Goal: Transaction & Acquisition: Book appointment/travel/reservation

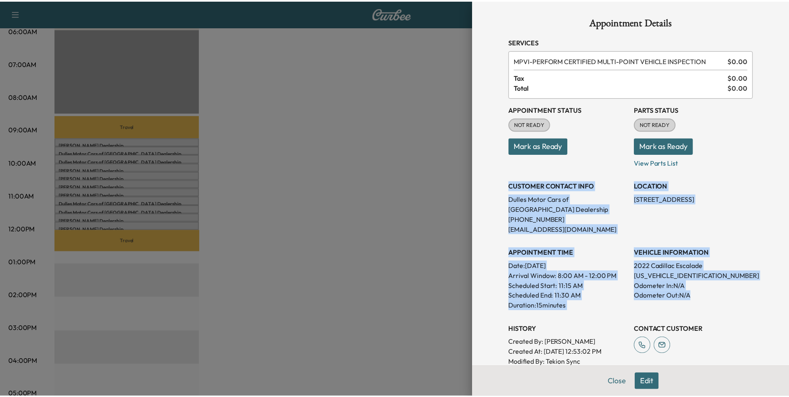
scroll to position [125, 0]
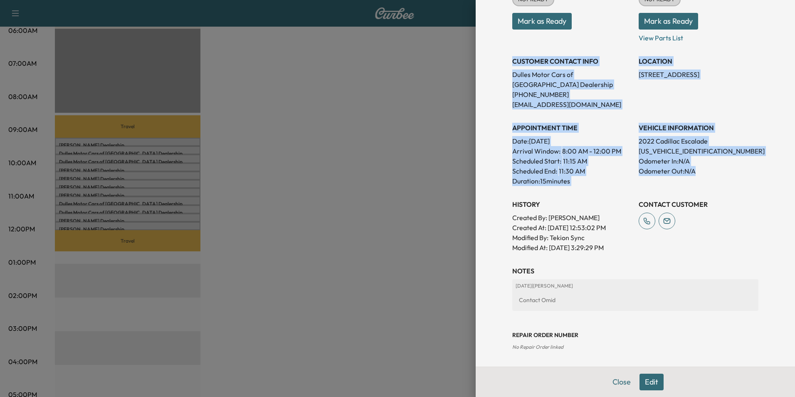
click at [489, 76] on div "Appointment Details Services MPVI - PERFORM CERTIFIED MULTI-POINT VEHICLE INSPE…" at bounding box center [635, 198] width 319 height 397
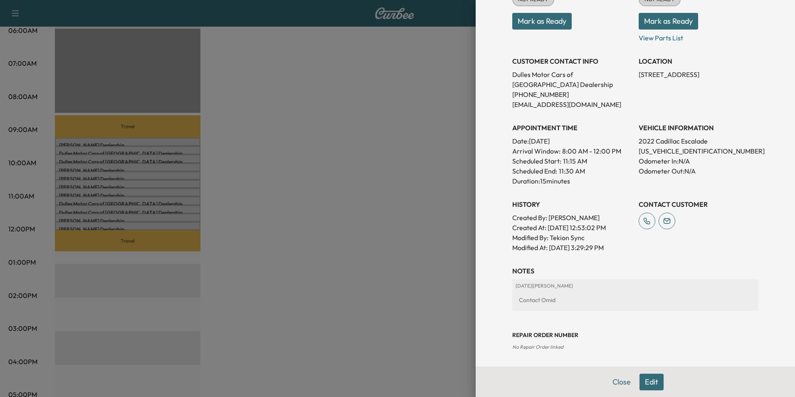
click at [439, 86] on div at bounding box center [397, 198] width 795 height 397
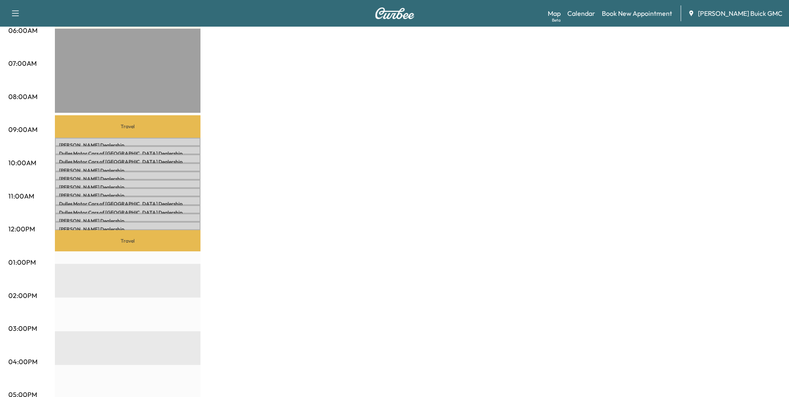
click at [461, 66] on div "MobileService+ $ 0.00 Revenue 2 hr 45 min Work Time 1 hr 18 min Transit Time Tr…" at bounding box center [417, 254] width 725 height 624
click at [454, 74] on div "MobileService+ $ 0.00 Revenue 2 hr 45 min Work Time 1 hr 18 min Transit Time Tr…" at bounding box center [417, 254] width 725 height 624
click at [448, 97] on div "MobileService+ $ 0.00 Revenue 2 hr 45 min Work Time 1 hr 18 min Transit Time Tr…" at bounding box center [417, 254] width 725 height 624
click at [647, 12] on link "Book New Appointment" at bounding box center [637, 13] width 70 height 10
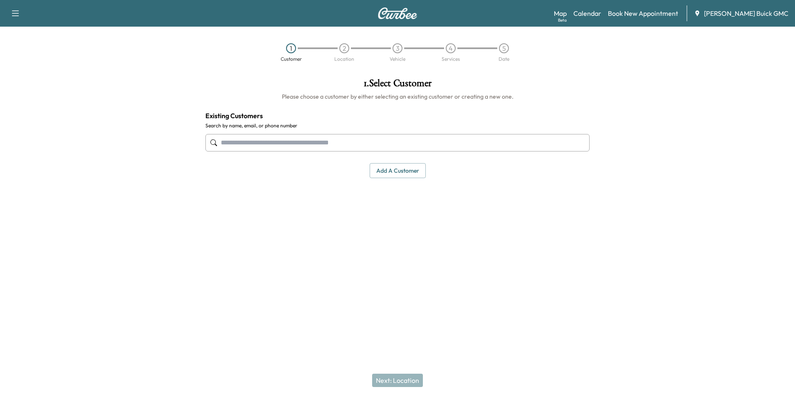
click at [276, 144] on input "text" at bounding box center [397, 142] width 384 height 17
click at [241, 182] on div "M&b Auto Group" at bounding box center [248, 179] width 57 height 10
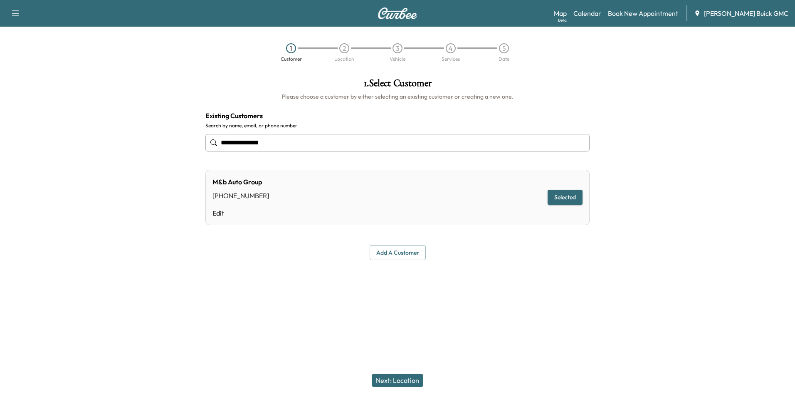
type input "**********"
click at [483, 191] on div "M&b Auto Group [PHONE_NUMBER] Edit Selected" at bounding box center [397, 197] width 384 height 55
click at [287, 141] on input "**********" at bounding box center [397, 142] width 384 height 17
type input "**********"
click at [405, 251] on button "Add a customer" at bounding box center [398, 252] width 56 height 15
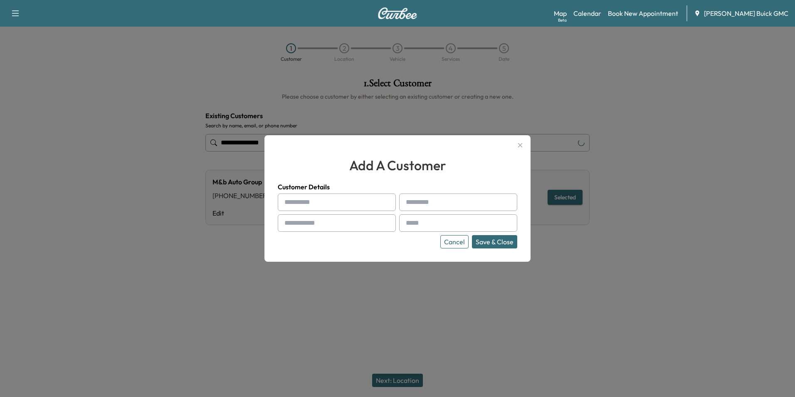
click at [330, 202] on input "text" at bounding box center [337, 201] width 118 height 17
type input "**********"
click at [311, 222] on input "text" at bounding box center [337, 222] width 118 height 17
type input "**********"
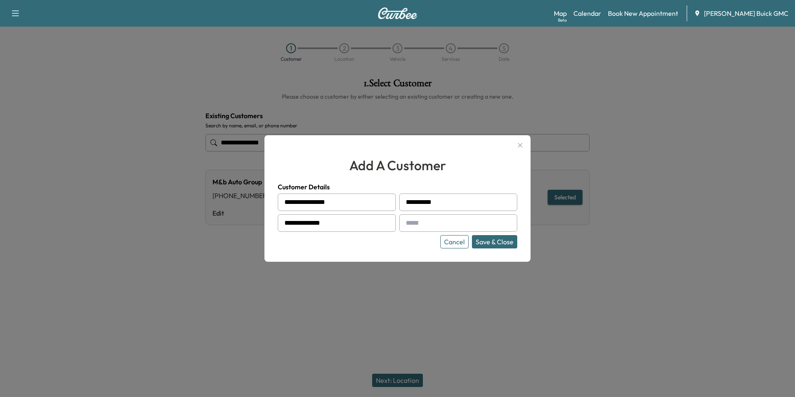
click at [417, 225] on input "text" at bounding box center [458, 222] width 118 height 17
type input "**********"
click at [413, 251] on div "**********" at bounding box center [397, 198] width 266 height 126
click at [490, 244] on button "Save & Close" at bounding box center [494, 241] width 45 height 13
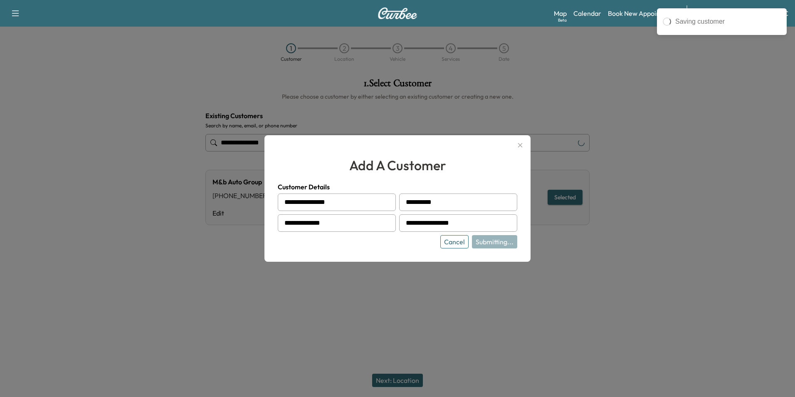
type input "**********"
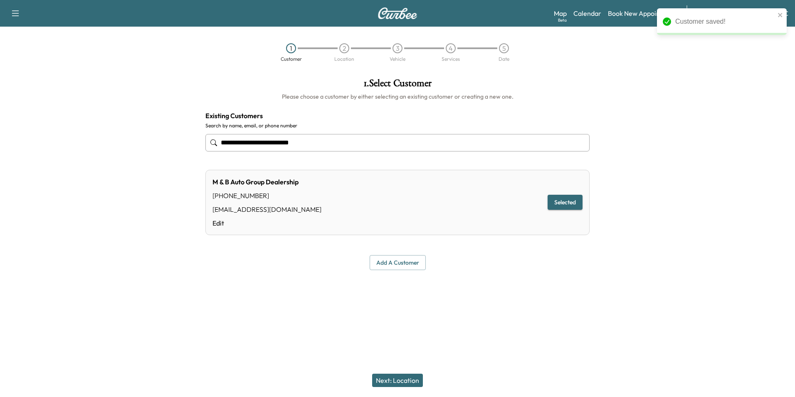
click at [404, 376] on button "Next: Location" at bounding box center [397, 379] width 51 height 13
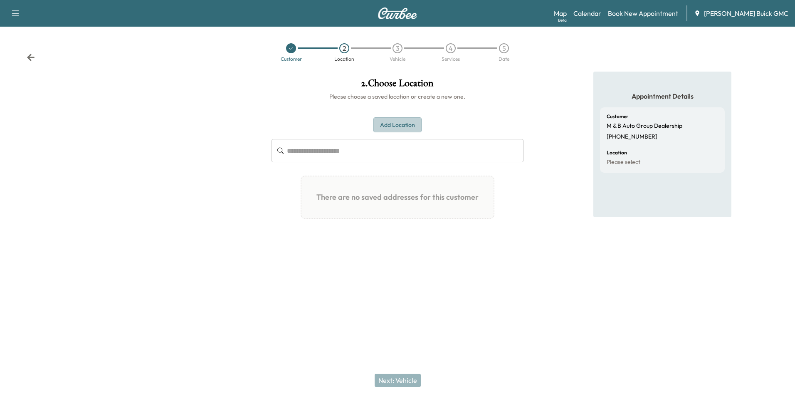
click at [390, 123] on button "Add Location" at bounding box center [397, 124] width 48 height 15
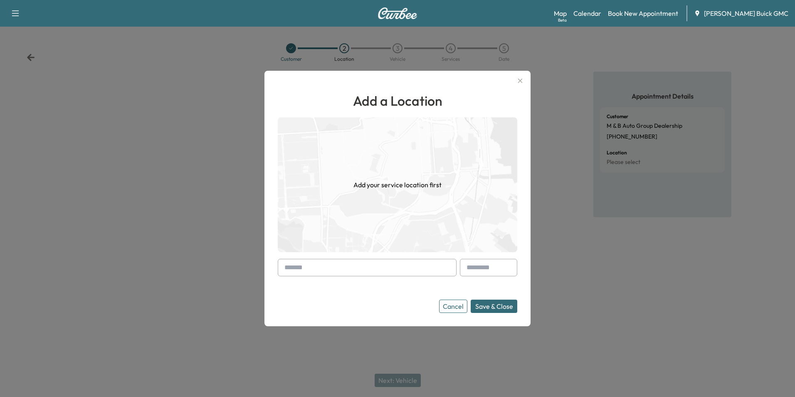
click at [326, 267] on input "text" at bounding box center [367, 267] width 179 height 17
type input "**********"
click at [493, 305] on button "Save & Close" at bounding box center [494, 305] width 47 height 13
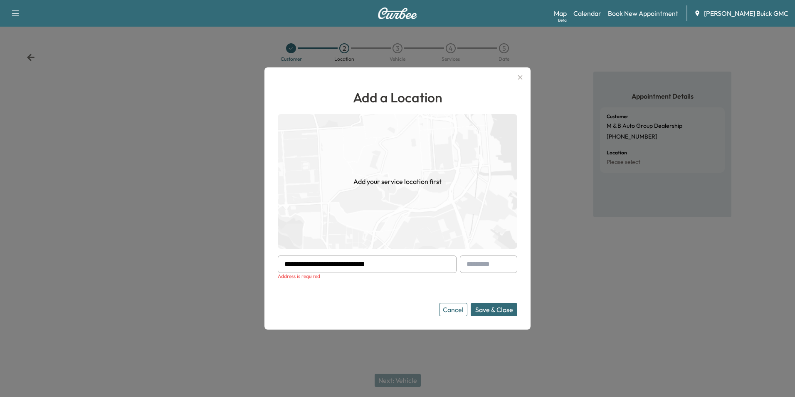
click at [388, 262] on input "**********" at bounding box center [367, 263] width 179 height 17
click at [386, 263] on input "**********" at bounding box center [367, 263] width 179 height 17
drag, startPoint x: 386, startPoint y: 263, endPoint x: 289, endPoint y: 264, distance: 97.7
click at [281, 267] on div "**********" at bounding box center [367, 263] width 179 height 17
paste input "**********"
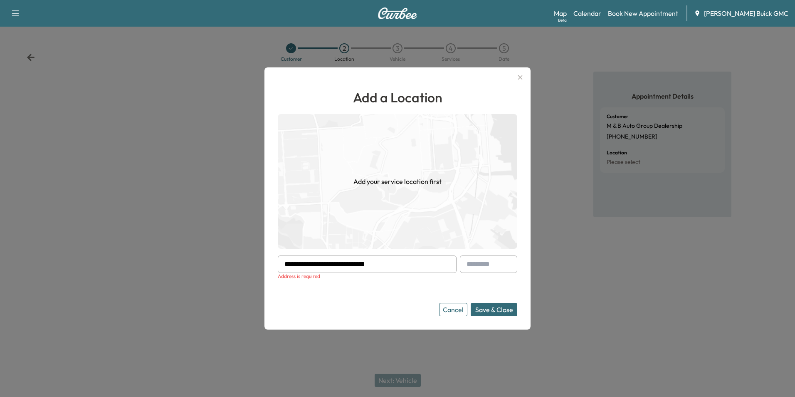
click at [471, 303] on button "Save & Close" at bounding box center [494, 309] width 47 height 13
click at [492, 308] on button "Save & Close" at bounding box center [494, 309] width 47 height 13
click at [405, 264] on input "**********" at bounding box center [367, 263] width 179 height 17
type input "*"
type input "**********"
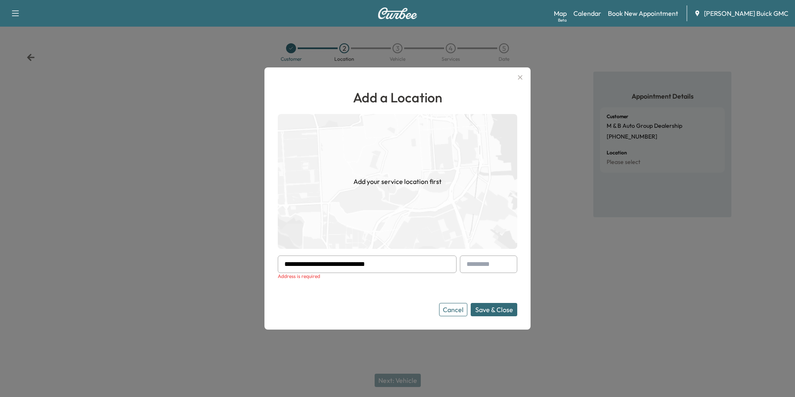
click at [395, 262] on input "**********" at bounding box center [367, 263] width 179 height 17
click at [486, 308] on button "Save & Close" at bounding box center [494, 309] width 47 height 13
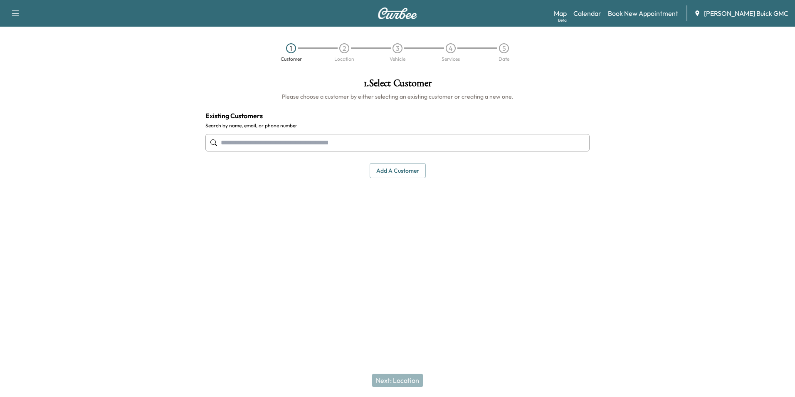
click at [308, 143] on input "text" at bounding box center [397, 142] width 384 height 17
click at [351, 141] on input "text" at bounding box center [397, 142] width 384 height 17
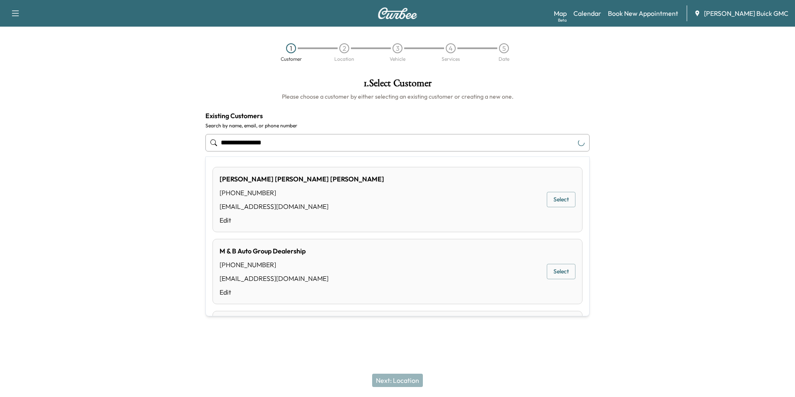
click at [556, 271] on button "Select" at bounding box center [561, 271] width 29 height 15
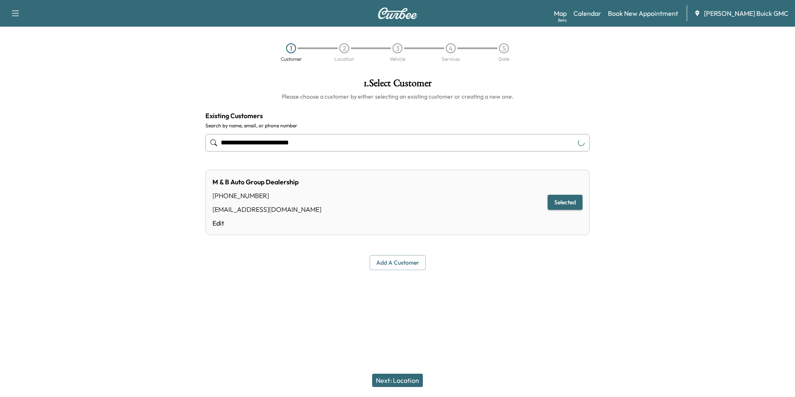
type input "**********"
click at [506, 296] on div at bounding box center [397, 289] width 795 height 27
click at [399, 379] on button "Next: Location" at bounding box center [397, 379] width 51 height 13
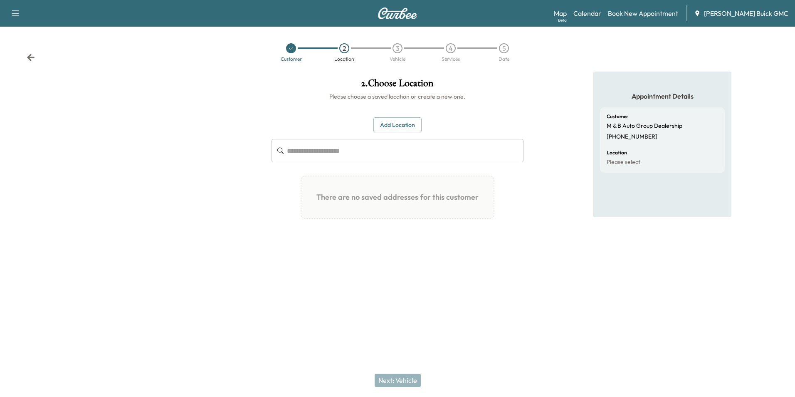
click at [399, 121] on button "Add Location" at bounding box center [397, 124] width 48 height 15
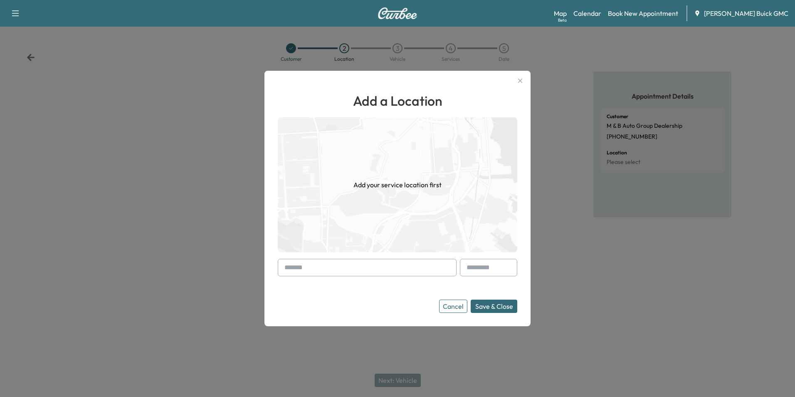
click at [330, 267] on input "text" at bounding box center [367, 267] width 179 height 17
paste input "**********"
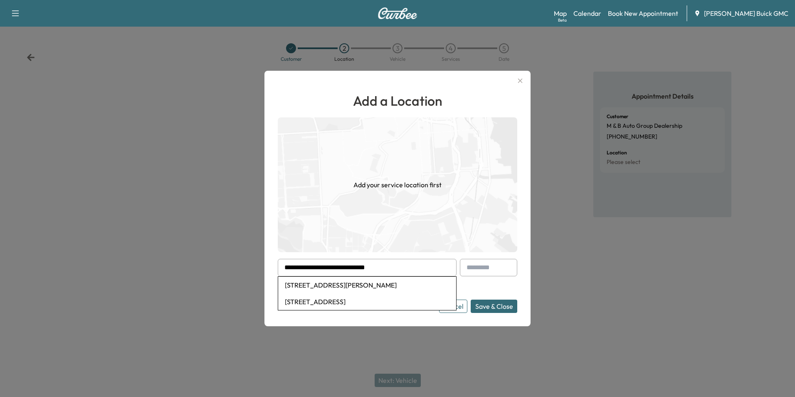
click at [338, 284] on li "10115 Clarkes Rd, Bealeton, VA 22712, USA" at bounding box center [367, 284] width 178 height 17
type input "**********"
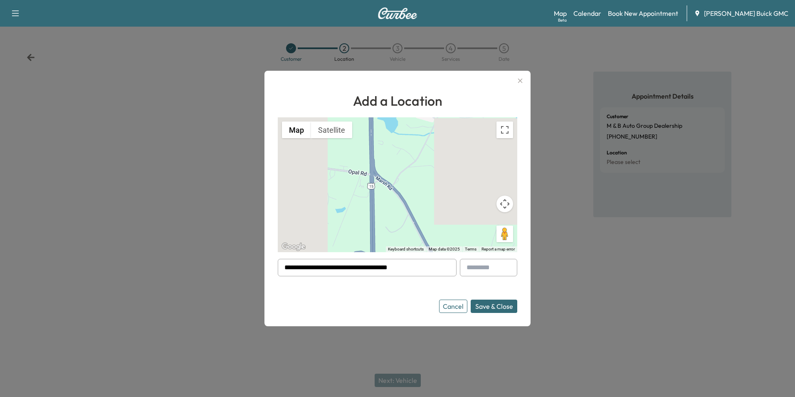
click at [487, 304] on button "Save & Close" at bounding box center [494, 305] width 47 height 13
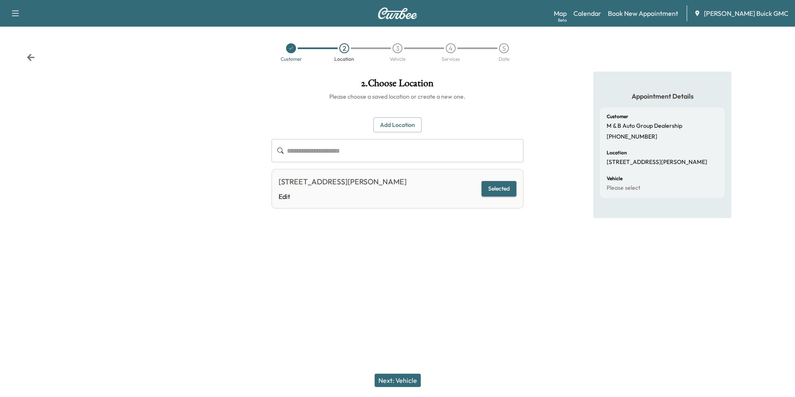
click at [454, 244] on div "**********" at bounding box center [397, 171] width 265 height 198
click at [397, 378] on button "Next: Vehicle" at bounding box center [398, 379] width 46 height 13
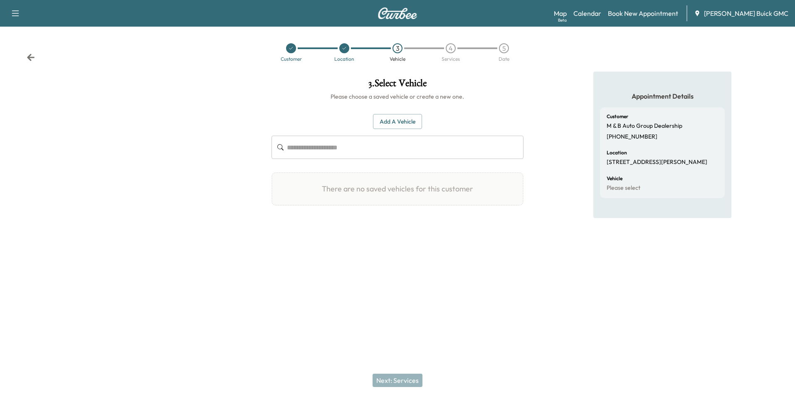
click at [402, 119] on button "Add a Vehicle" at bounding box center [397, 121] width 49 height 15
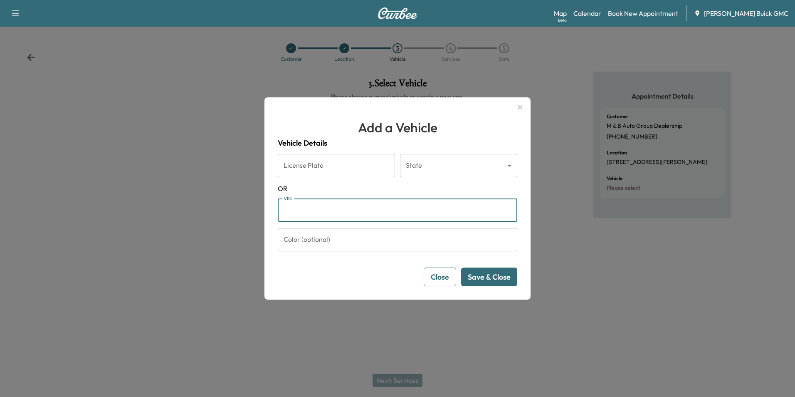
click at [349, 214] on input "VIN" at bounding box center [397, 209] width 239 height 23
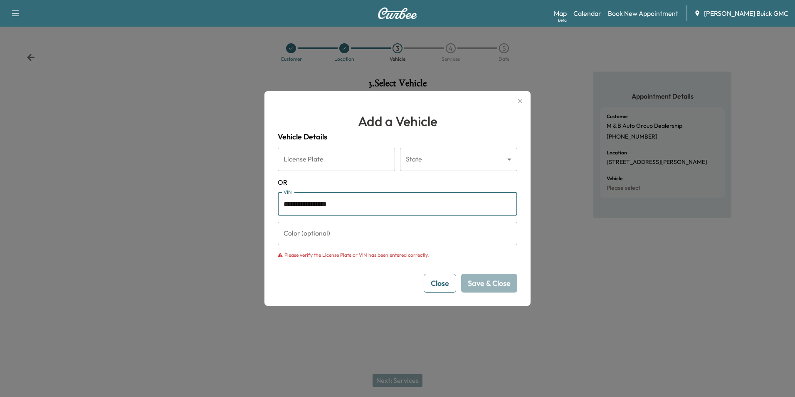
click at [316, 202] on input "**********" at bounding box center [397, 203] width 239 height 23
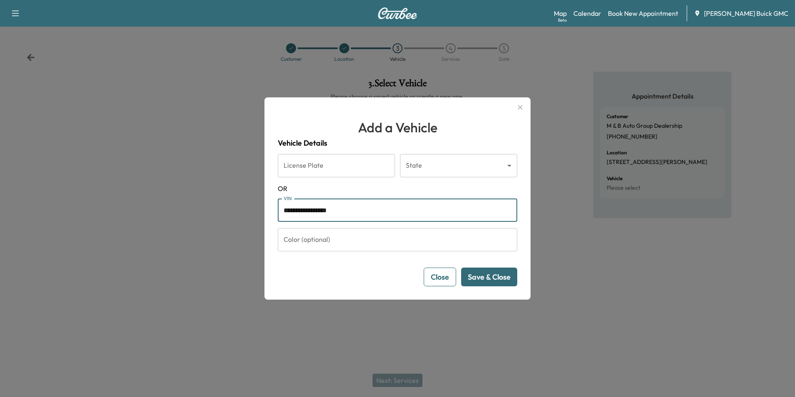
type input "**********"
click at [493, 274] on button "Save & Close" at bounding box center [489, 276] width 56 height 19
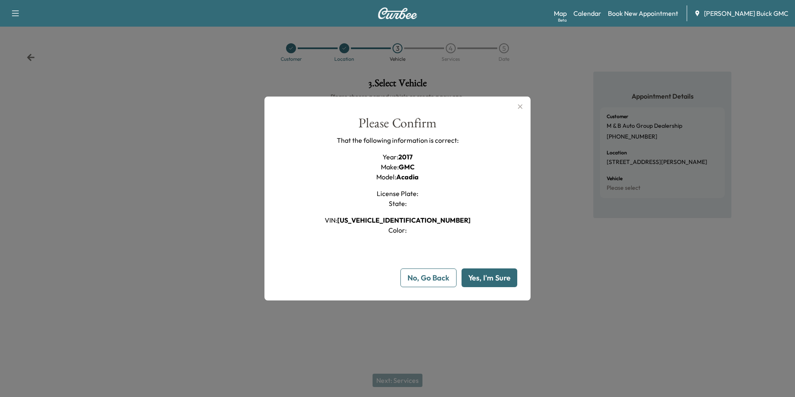
click at [492, 274] on button "Yes, I'm Sure" at bounding box center [489, 277] width 56 height 19
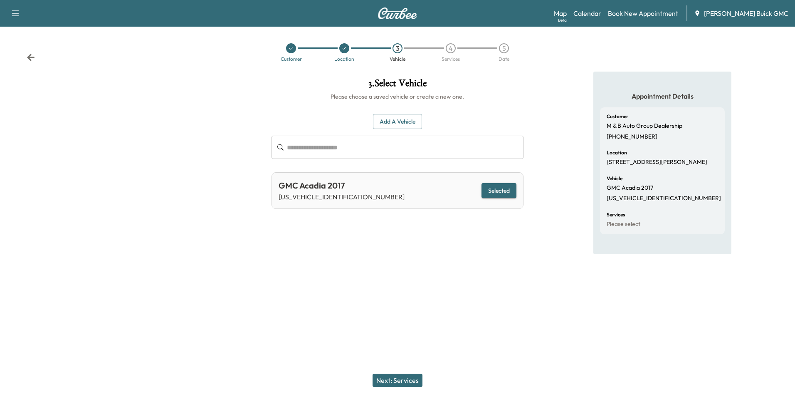
click at [410, 380] on button "Next: Services" at bounding box center [397, 379] width 50 height 13
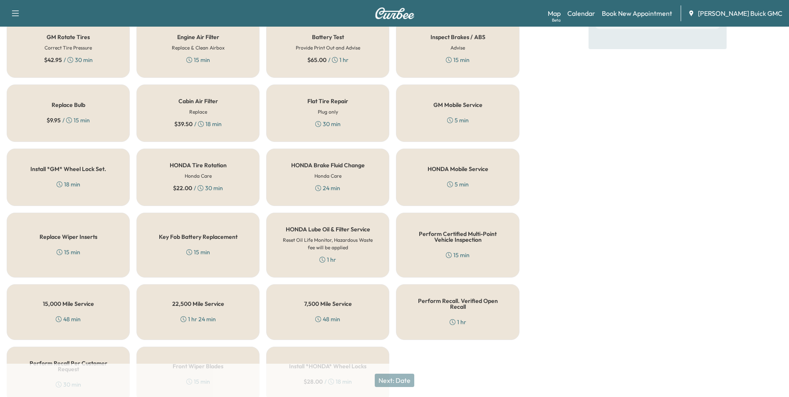
scroll to position [238, 0]
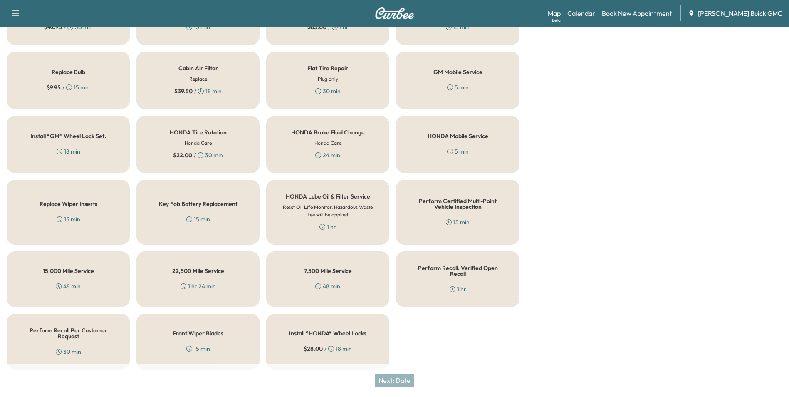
click at [437, 207] on h5 "Perform Certified Multi-Point Vehicle Inspection" at bounding box center [457, 204] width 96 height 12
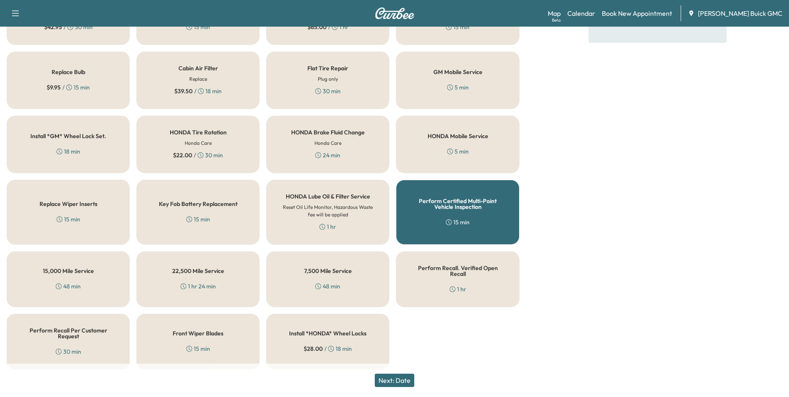
click at [406, 377] on button "Next: Date" at bounding box center [394, 379] width 39 height 13
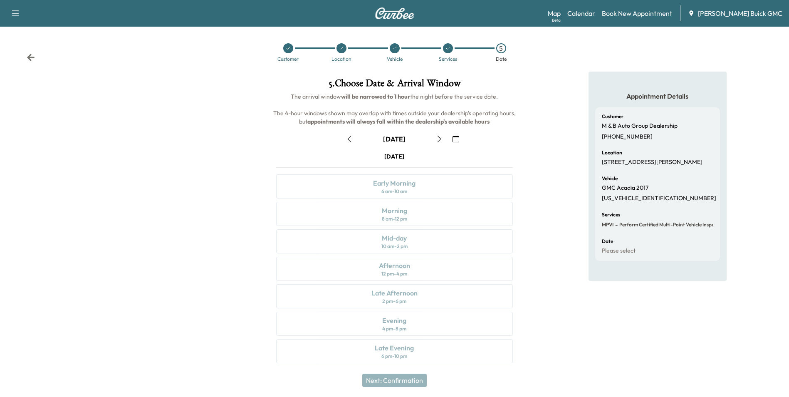
click at [455, 138] on icon "button" at bounding box center [455, 139] width 7 height 7
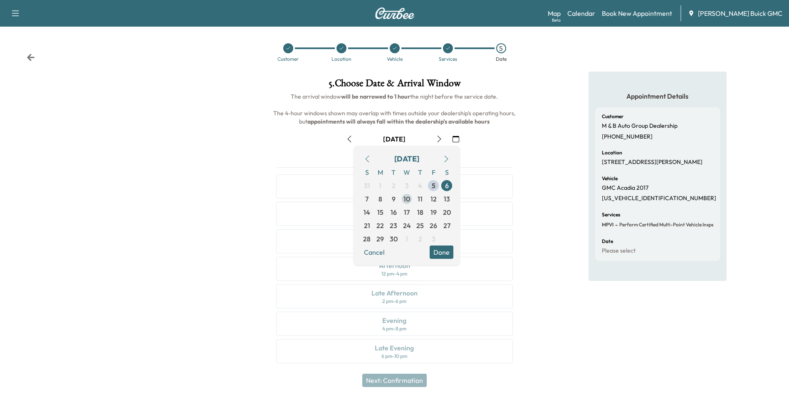
click at [407, 197] on span "10" at bounding box center [406, 199] width 7 height 10
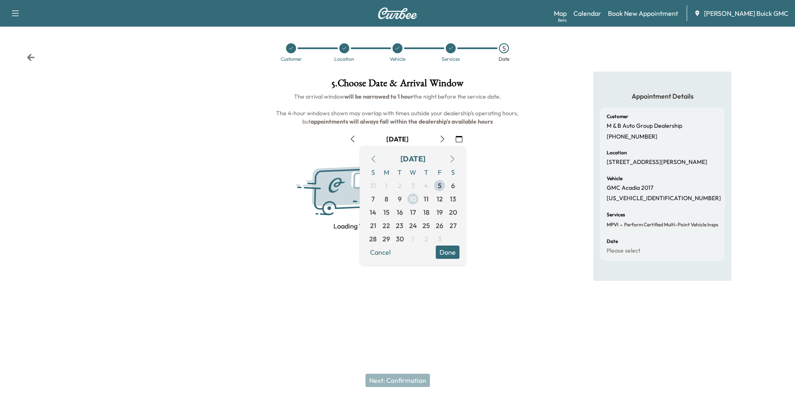
click at [407, 197] on span "10" at bounding box center [412, 198] width 13 height 13
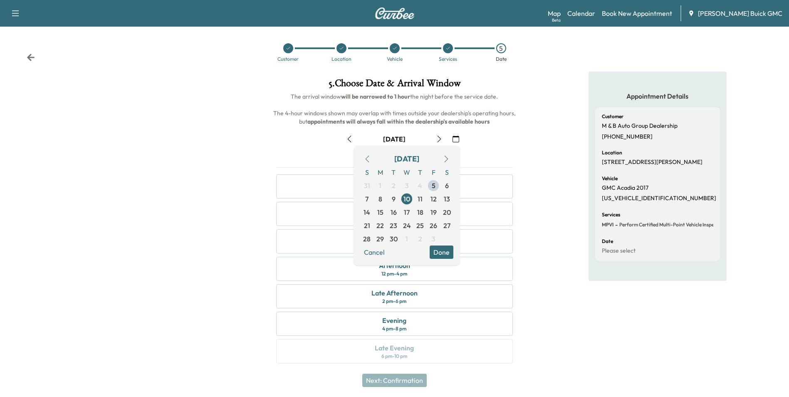
click at [545, 180] on div "Appointment Details Customer M & B Auto Group Dealership (540) 738-0989 Locatio…" at bounding box center [657, 222] width 263 height 301
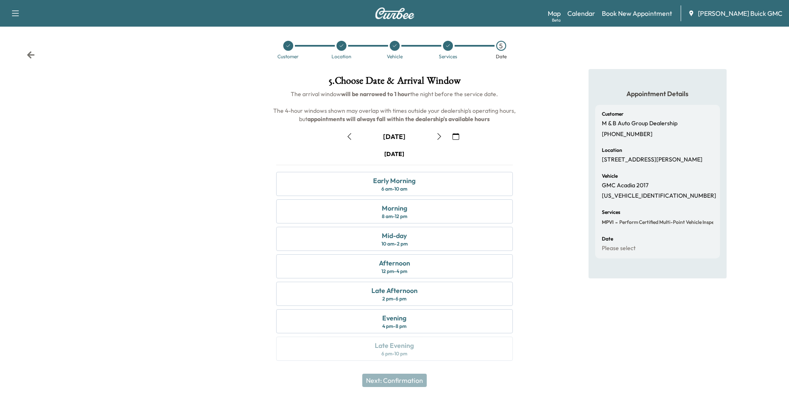
scroll to position [3, 0]
click at [391, 180] on div "Early Morning" at bounding box center [394, 180] width 42 height 10
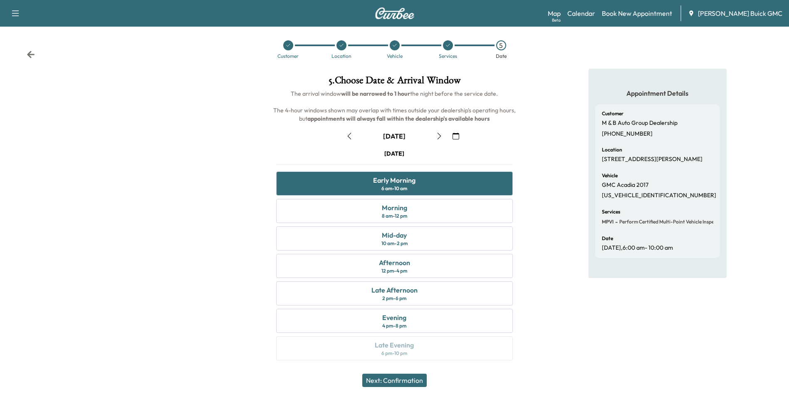
click at [409, 380] on button "Next: Confirmation" at bounding box center [394, 379] width 64 height 13
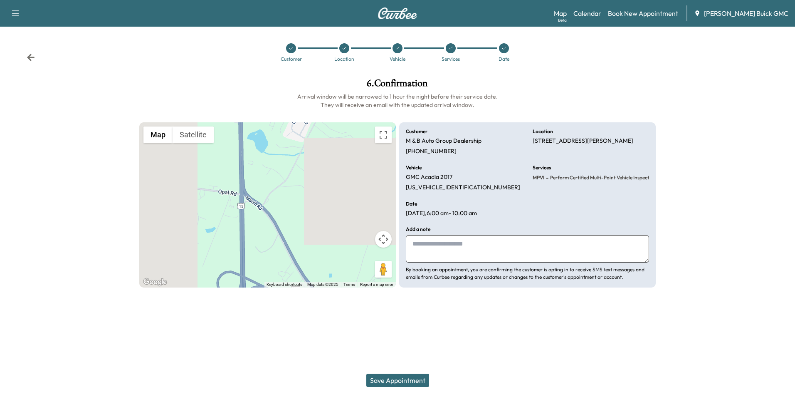
click at [455, 247] on textarea at bounding box center [527, 248] width 243 height 27
type textarea "**********"
click at [412, 379] on button "Save Appointment" at bounding box center [397, 379] width 63 height 13
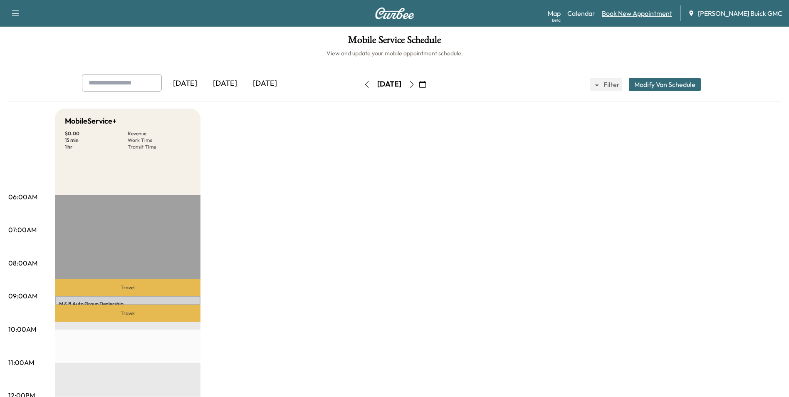
click at [639, 12] on link "Book New Appointment" at bounding box center [637, 13] width 70 height 10
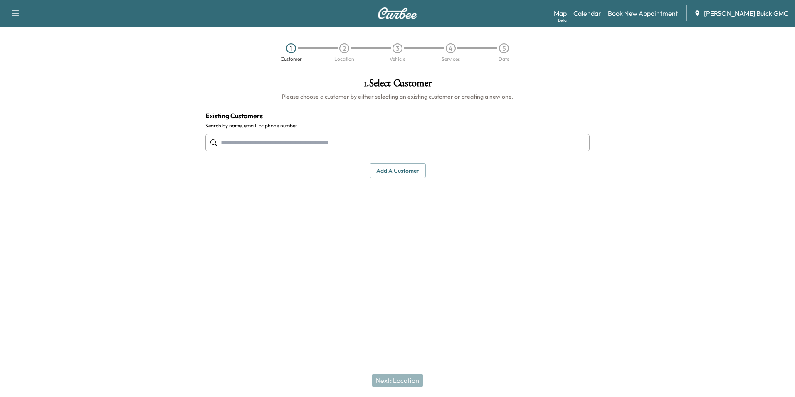
click at [328, 141] on input "text" at bounding box center [397, 142] width 384 height 17
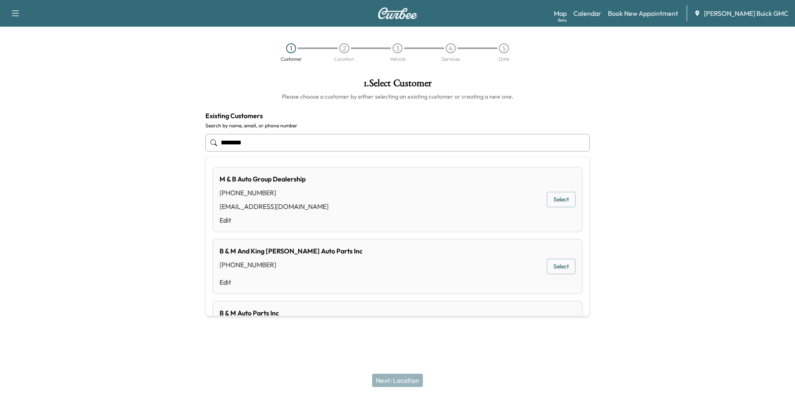
click at [549, 198] on button "Select" at bounding box center [561, 199] width 29 height 15
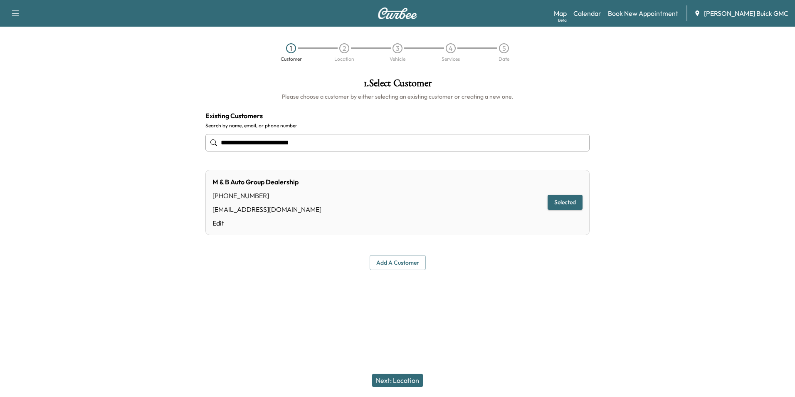
type input "**********"
click at [406, 378] on button "Next: Location" at bounding box center [397, 379] width 51 height 13
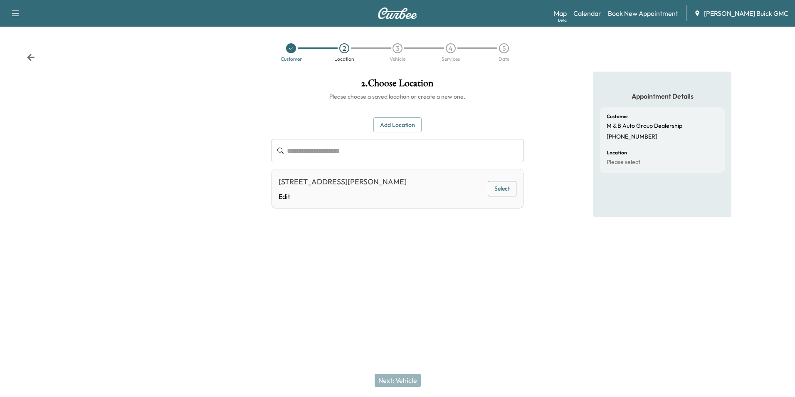
click at [501, 185] on button "Select" at bounding box center [502, 188] width 29 height 15
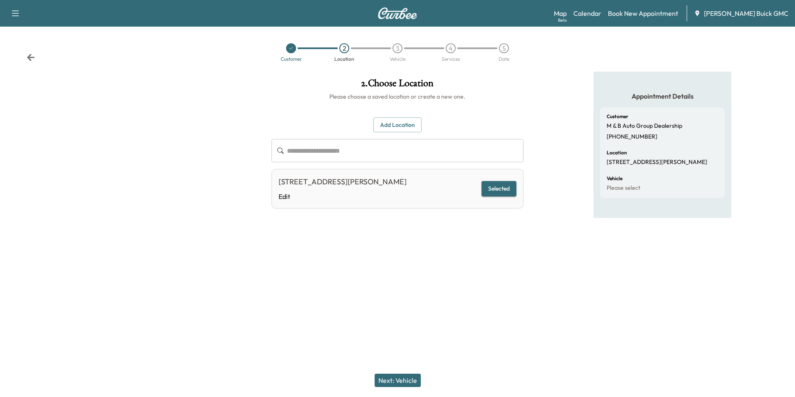
click at [411, 379] on button "Next: Vehicle" at bounding box center [398, 379] width 46 height 13
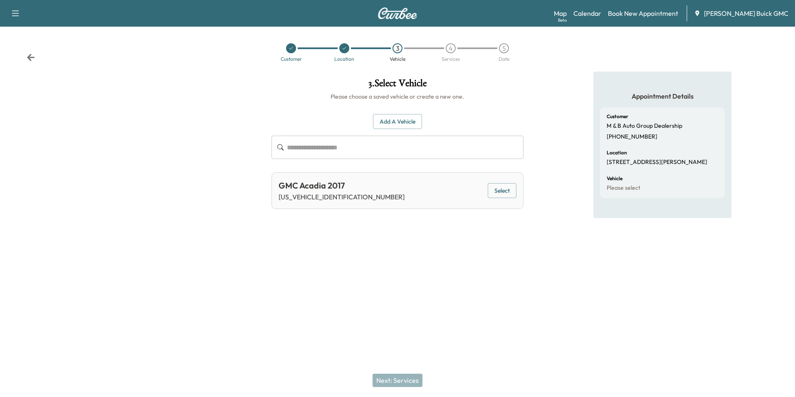
click at [404, 118] on button "Add a Vehicle" at bounding box center [397, 121] width 49 height 15
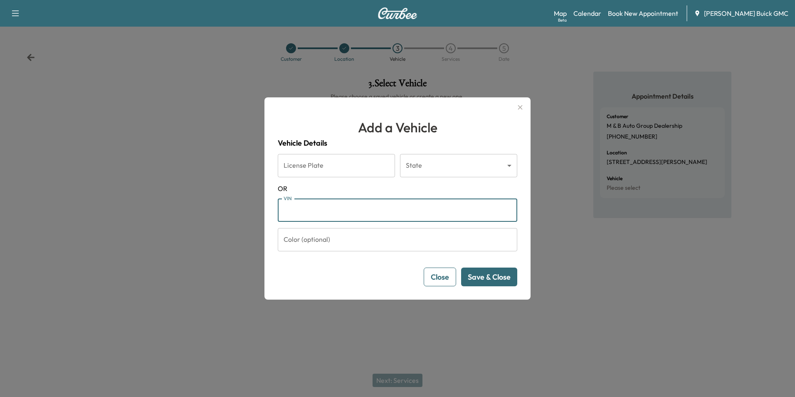
drag, startPoint x: 297, startPoint y: 212, endPoint x: 308, endPoint y: 203, distance: 14.5
click at [297, 212] on input "VIN" at bounding box center [397, 209] width 239 height 23
type input "**********"
click at [501, 273] on button "Save & Close" at bounding box center [489, 276] width 56 height 19
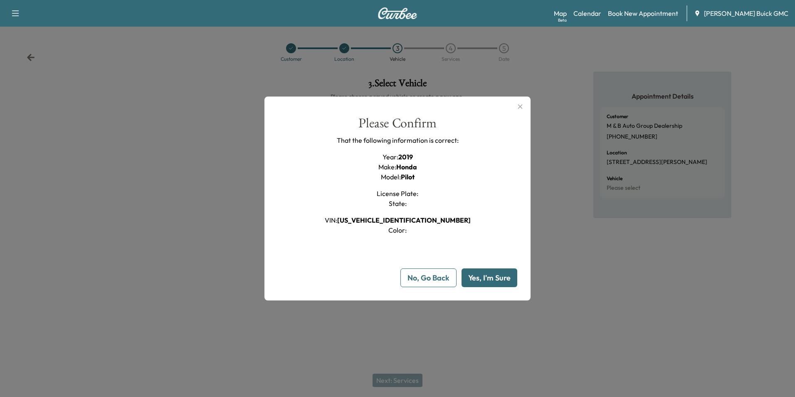
click at [498, 280] on button "Yes, I'm Sure" at bounding box center [489, 277] width 56 height 19
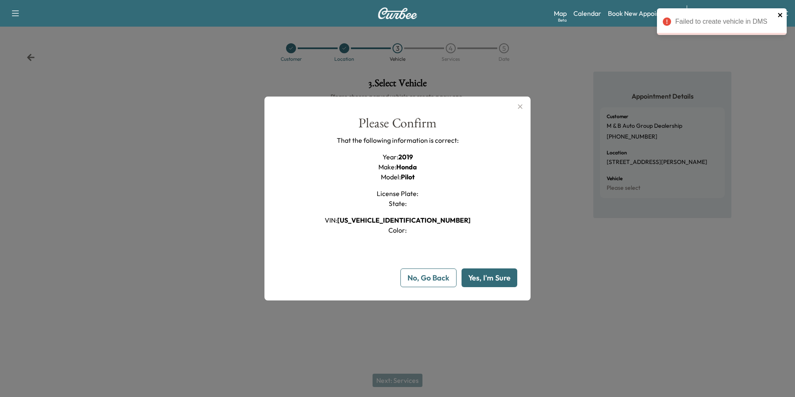
click at [778, 14] on icon "close" at bounding box center [780, 15] width 6 height 7
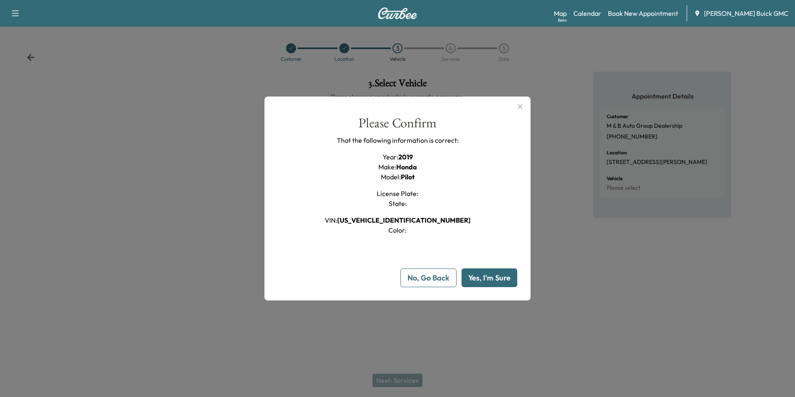
click at [520, 104] on icon "button" at bounding box center [520, 106] width 10 height 10
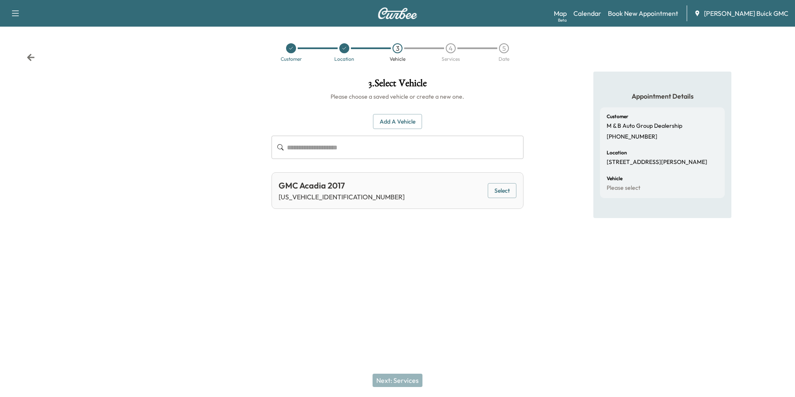
click at [433, 279] on div at bounding box center [397, 283] width 795 height 27
click at [397, 247] on div "**********" at bounding box center [397, 171] width 265 height 198
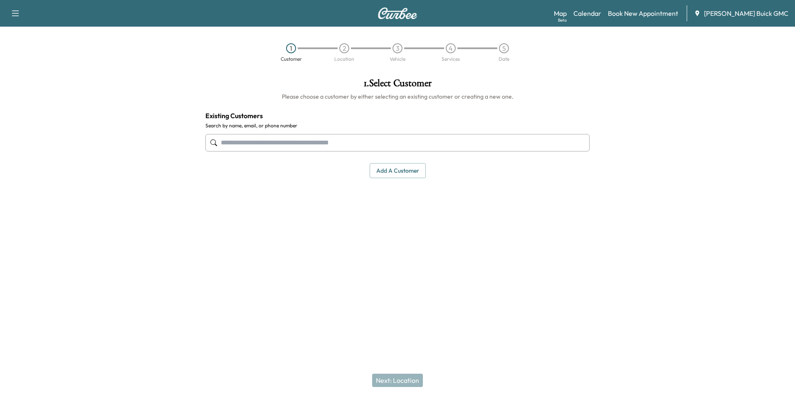
click at [307, 138] on input "text" at bounding box center [397, 142] width 384 height 17
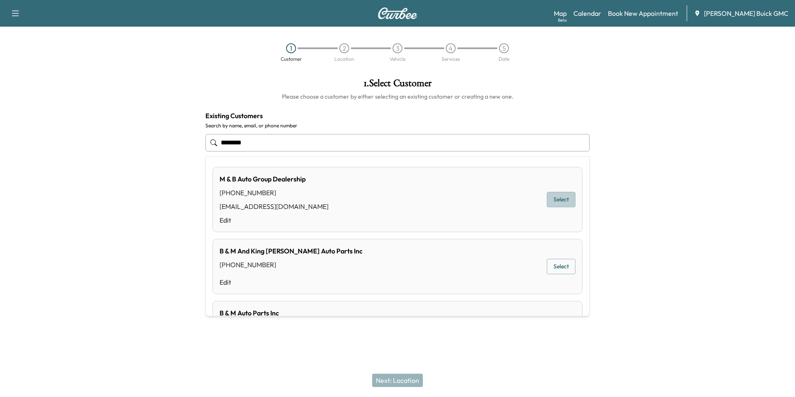
click at [551, 197] on button "Select" at bounding box center [561, 199] width 29 height 15
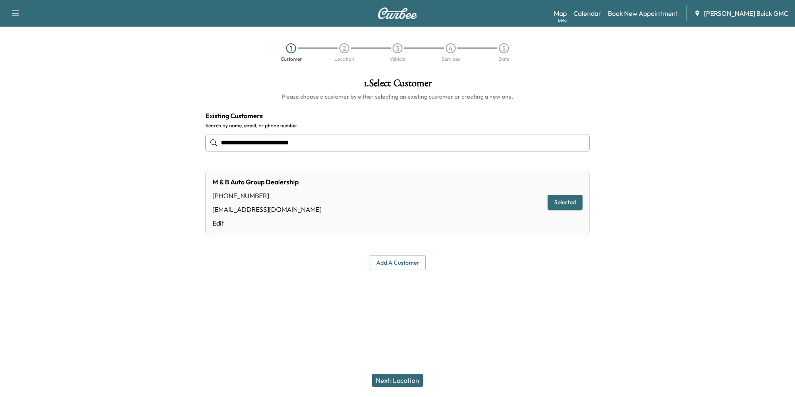
type input "**********"
drag, startPoint x: 483, startPoint y: 304, endPoint x: 456, endPoint y: 323, distance: 32.5
click at [482, 304] on div "**********" at bounding box center [397, 198] width 795 height 397
click at [406, 380] on button "Next: Location" at bounding box center [397, 379] width 51 height 13
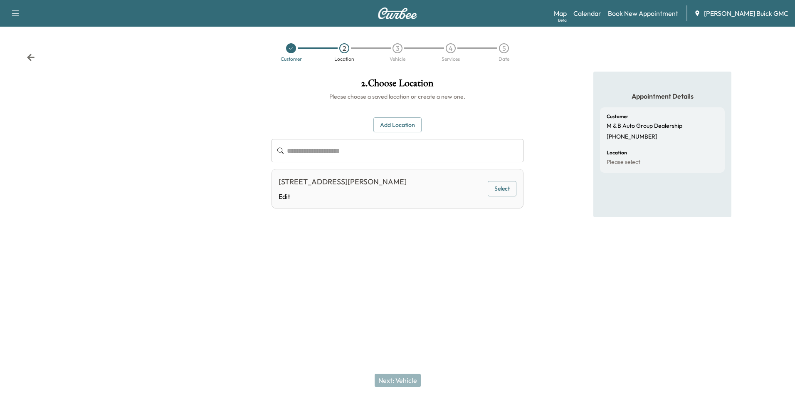
click at [549, 146] on div "Appointment Details Customer M & B Auto Group Dealership (540) 738-0989 Locatio…" at bounding box center [662, 171] width 265 height 198
click at [496, 190] on button "Select" at bounding box center [502, 188] width 29 height 15
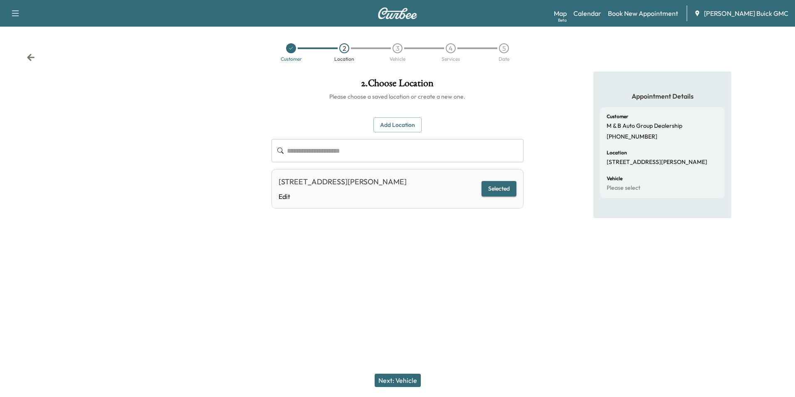
click at [402, 380] on button "Next: Vehicle" at bounding box center [398, 379] width 46 height 13
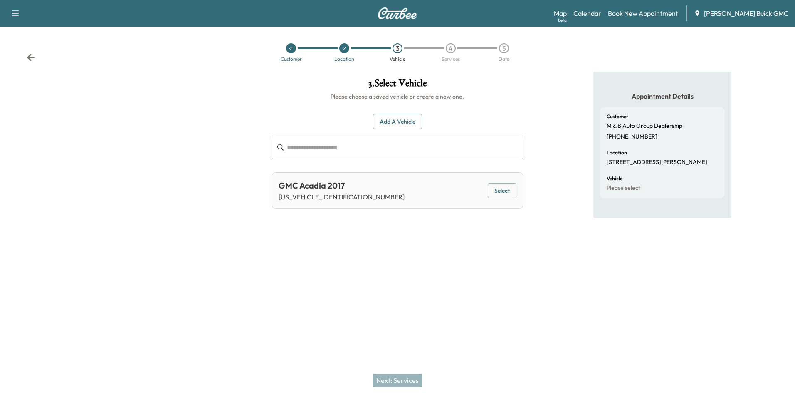
click at [399, 118] on button "Add a Vehicle" at bounding box center [397, 121] width 49 height 15
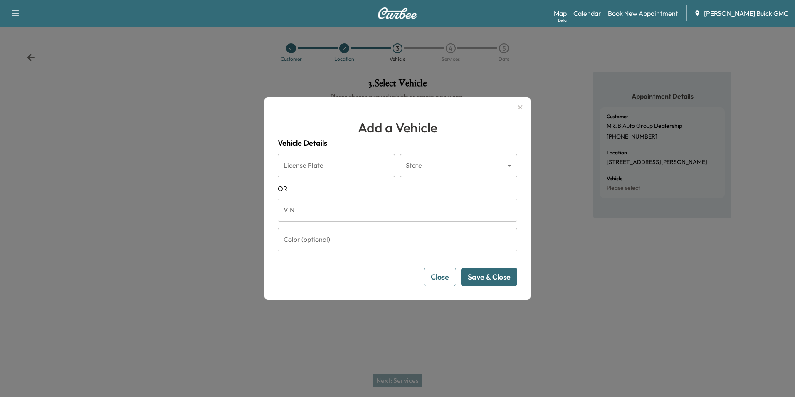
click at [309, 210] on input "VIN" at bounding box center [397, 209] width 239 height 23
click at [486, 274] on button "Save & Close" at bounding box center [489, 276] width 56 height 19
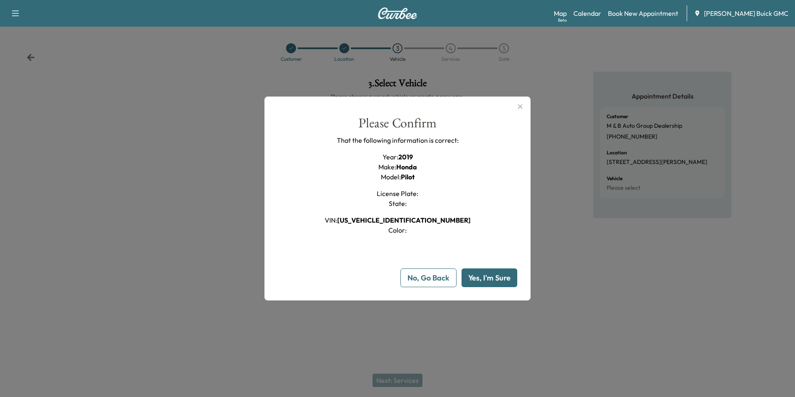
click at [491, 277] on button "Yes, I'm Sure" at bounding box center [489, 277] width 56 height 19
click at [491, 275] on button "Yes, I'm Sure" at bounding box center [489, 277] width 56 height 19
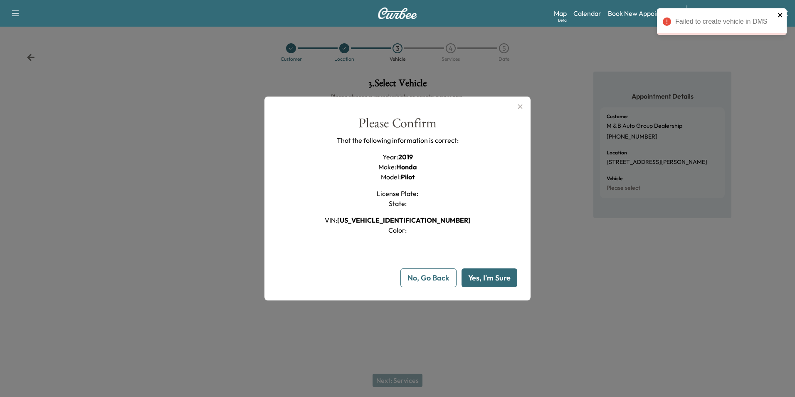
click at [779, 14] on icon "close" at bounding box center [780, 15] width 4 height 4
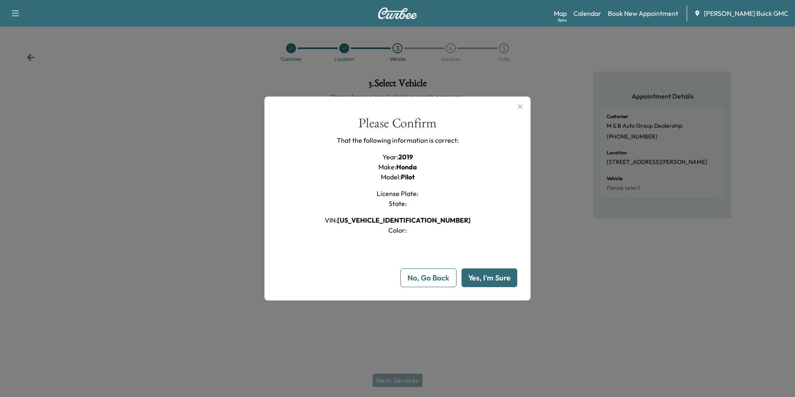
click at [497, 278] on button "Yes, I'm Sure" at bounding box center [489, 277] width 56 height 19
click at [520, 105] on icon "button" at bounding box center [520, 106] width 10 height 10
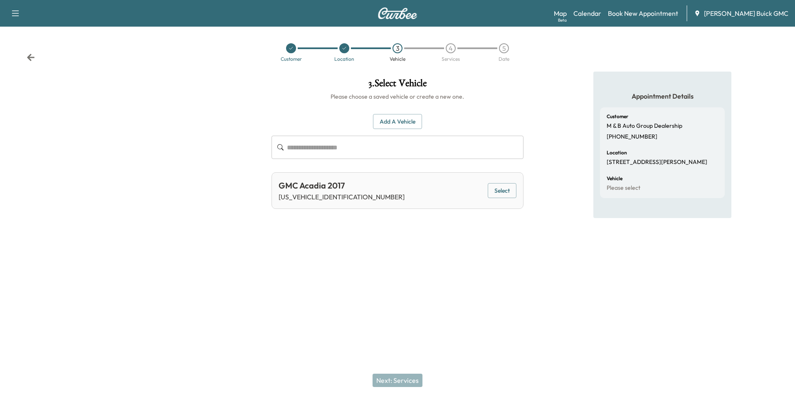
click at [568, 166] on div "Appointment Details Customer M & B Auto Group Dealership (540) 738-0989 Locatio…" at bounding box center [662, 171] width 265 height 198
click at [557, 146] on div "Appointment Details Customer M & B Auto Group Dealership (540) 738-0989 Locatio…" at bounding box center [662, 171] width 265 height 198
click at [560, 128] on div "Appointment Details Customer M & B Auto Group Dealership (540) 738-0989 Locatio…" at bounding box center [662, 171] width 265 height 198
click at [538, 95] on div "Appointment Details Customer M & B Auto Group Dealership (540) 738-0989 Locatio…" at bounding box center [662, 171] width 265 height 198
click at [400, 118] on button "Add a Vehicle" at bounding box center [397, 121] width 49 height 15
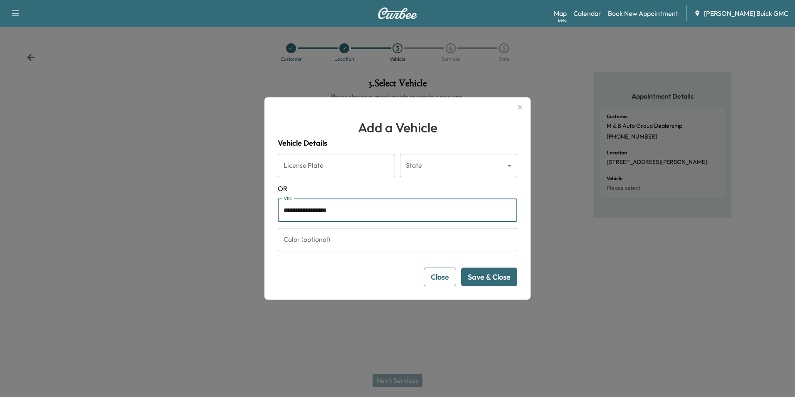
click at [358, 209] on input "**********" at bounding box center [397, 209] width 239 height 23
type input "*"
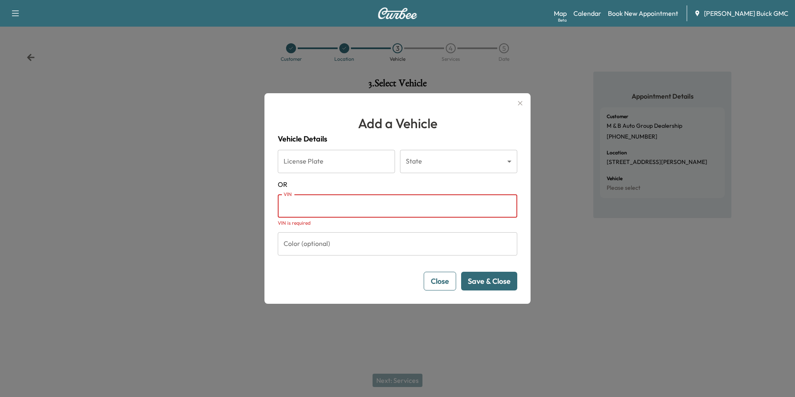
paste input "**********"
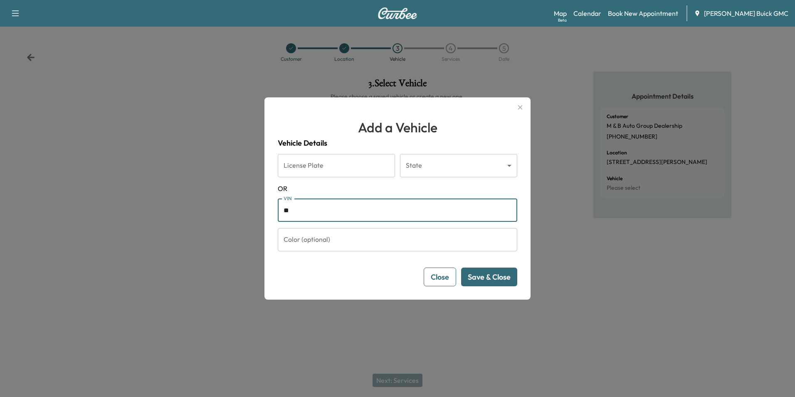
type input "*"
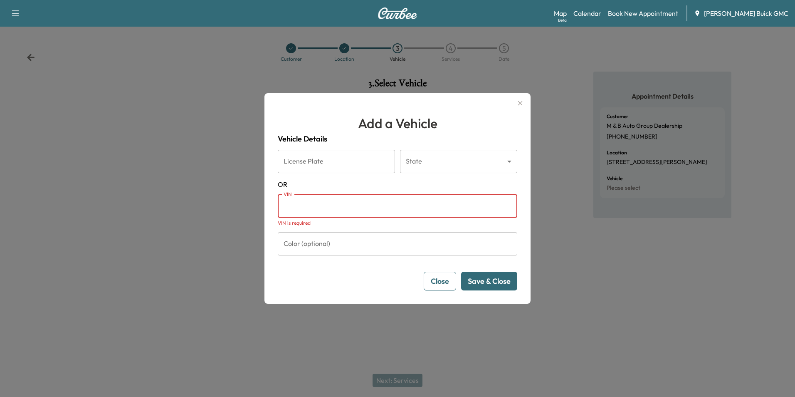
click at [338, 207] on input "VIN" at bounding box center [397, 205] width 239 height 23
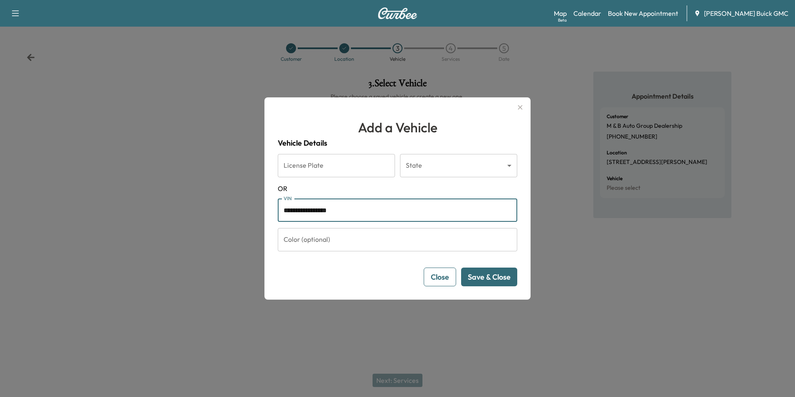
type input "**********"
click at [486, 275] on button "Save & Close" at bounding box center [489, 276] width 56 height 19
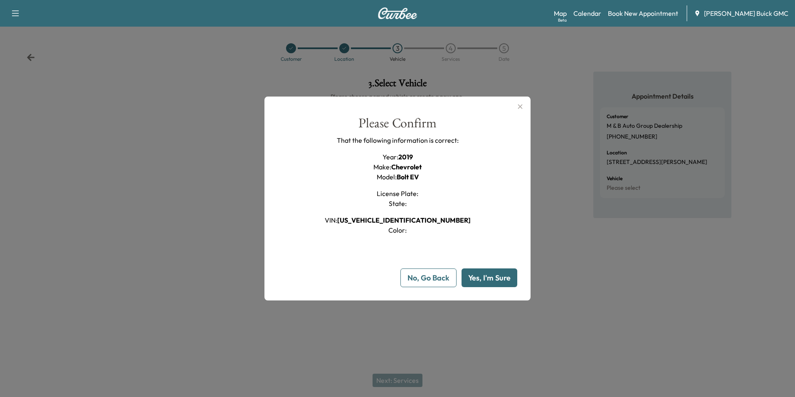
click at [488, 278] on button "Yes, I'm Sure" at bounding box center [489, 277] width 56 height 19
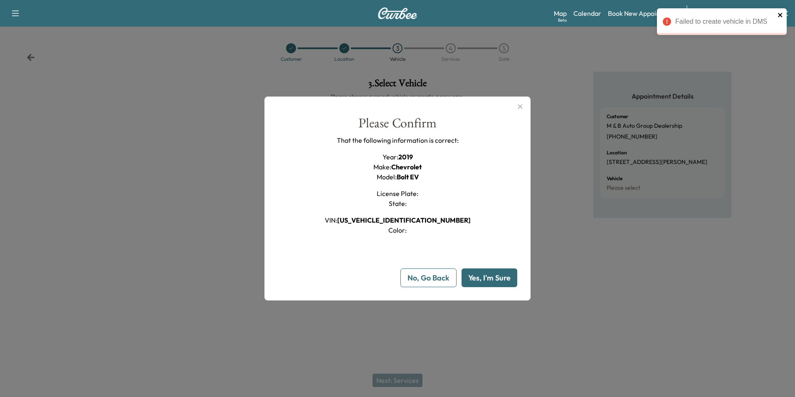
click at [780, 13] on icon "close" at bounding box center [780, 15] width 6 height 7
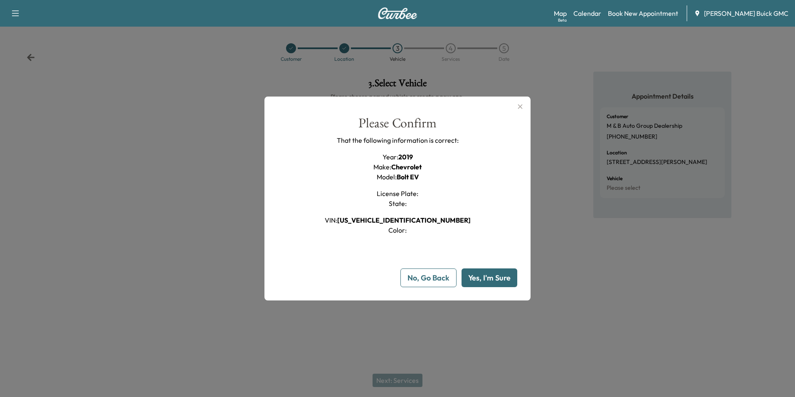
click at [519, 106] on icon "button" at bounding box center [520, 106] width 10 height 10
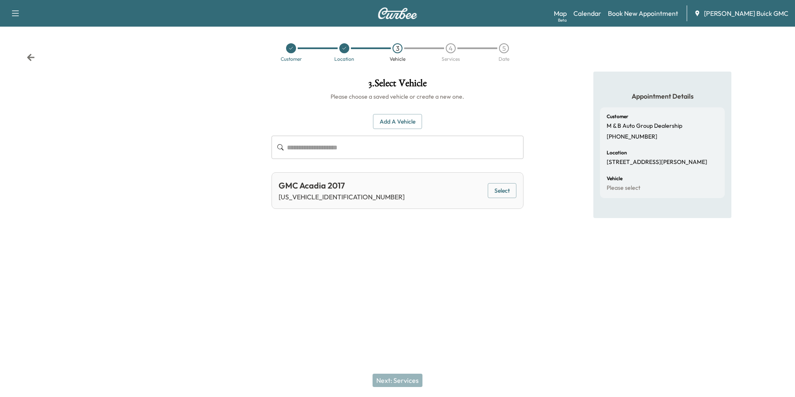
click at [421, 258] on div "**********" at bounding box center [397, 171] width 265 height 198
click at [486, 260] on div "**********" at bounding box center [397, 171] width 265 height 198
click at [540, 281] on div at bounding box center [397, 283] width 795 height 27
click at [601, 12] on link "Calendar" at bounding box center [587, 13] width 28 height 10
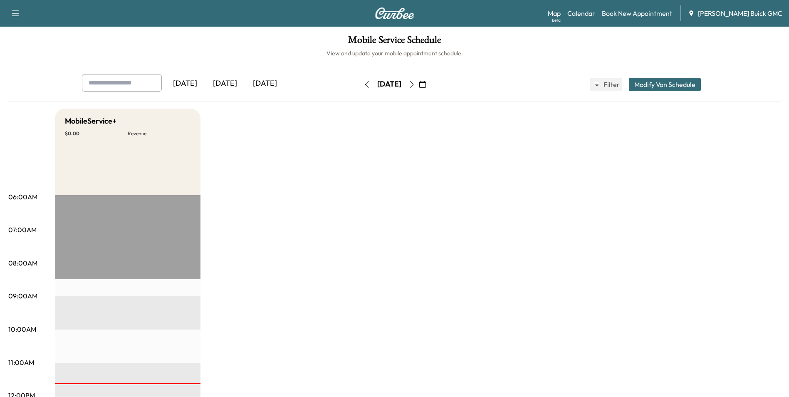
click at [413, 82] on icon "button" at bounding box center [411, 84] width 4 height 7
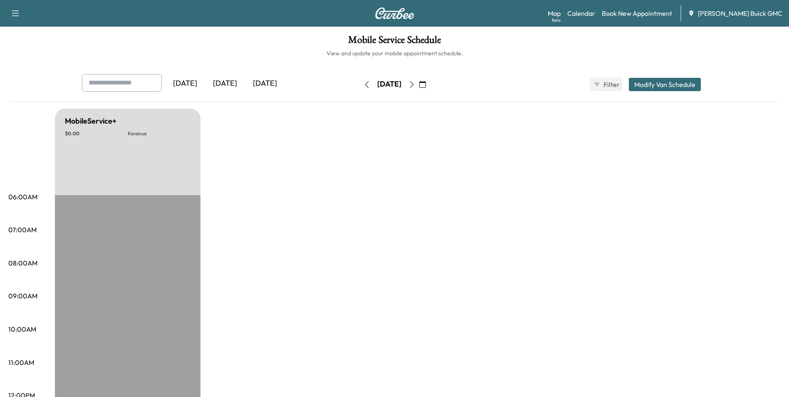
click at [426, 82] on icon "button" at bounding box center [422, 84] width 7 height 7
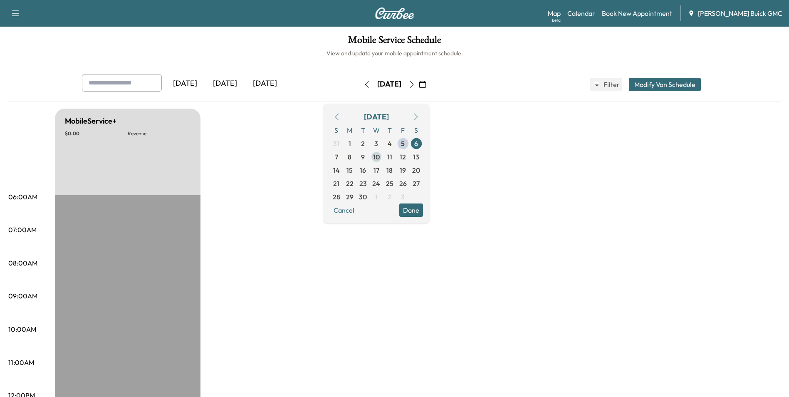
click at [380, 157] on span "10" at bounding box center [376, 157] width 7 height 10
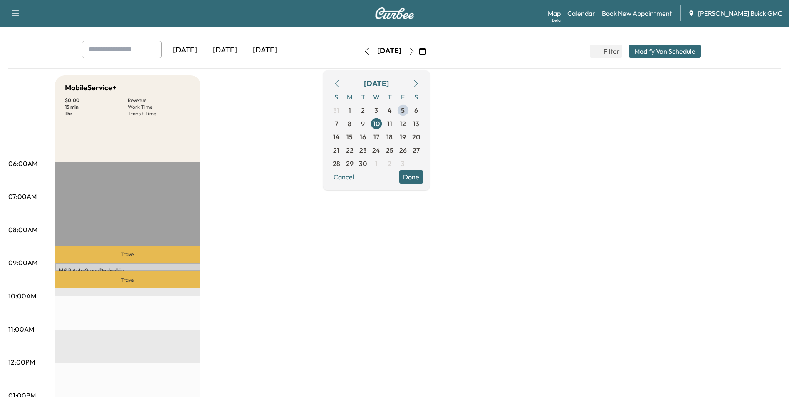
scroll to position [83, 0]
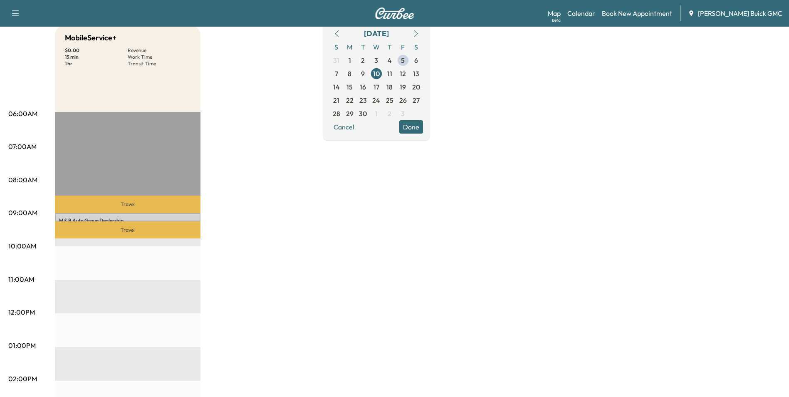
click at [383, 183] on div "MobileService+ $ 0.00 Revenue 15 min Work Time 1 hr Transit Time Travel M & B A…" at bounding box center [417, 337] width 725 height 624
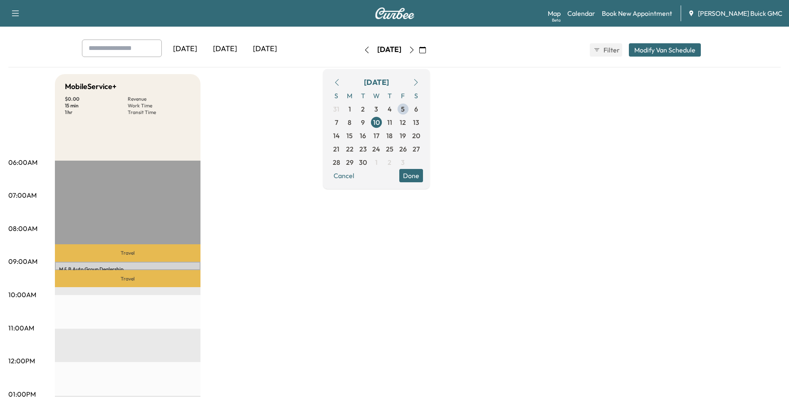
scroll to position [0, 0]
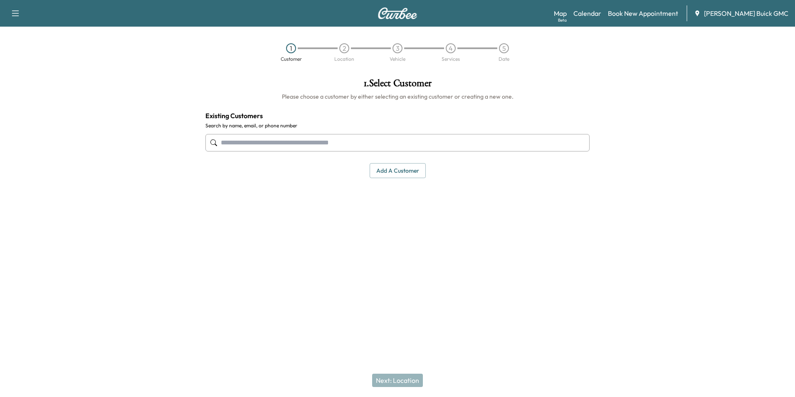
click at [684, 81] on div at bounding box center [695, 171] width 199 height 198
click at [235, 144] on input "text" at bounding box center [397, 142] width 384 height 17
type input "*******"
click at [511, 250] on div "1 . Select Customer Please choose a customer by either selecting an existing cu…" at bounding box center [397, 171] width 397 height 198
click at [387, 145] on input "text" at bounding box center [397, 142] width 384 height 17
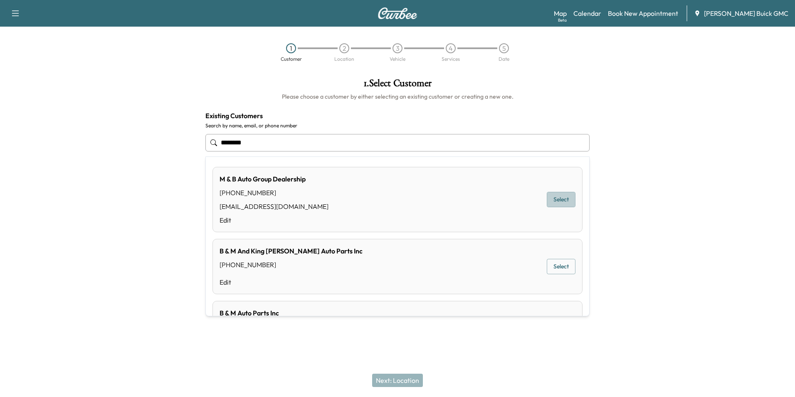
click at [547, 197] on button "Select" at bounding box center [561, 199] width 29 height 15
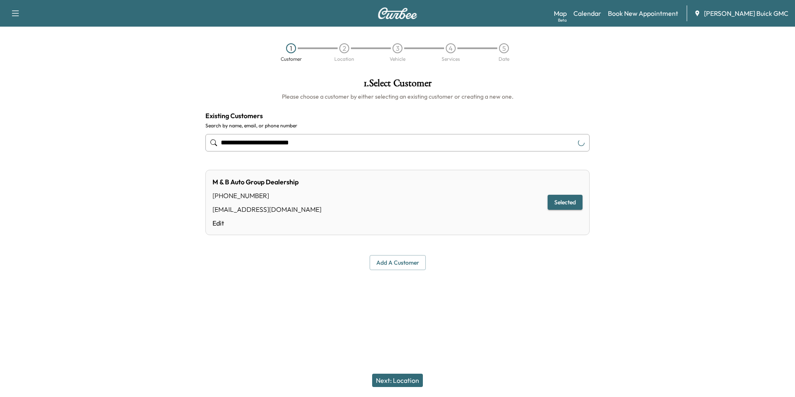
type input "**********"
click at [405, 380] on button "Next: Location" at bounding box center [397, 379] width 51 height 13
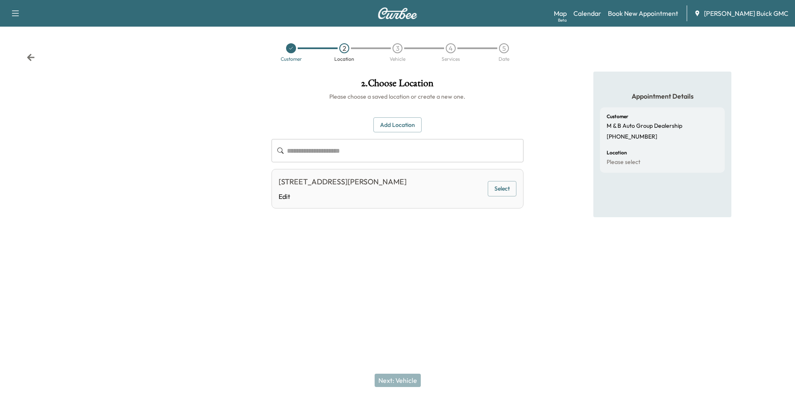
click at [504, 186] on button "Select" at bounding box center [502, 188] width 29 height 15
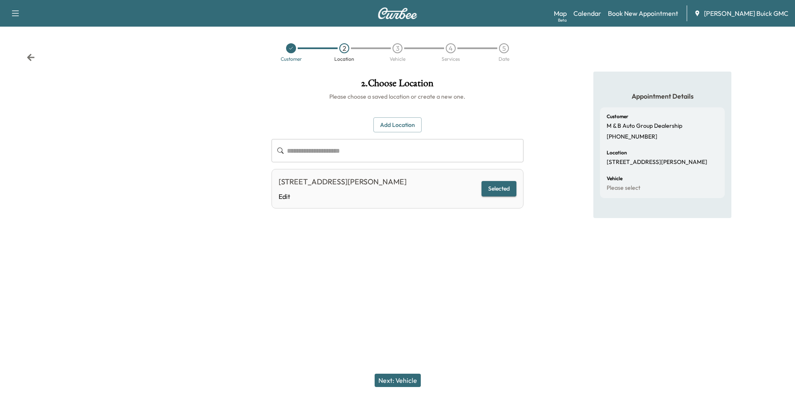
click at [406, 379] on button "Next: Vehicle" at bounding box center [398, 379] width 46 height 13
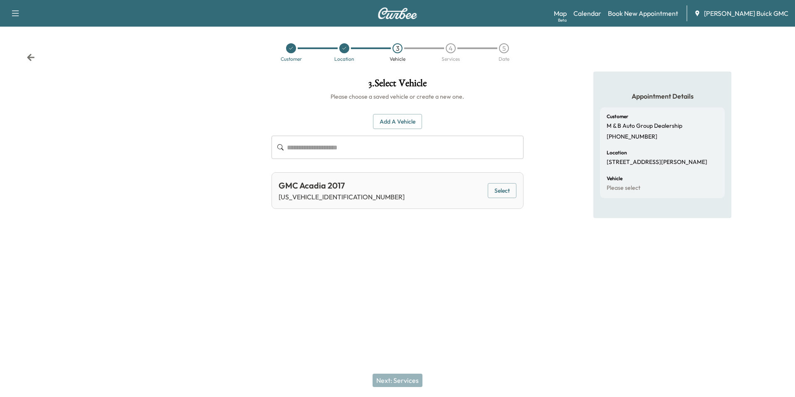
click at [397, 121] on button "Add a Vehicle" at bounding box center [397, 121] width 49 height 15
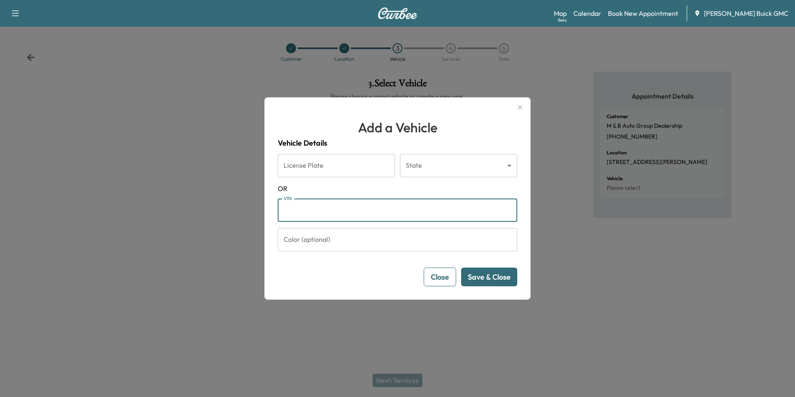
click at [321, 210] on input "VIN" at bounding box center [397, 209] width 239 height 23
paste input "**********"
type input "*"
type input "**********"
click at [481, 274] on button "Save & Close" at bounding box center [489, 276] width 56 height 19
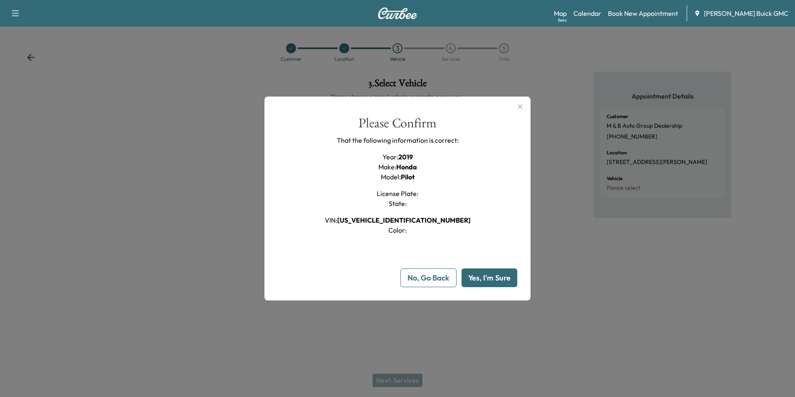
click at [489, 278] on button "Yes, I'm Sure" at bounding box center [489, 277] width 56 height 19
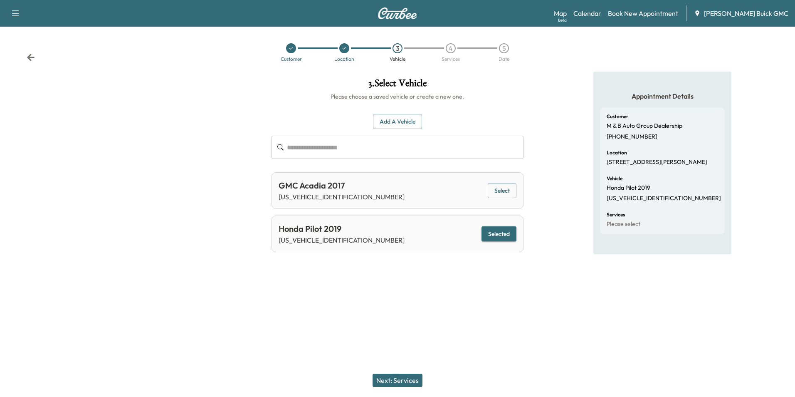
drag, startPoint x: 491, startPoint y: 279, endPoint x: 484, endPoint y: 276, distance: 7.3
click at [486, 279] on div at bounding box center [397, 283] width 795 height 27
click at [404, 376] on button "Next: Services" at bounding box center [397, 379] width 50 height 13
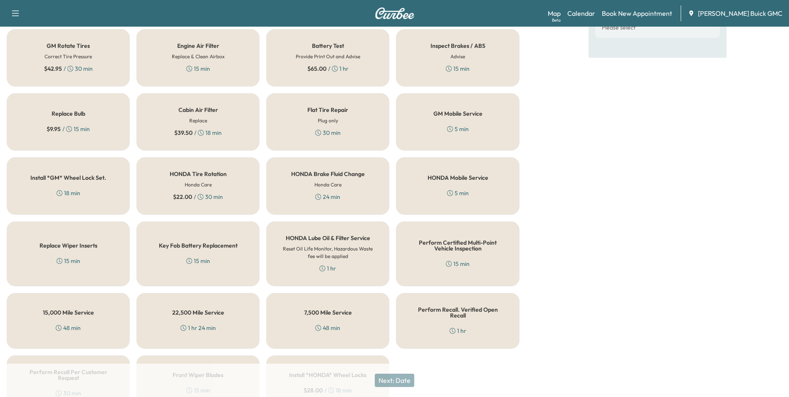
scroll to position [238, 0]
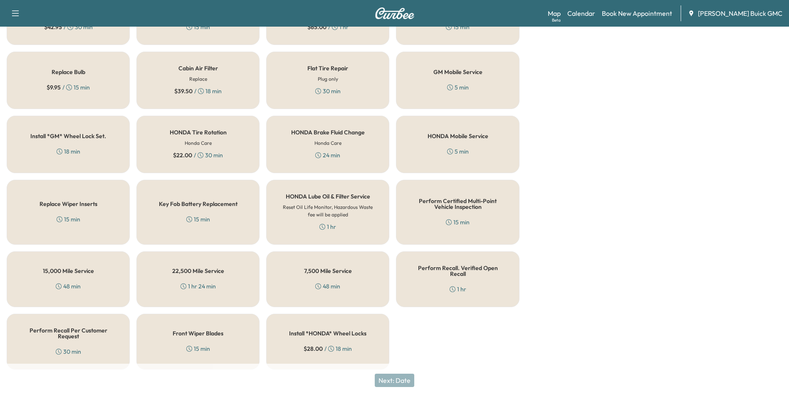
click at [476, 221] on div "Perform Certified Multi-Point Vehicle Inspection 15 min" at bounding box center [457, 212] width 123 height 65
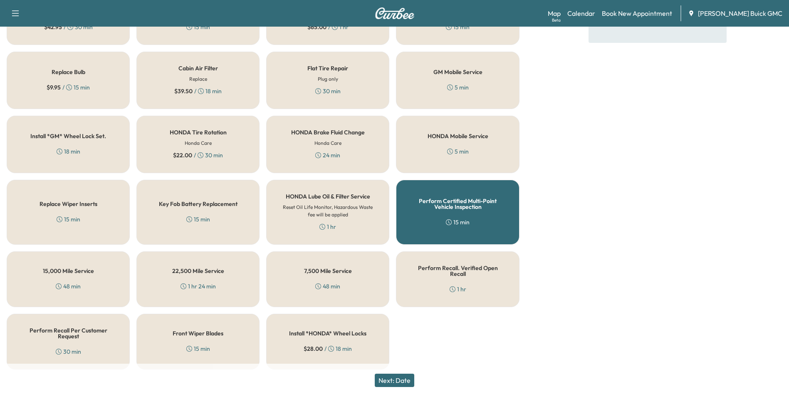
click at [407, 379] on button "Next: Date" at bounding box center [394, 379] width 39 height 13
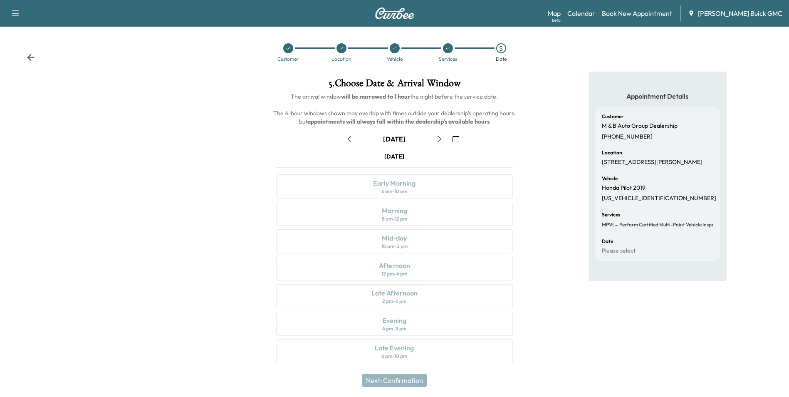
click at [455, 138] on icon "button" at bounding box center [455, 139] width 7 height 7
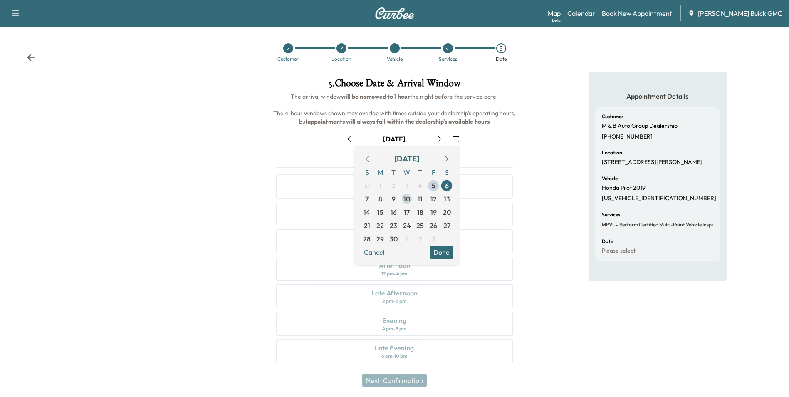
click at [405, 198] on span "10" at bounding box center [406, 199] width 7 height 10
click at [442, 248] on button "Done" at bounding box center [441, 251] width 24 height 13
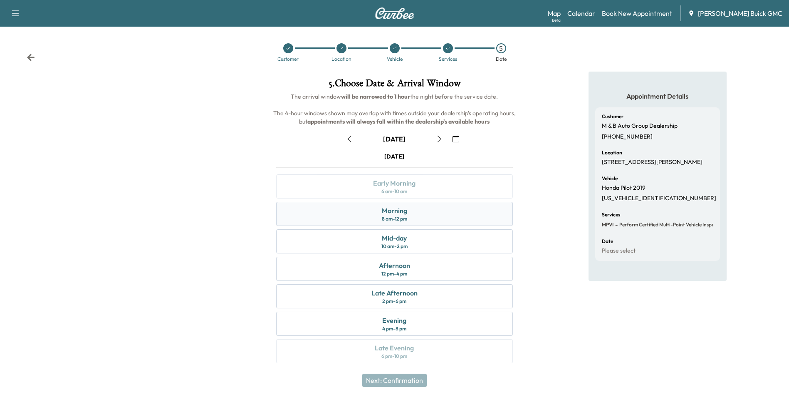
click at [407, 210] on div "Morning 8 am - 12 pm" at bounding box center [394, 214] width 236 height 24
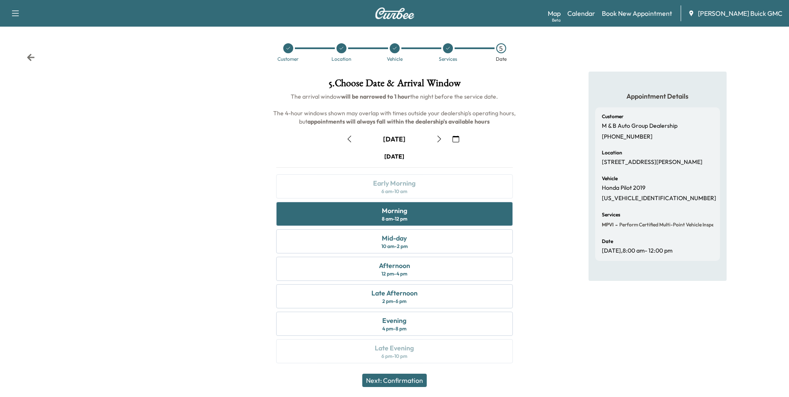
click at [410, 377] on button "Next: Confirmation" at bounding box center [394, 379] width 64 height 13
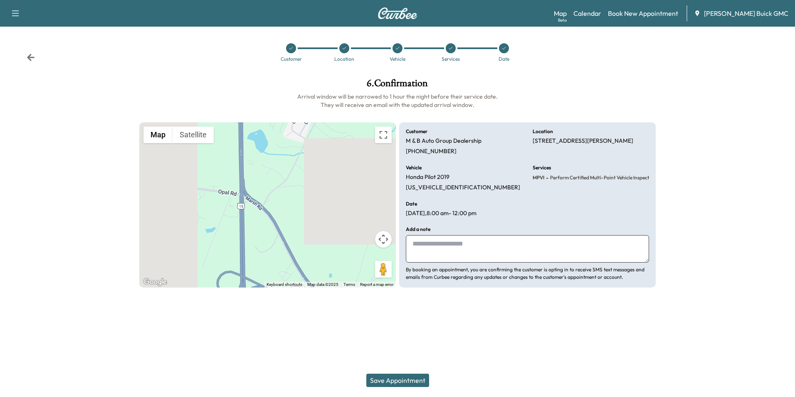
click at [474, 250] on textarea at bounding box center [527, 248] width 243 height 27
type textarea "**********"
click at [419, 380] on button "Save Appointment" at bounding box center [397, 379] width 63 height 13
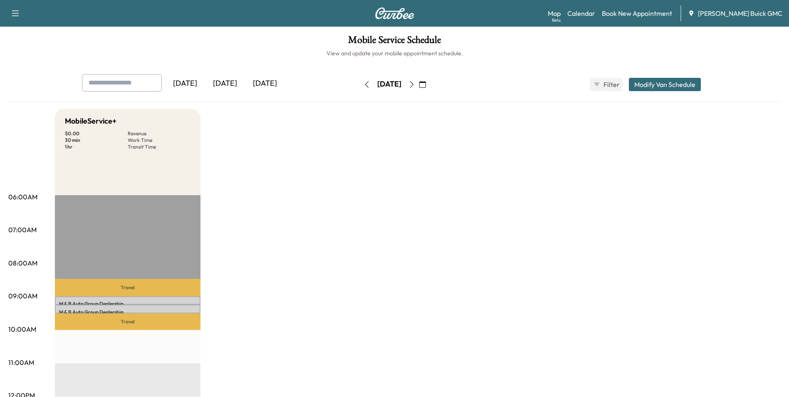
drag, startPoint x: 553, startPoint y: 200, endPoint x: 545, endPoint y: 201, distance: 7.6
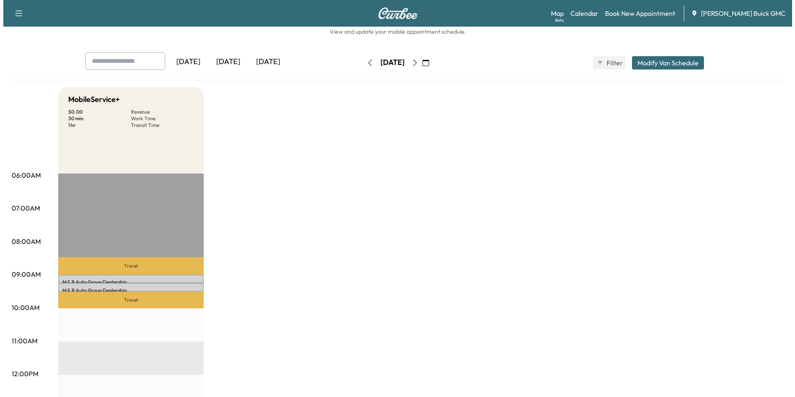
scroll to position [42, 0]
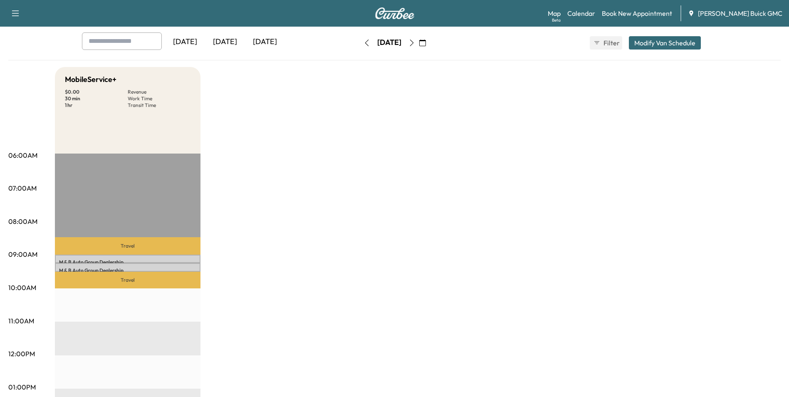
click at [685, 128] on div "MobileService+ $ 0.00 Revenue 30 min Work Time 1 hr Transit Time Travel M & B A…" at bounding box center [417, 379] width 725 height 624
drag, startPoint x: 624, startPoint y: 162, endPoint x: 607, endPoint y: 171, distance: 19.7
click at [622, 162] on div "MobileService+ $ 0.00 Revenue 30 min Work Time 1 hr Transit Time Travel M & B A…" at bounding box center [417, 379] width 725 height 624
click at [588, 187] on div "MobileService+ $ 0.00 Revenue 30 min Work Time 1 hr Transit Time Travel M & B A…" at bounding box center [417, 379] width 725 height 624
drag, startPoint x: 560, startPoint y: 173, endPoint x: 662, endPoint y: 270, distance: 140.0
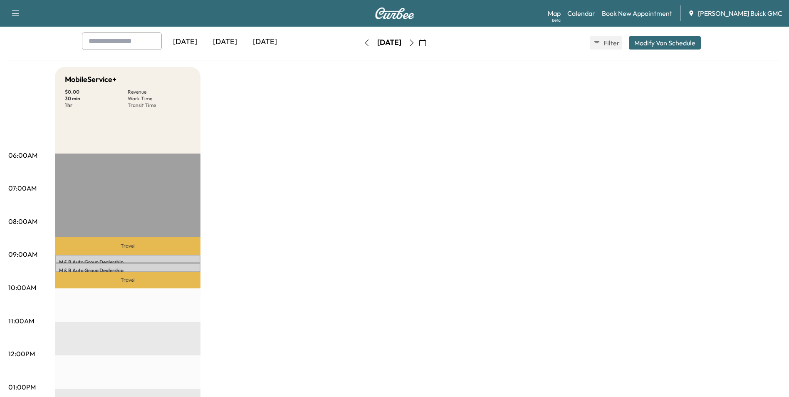
click at [560, 174] on div "MobileService+ $ 0.00 Revenue 30 min Work Time 1 hr Transit Time Travel M & B A…" at bounding box center [417, 379] width 725 height 624
click at [723, 363] on div "MobileService+ $ 0.00 Revenue 30 min Work Time 1 hr Transit Time Travel M & B A…" at bounding box center [417, 379] width 725 height 624
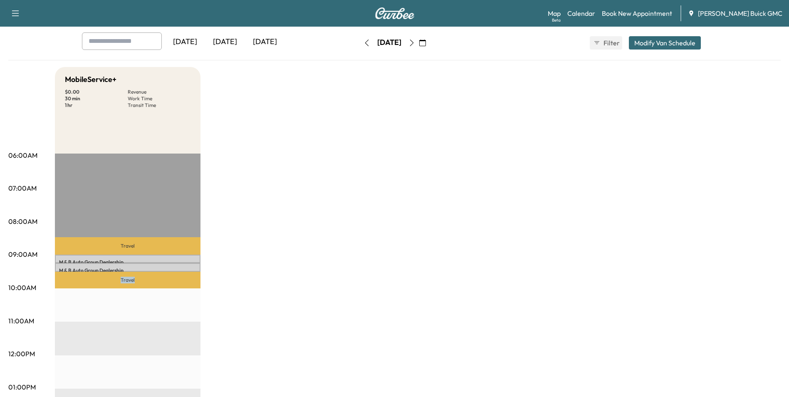
click at [723, 363] on div "MobileService+ $ 0.00 Revenue 30 min Work Time 1 hr Transit Time Travel M & B A…" at bounding box center [417, 379] width 725 height 624
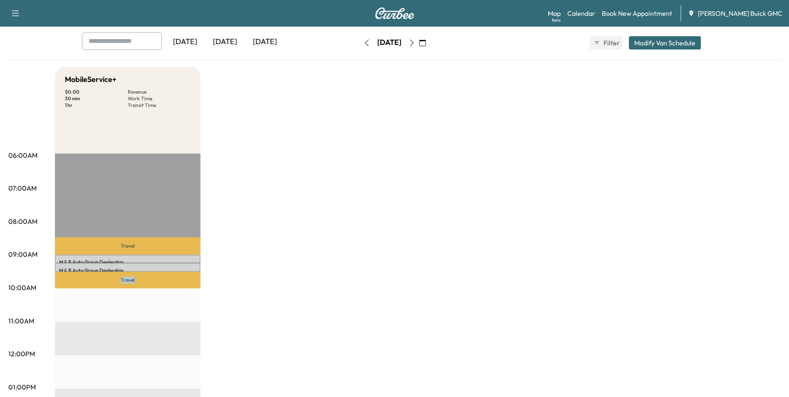
click at [723, 363] on div "MobileService+ $ 0.00 Revenue 30 min Work Time 1 hr Transit Time Travel M & B A…" at bounding box center [417, 379] width 725 height 624
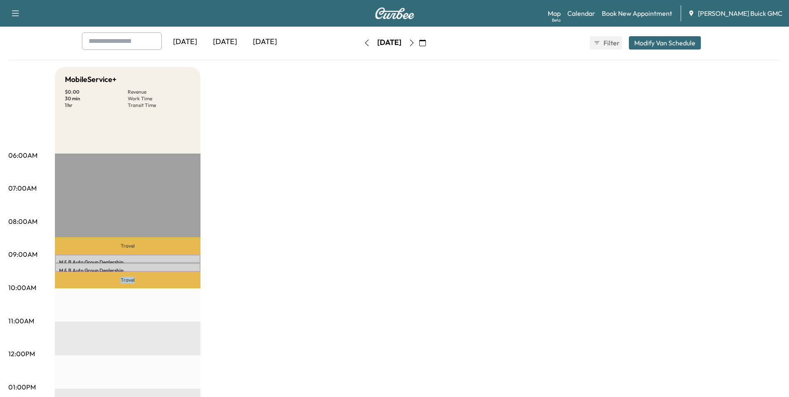
click at [723, 363] on div "MobileService+ $ 0.00 Revenue 30 min Work Time 1 hr Transit Time Travel M & B A…" at bounding box center [417, 379] width 725 height 624
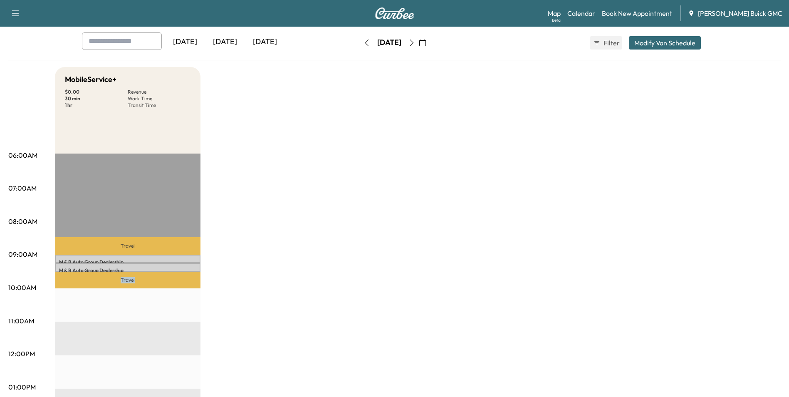
click at [723, 363] on div "MobileService+ $ 0.00 Revenue 30 min Work Time 1 hr Transit Time Travel M & B A…" at bounding box center [417, 379] width 725 height 624
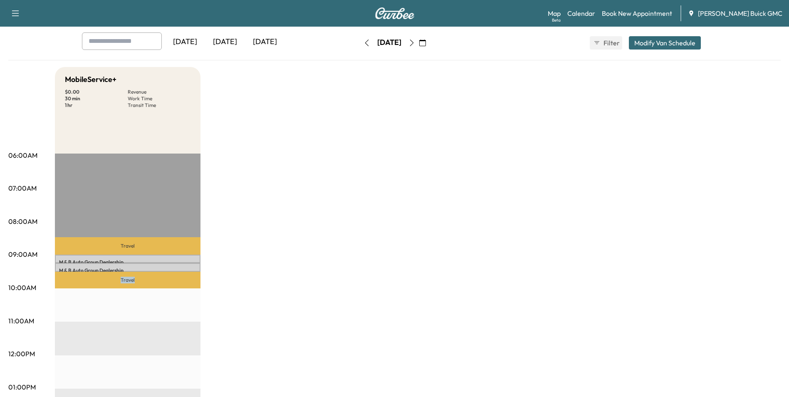
click at [723, 363] on div "MobileService+ $ 0.00 Revenue 30 min Work Time 1 hr Transit Time Travel M & B A…" at bounding box center [417, 379] width 725 height 624
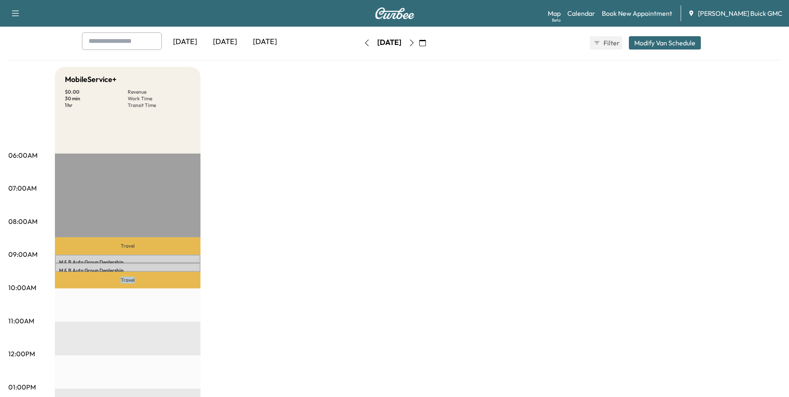
click at [723, 363] on div "MobileService+ $ 0.00 Revenue 30 min Work Time 1 hr Transit Time Travel M & B A…" at bounding box center [417, 379] width 725 height 624
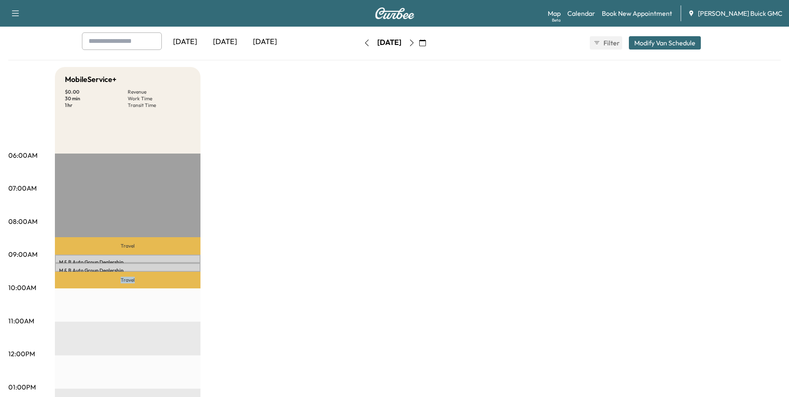
click at [723, 363] on div "MobileService+ $ 0.00 Revenue 30 min Work Time 1 hr Transit Time Travel M & B A…" at bounding box center [417, 379] width 725 height 624
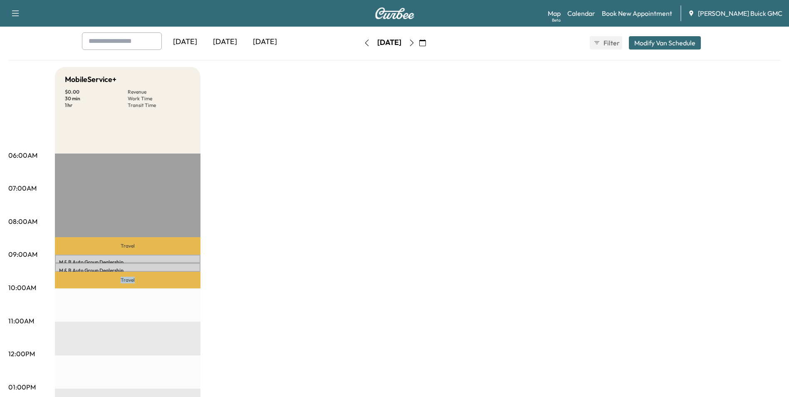
click at [723, 363] on div "MobileService+ $ 0.00 Revenue 30 min Work Time 1 hr Transit Time Travel M & B A…" at bounding box center [417, 379] width 725 height 624
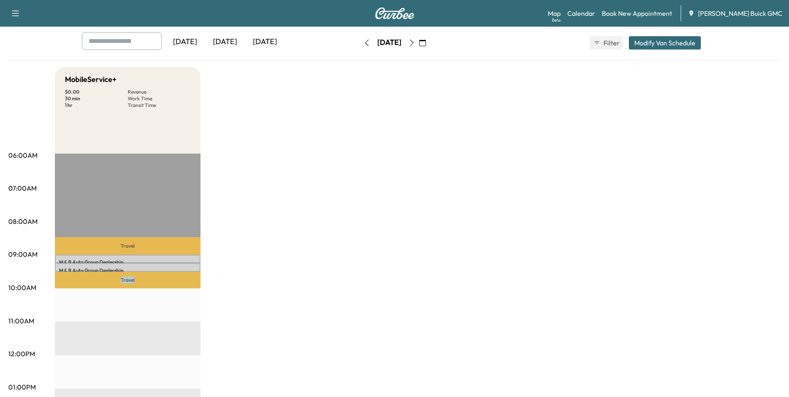
click at [723, 363] on div "MobileService+ $ 0.00 Revenue 30 min Work Time 1 hr Transit Time Travel M & B A…" at bounding box center [417, 379] width 725 height 624
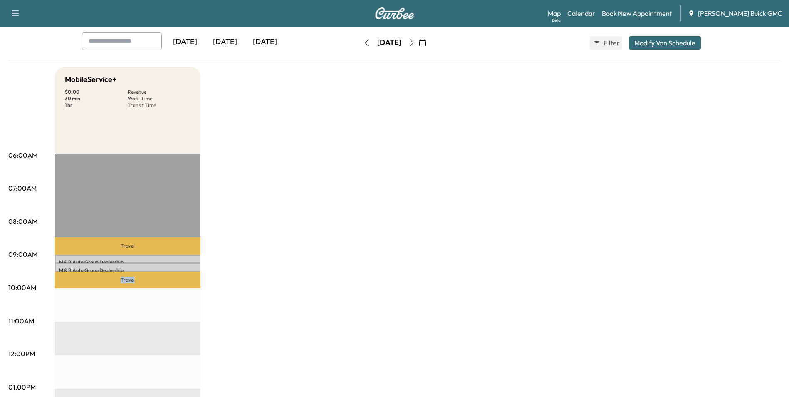
click at [723, 363] on div "MobileService+ $ 0.00 Revenue 30 min Work Time 1 hr Transit Time Travel M & B A…" at bounding box center [417, 379] width 725 height 624
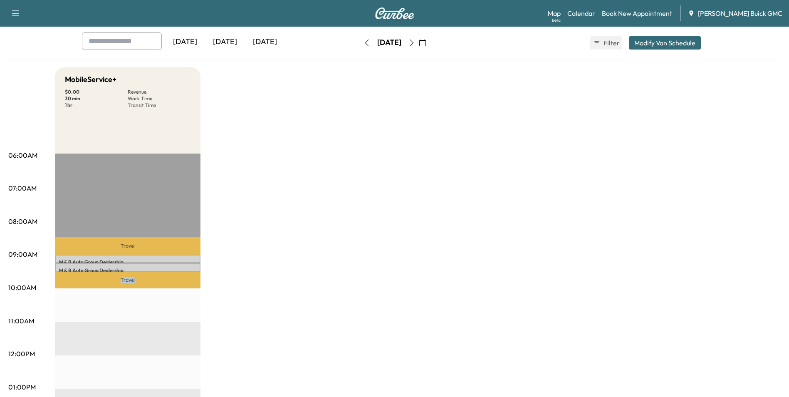
click at [723, 363] on div "MobileService+ $ 0.00 Revenue 30 min Work Time 1 hr Transit Time Travel M & B A…" at bounding box center [417, 379] width 725 height 624
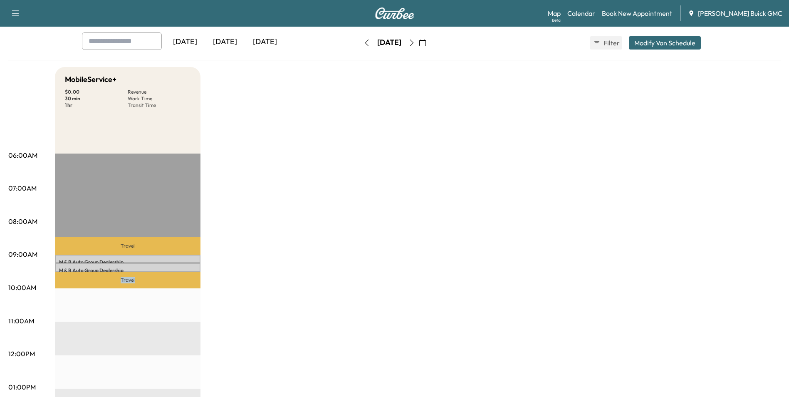
click at [723, 363] on div "MobileService+ $ 0.00 Revenue 30 min Work Time 1 hr Transit Time Travel M & B A…" at bounding box center [417, 379] width 725 height 624
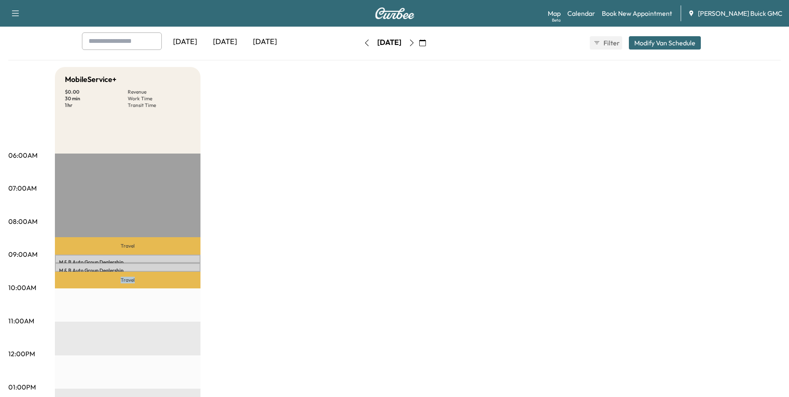
click at [723, 363] on div "MobileService+ $ 0.00 Revenue 30 min Work Time 1 hr Transit Time Travel M & B A…" at bounding box center [417, 379] width 725 height 624
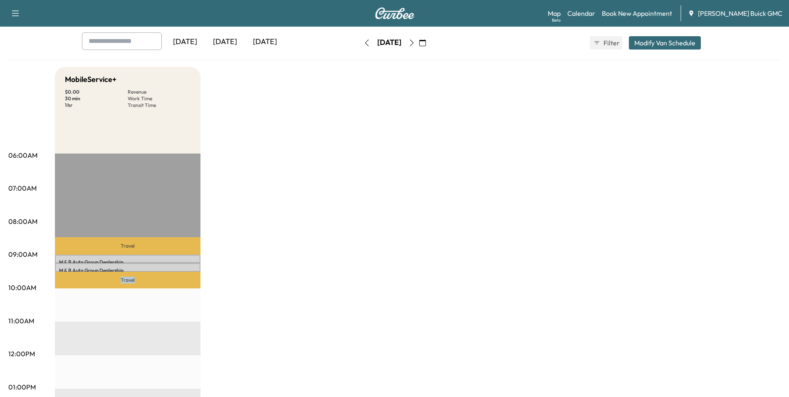
click at [723, 363] on div "MobileService+ $ 0.00 Revenue 30 min Work Time 1 hr Transit Time Travel M & B A…" at bounding box center [417, 379] width 725 height 624
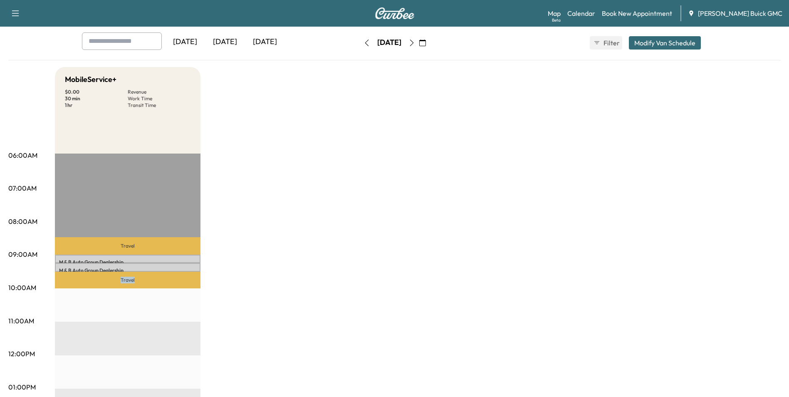
click at [723, 363] on div "MobileService+ $ 0.00 Revenue 30 min Work Time 1 hr Transit Time Travel M & B A…" at bounding box center [417, 379] width 725 height 624
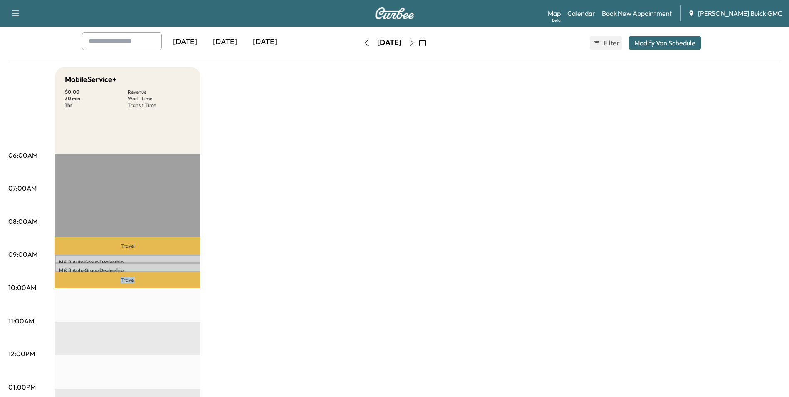
click at [723, 363] on div "MobileService+ $ 0.00 Revenue 30 min Work Time 1 hr Transit Time Travel M & B A…" at bounding box center [417, 379] width 725 height 624
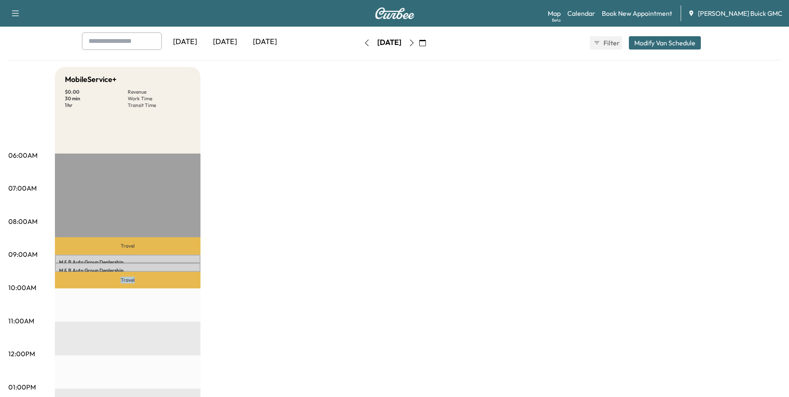
click at [723, 363] on div "MobileService+ $ 0.00 Revenue 30 min Work Time 1 hr Transit Time Travel M & B A…" at bounding box center [417, 379] width 725 height 624
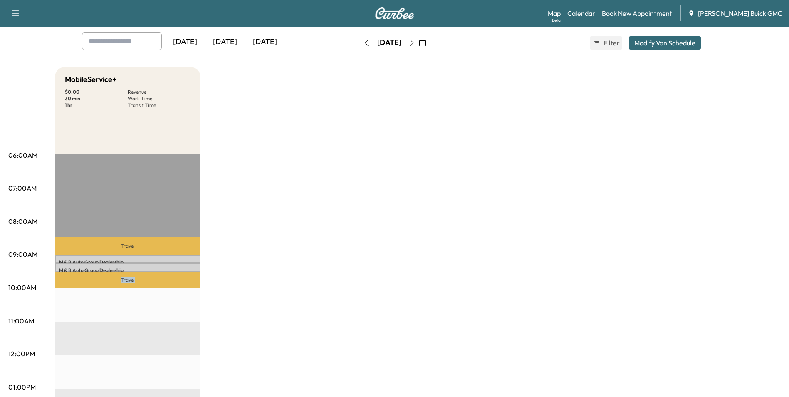
click at [723, 363] on div "MobileService+ $ 0.00 Revenue 30 min Work Time 1 hr Transit Time Travel M & B A…" at bounding box center [417, 379] width 725 height 624
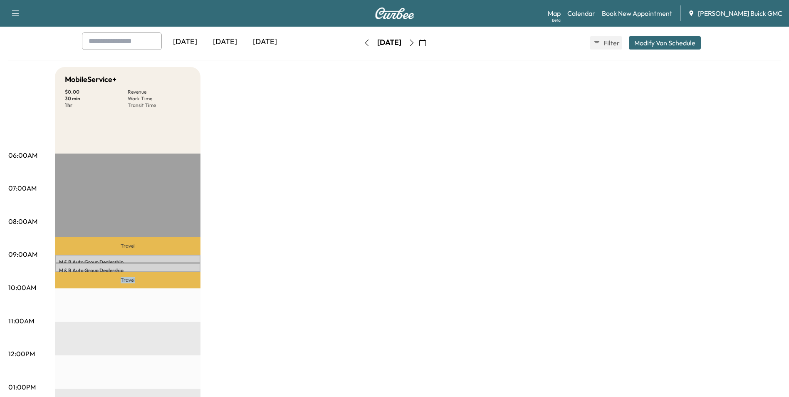
click at [723, 363] on div "MobileService+ $ 0.00 Revenue 30 min Work Time 1 hr Transit Time Travel M & B A…" at bounding box center [417, 379] width 725 height 624
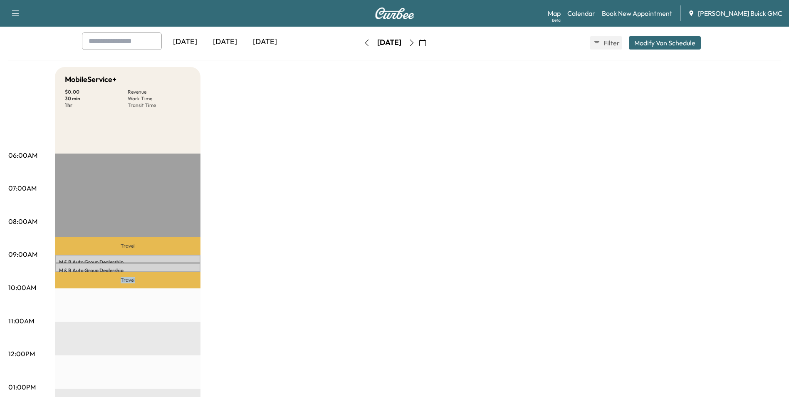
click at [723, 363] on div "MobileService+ $ 0.00 Revenue 30 min Work Time 1 hr Transit Time Travel M & B A…" at bounding box center [417, 379] width 725 height 624
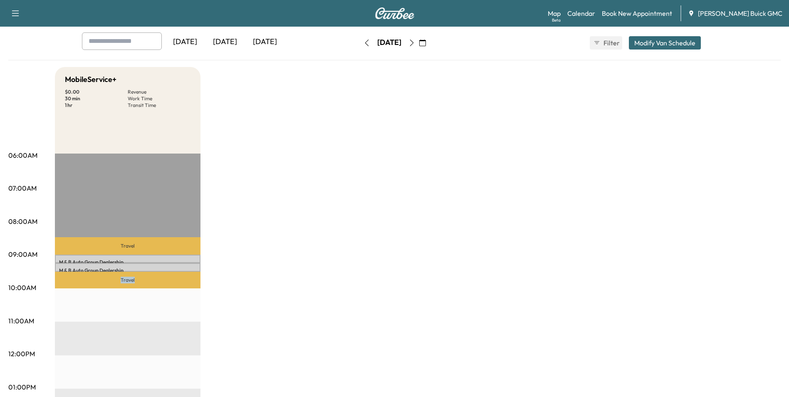
click at [723, 363] on div "MobileService+ $ 0.00 Revenue 30 min Work Time 1 hr Transit Time Travel M & B A…" at bounding box center [417, 379] width 725 height 624
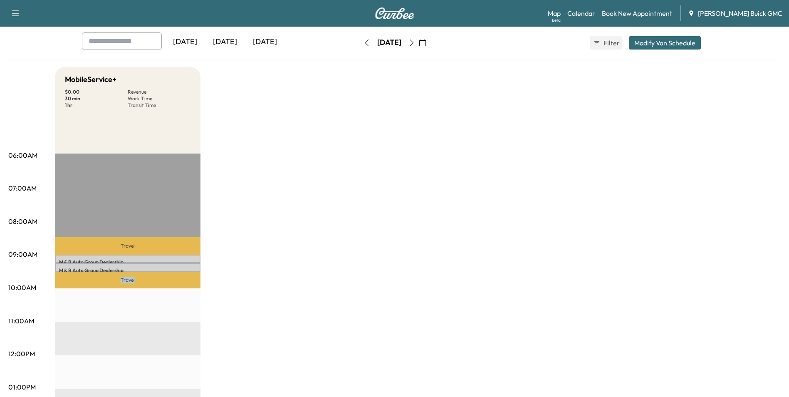
click at [723, 363] on div "MobileService+ $ 0.00 Revenue 30 min Work Time 1 hr Transit Time Travel M & B A…" at bounding box center [417, 379] width 725 height 624
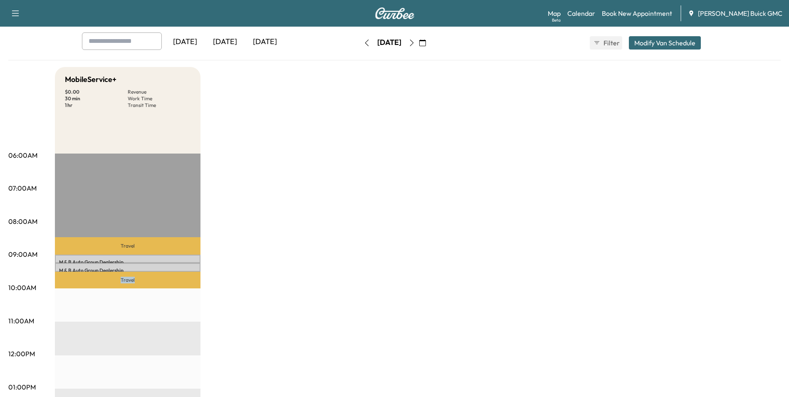
click at [723, 363] on div "MobileService+ $ 0.00 Revenue 30 min Work Time 1 hr Transit Time Travel M & B A…" at bounding box center [417, 379] width 725 height 624
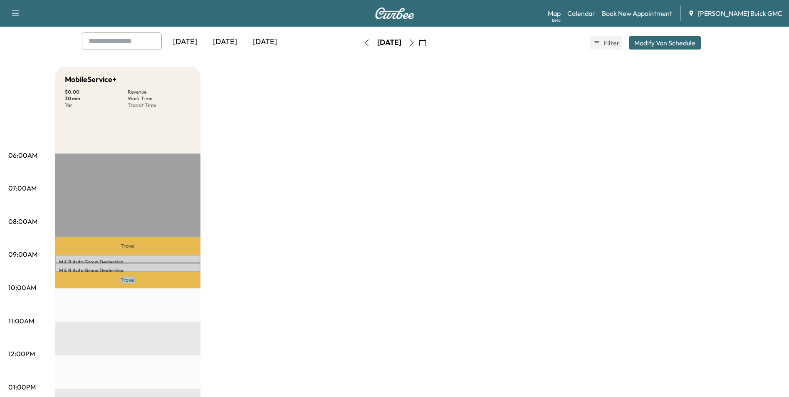
click at [723, 363] on div "MobileService+ $ 0.00 Revenue 30 min Work Time 1 hr Transit Time Travel M & B A…" at bounding box center [417, 379] width 725 height 624
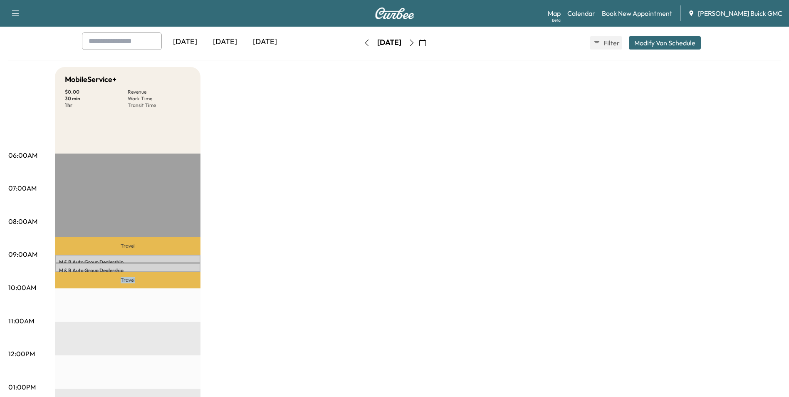
click at [723, 363] on div "MobileService+ $ 0.00 Revenue 30 min Work Time 1 hr Transit Time Travel M & B A…" at bounding box center [417, 379] width 725 height 624
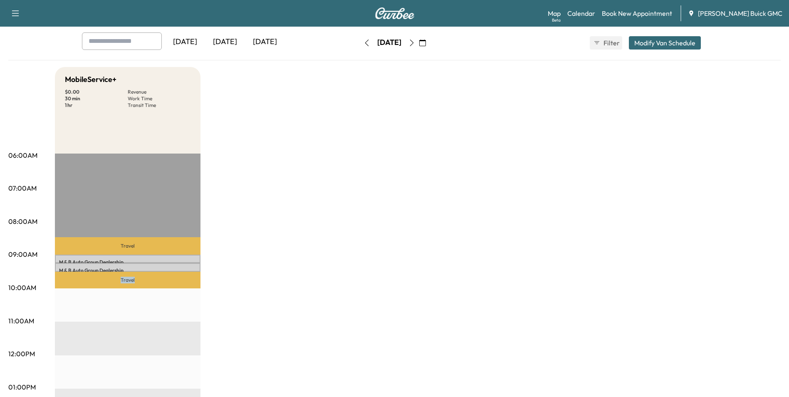
click at [723, 363] on div "MobileService+ $ 0.00 Revenue 30 min Work Time 1 hr Transit Time Travel M & B A…" at bounding box center [417, 379] width 725 height 624
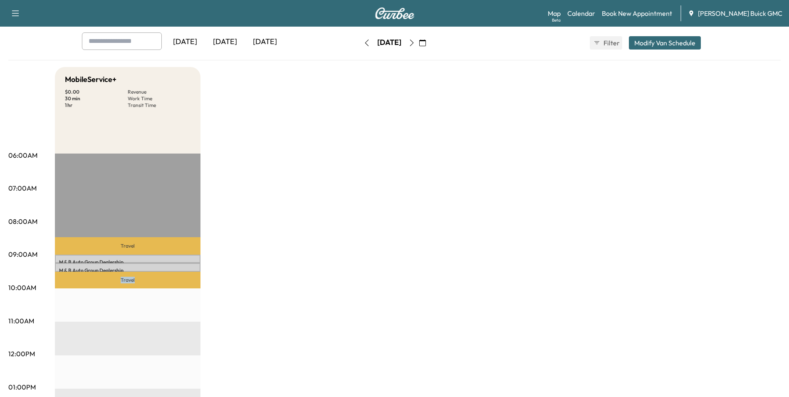
click at [723, 363] on div "MobileService+ $ 0.00 Revenue 30 min Work Time 1 hr Transit Time Travel M & B A…" at bounding box center [417, 379] width 725 height 624
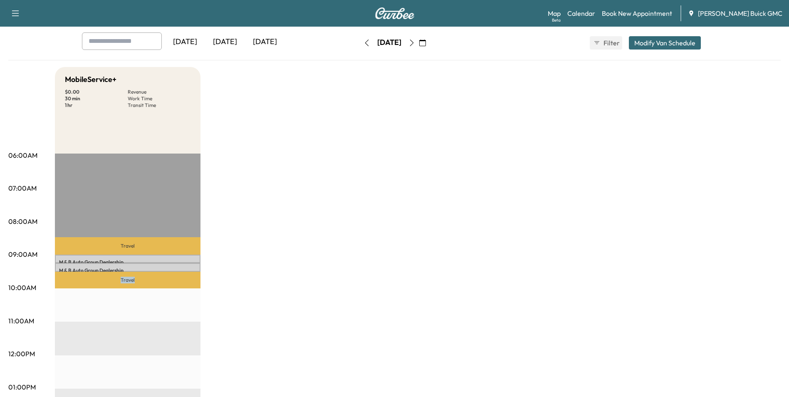
click at [723, 363] on div "MobileService+ $ 0.00 Revenue 30 min Work Time 1 hr Transit Time Travel M & B A…" at bounding box center [417, 379] width 725 height 624
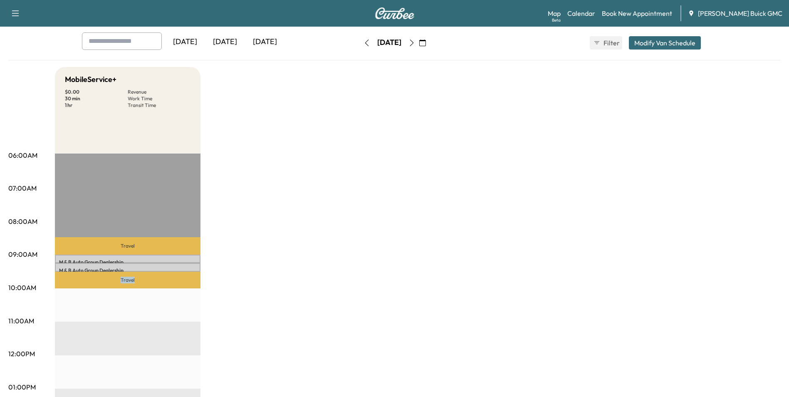
click at [723, 363] on div "MobileService+ $ 0.00 Revenue 30 min Work Time 1 hr Transit Time Travel M & B A…" at bounding box center [417, 379] width 725 height 624
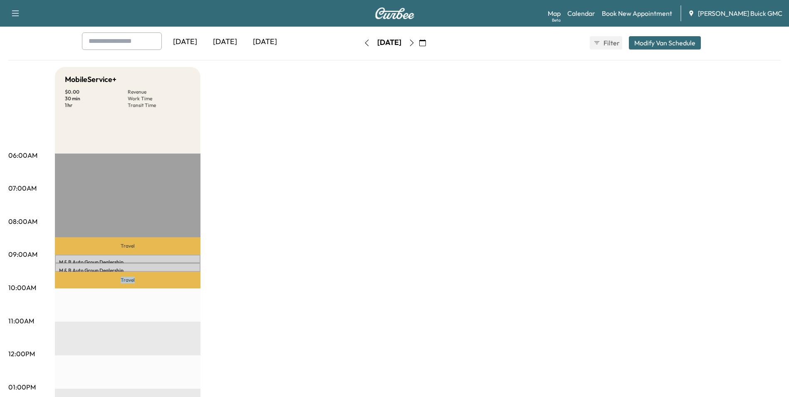
click at [723, 363] on div "MobileService+ $ 0.00 Revenue 30 min Work Time 1 hr Transit Time Travel M & B A…" at bounding box center [417, 379] width 725 height 624
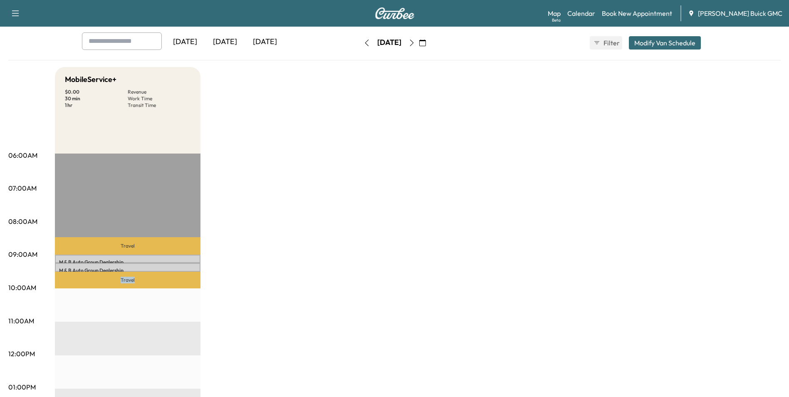
click at [723, 363] on div "MobileService+ $ 0.00 Revenue 30 min Work Time 1 hr Transit Time Travel M & B A…" at bounding box center [417, 379] width 725 height 624
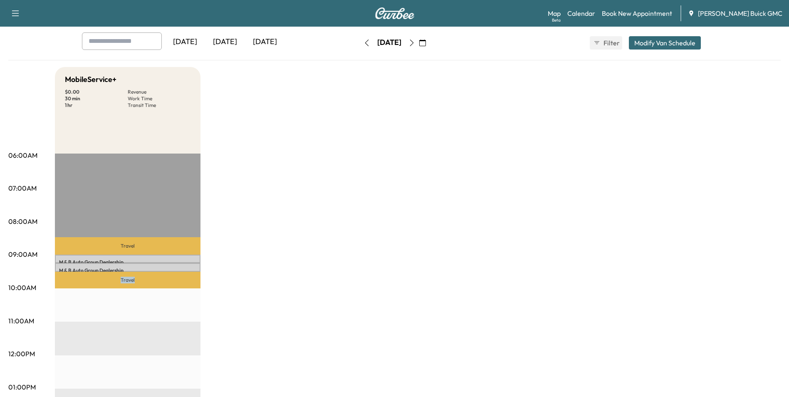
click at [723, 363] on div "MobileService+ $ 0.00 Revenue 30 min Work Time 1 hr Transit Time Travel M & B A…" at bounding box center [417, 379] width 725 height 624
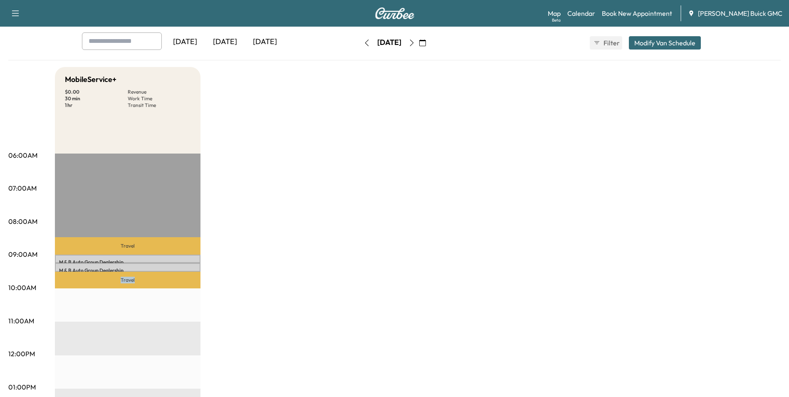
click at [723, 363] on div "MobileService+ $ 0.00 Revenue 30 min Work Time 1 hr Transit Time Travel M & B A…" at bounding box center [417, 379] width 725 height 624
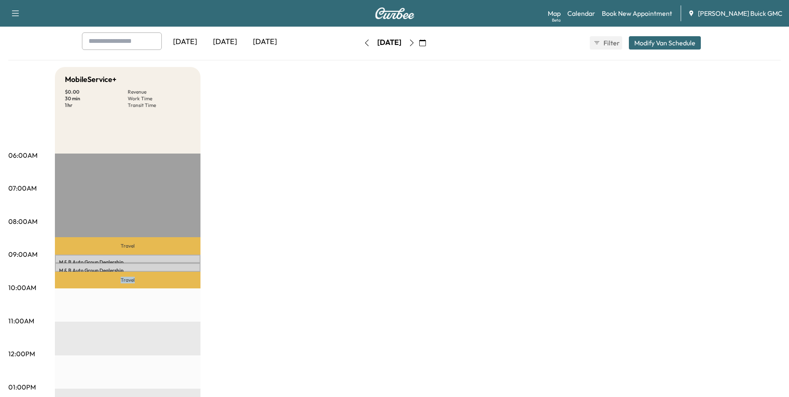
click at [723, 363] on div "MobileService+ $ 0.00 Revenue 30 min Work Time 1 hr Transit Time Travel M & B A…" at bounding box center [417, 379] width 725 height 624
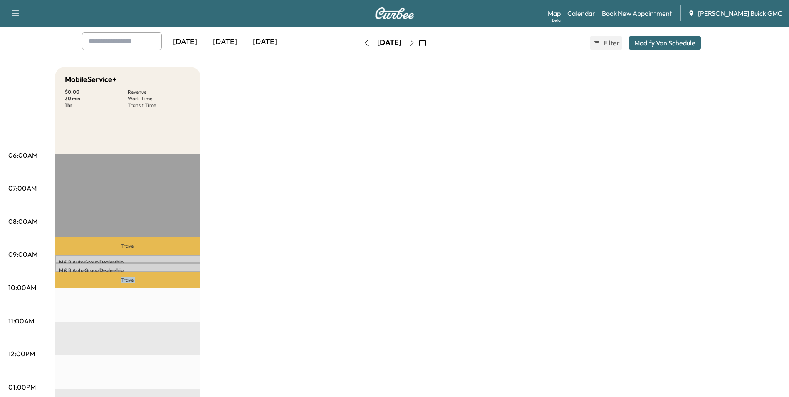
click at [723, 363] on div "MobileService+ $ 0.00 Revenue 30 min Work Time 1 hr Transit Time Travel M & B A…" at bounding box center [417, 379] width 725 height 624
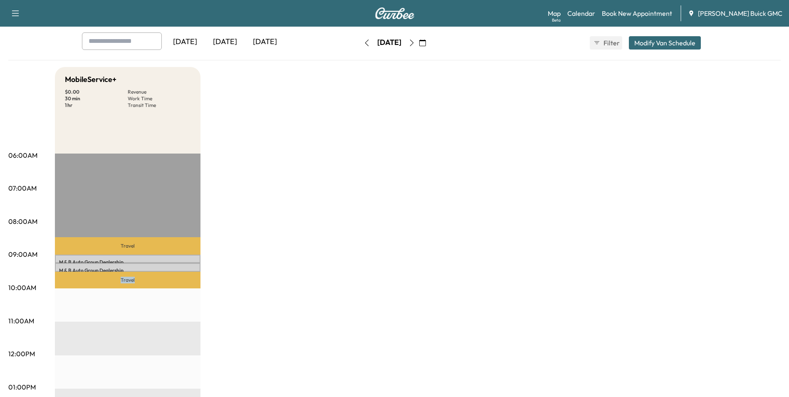
click at [723, 363] on div "MobileService+ $ 0.00 Revenue 30 min Work Time 1 hr Transit Time Travel M & B A…" at bounding box center [417, 379] width 725 height 624
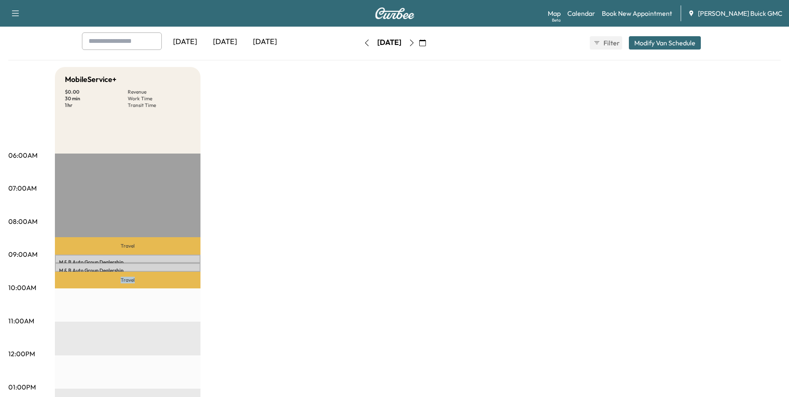
click at [723, 363] on div "MobileService+ $ 0.00 Revenue 30 min Work Time 1 hr Transit Time Travel M & B A…" at bounding box center [417, 379] width 725 height 624
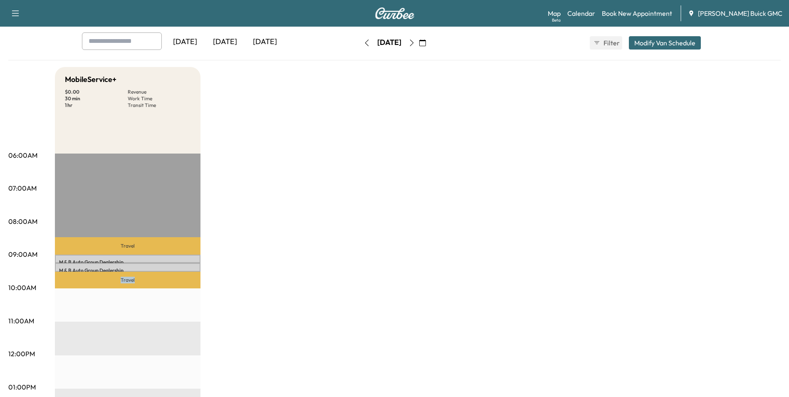
click at [723, 363] on div "MobileService+ $ 0.00 Revenue 30 min Work Time 1 hr Transit Time Travel M & B A…" at bounding box center [417, 379] width 725 height 624
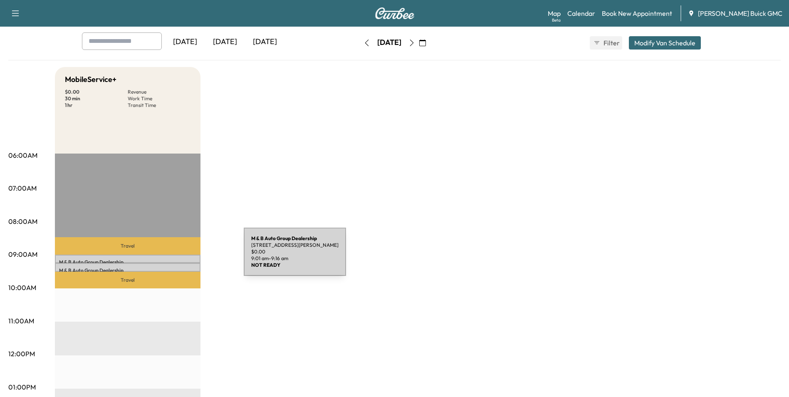
click at [181, 257] on div "M & B Auto Group Dealership 10115 Clarkes Rd, Bealeton, VA 22712, USA $ 0.00 9:…" at bounding box center [128, 258] width 146 height 8
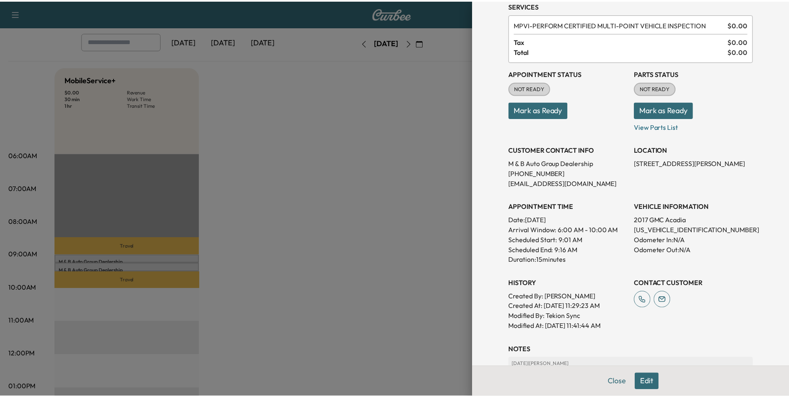
scroll to position [29, 0]
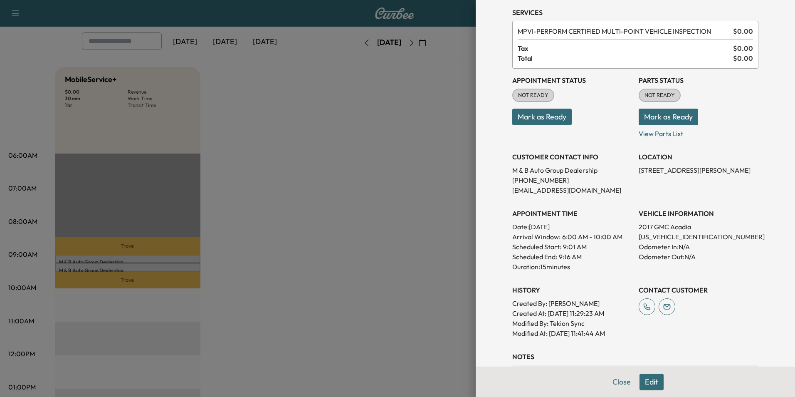
click at [418, 109] on div at bounding box center [397, 198] width 795 height 397
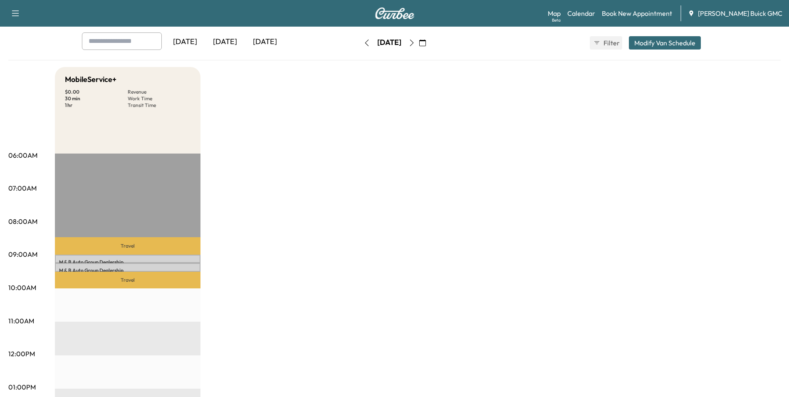
click at [476, 141] on div "MobileService+ $ 0.00 Revenue 30 min Work Time 1 hr Transit Time Travel M & B A…" at bounding box center [417, 379] width 725 height 624
click at [338, 189] on div "MobileService+ $ 0.00 Revenue 30 min Work Time 1 hr Transit Time Travel M & B A…" at bounding box center [417, 379] width 725 height 624
click at [426, 41] on icon "button" at bounding box center [422, 42] width 7 height 7
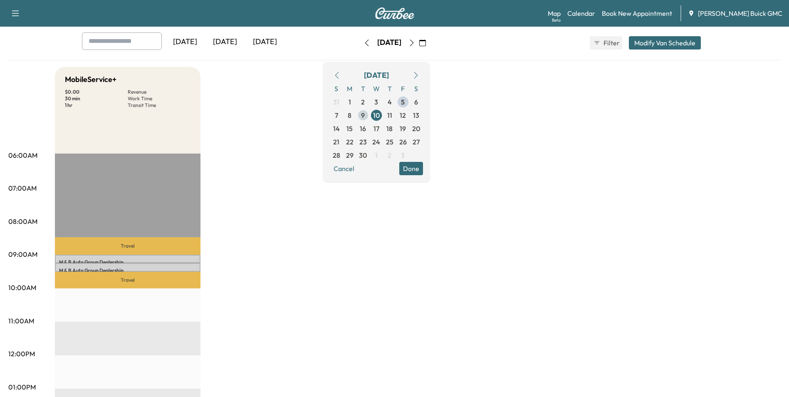
click at [365, 114] on span "9" at bounding box center [363, 115] width 4 height 10
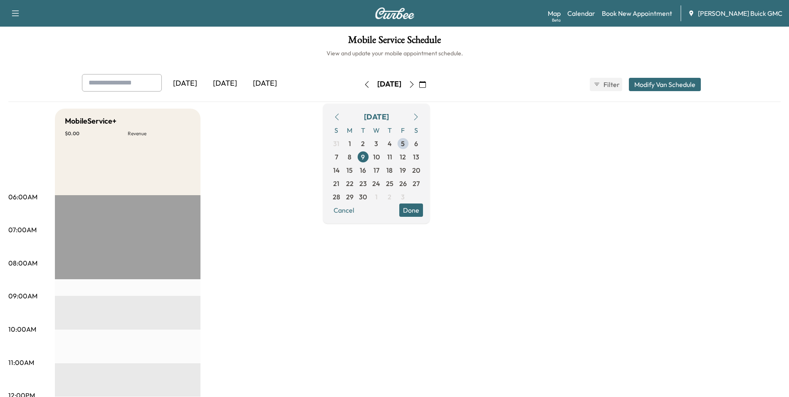
click at [423, 207] on button "Done" at bounding box center [411, 209] width 24 height 13
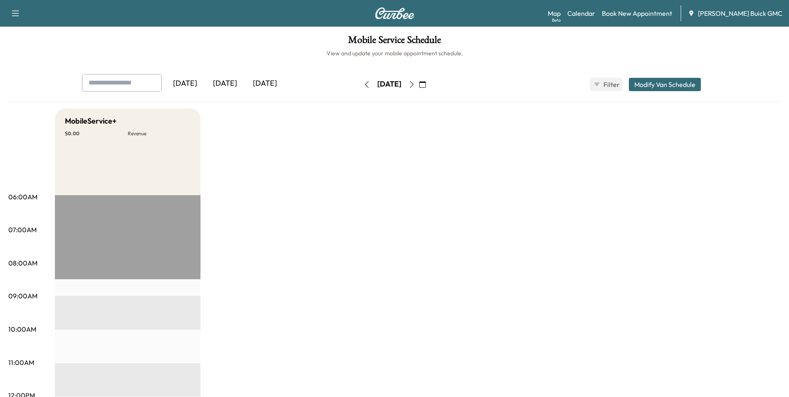
drag, startPoint x: 332, startPoint y: 148, endPoint x: 343, endPoint y: 149, distance: 10.9
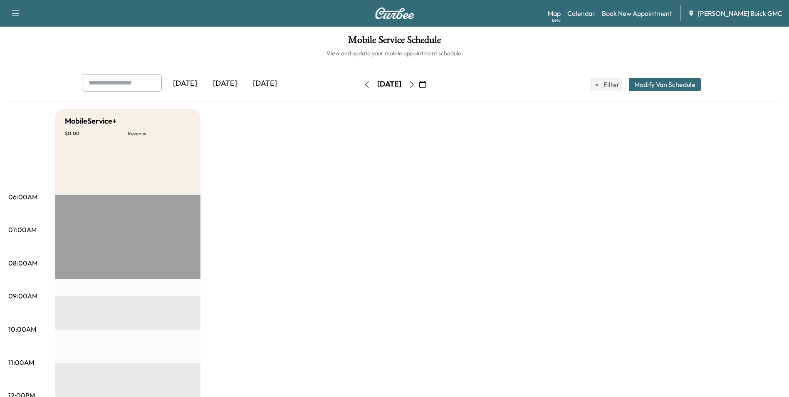
click at [628, 12] on link "Book New Appointment" at bounding box center [637, 13] width 70 height 10
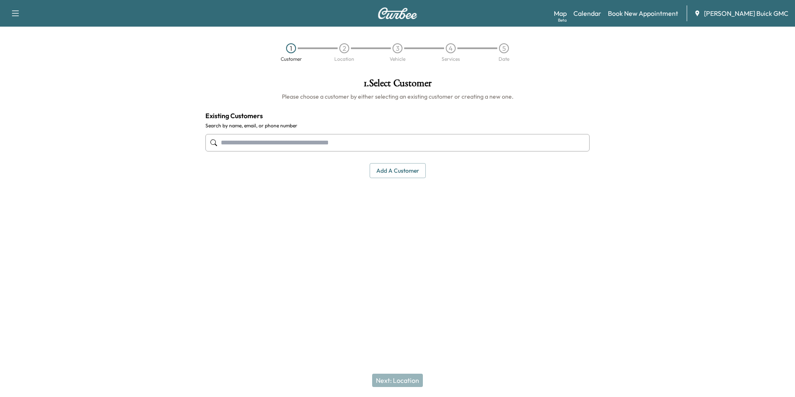
click at [332, 139] on input "text" at bounding box center [397, 142] width 384 height 17
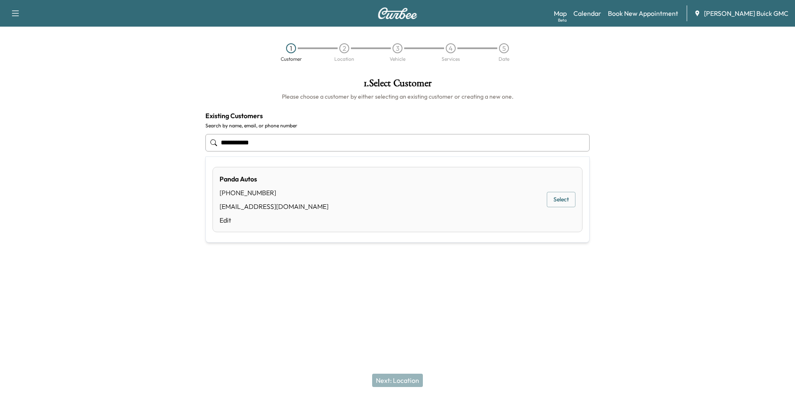
click at [569, 200] on button "Select" at bounding box center [561, 199] width 29 height 15
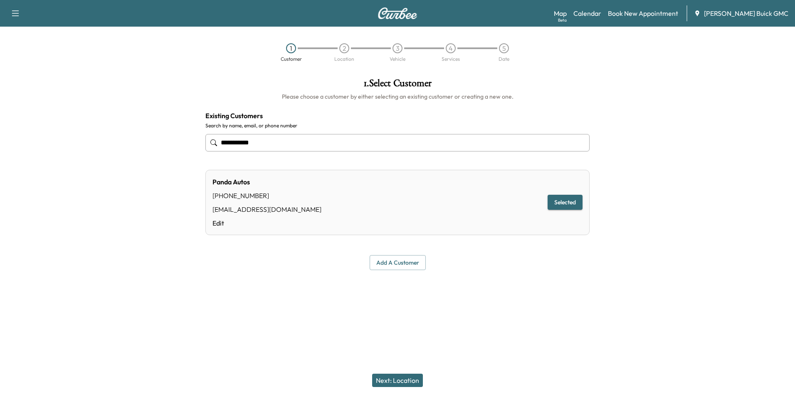
type input "**********"
click at [400, 379] on button "Next: Location" at bounding box center [397, 379] width 51 height 13
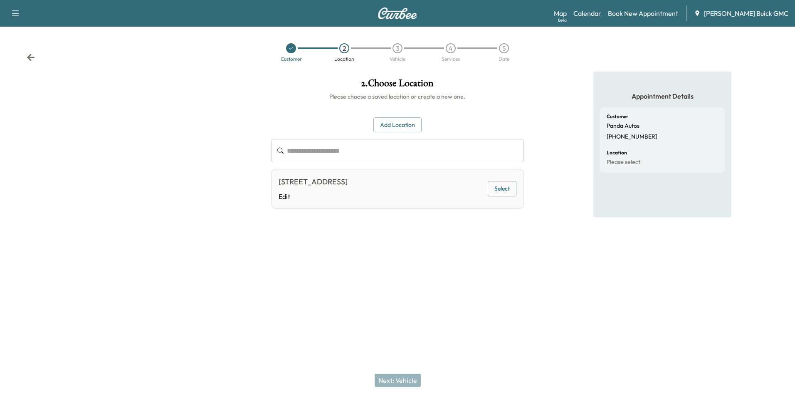
click at [504, 193] on button "Select" at bounding box center [502, 188] width 29 height 15
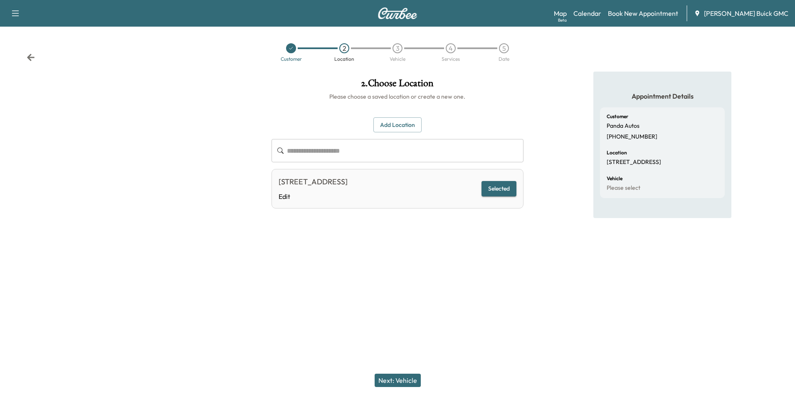
click at [404, 378] on button "Next: Vehicle" at bounding box center [398, 379] width 46 height 13
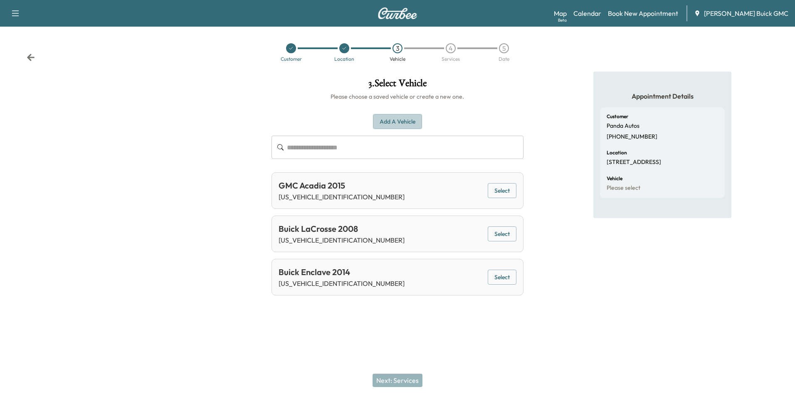
click at [402, 118] on button "Add a Vehicle" at bounding box center [397, 121] width 49 height 15
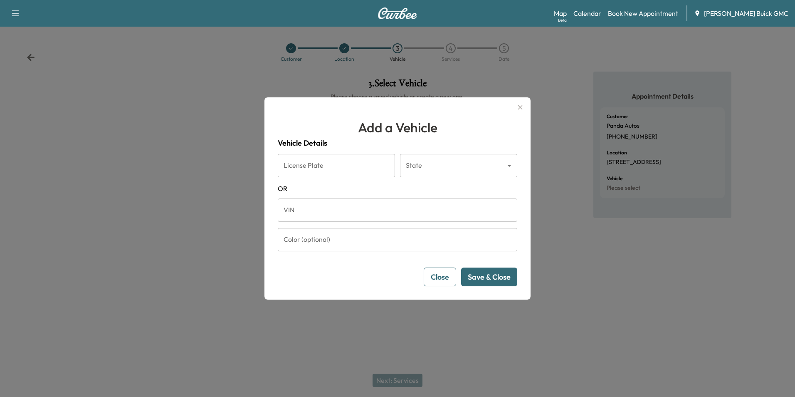
drag, startPoint x: 320, startPoint y: 211, endPoint x: 332, endPoint y: 205, distance: 13.2
click at [321, 211] on input "VIN" at bounding box center [397, 209] width 239 height 23
type input "**********"
click at [487, 273] on button "Save & Close" at bounding box center [489, 276] width 56 height 19
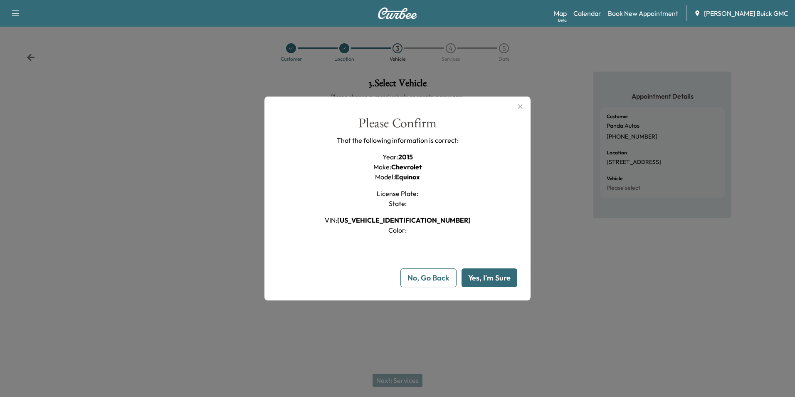
click at [494, 276] on button "Yes, I'm Sure" at bounding box center [489, 277] width 56 height 19
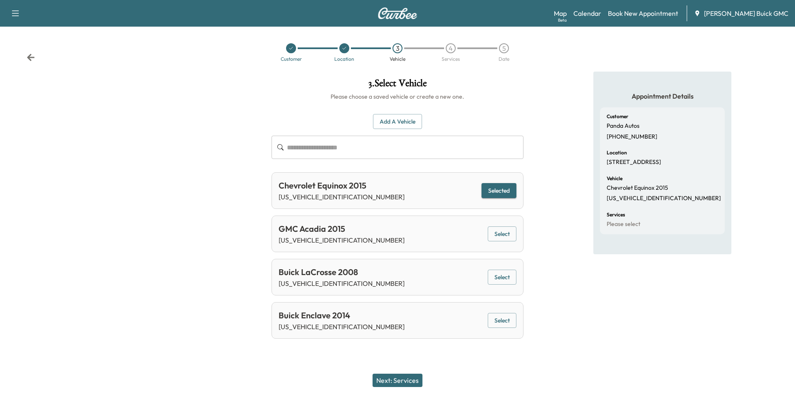
click at [405, 377] on button "Next: Services" at bounding box center [397, 379] width 50 height 13
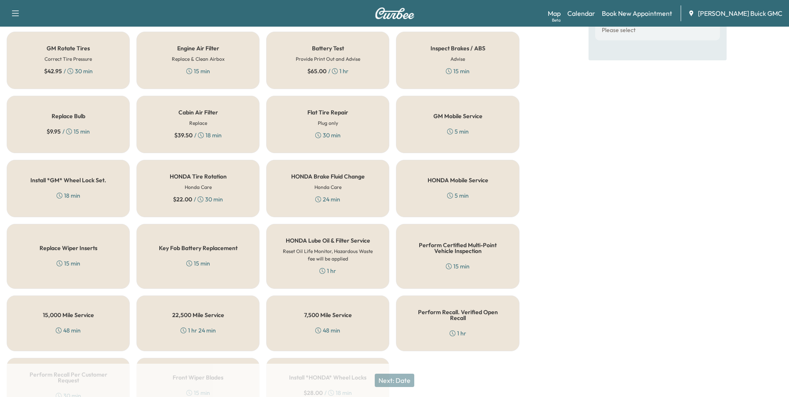
scroll to position [238, 0]
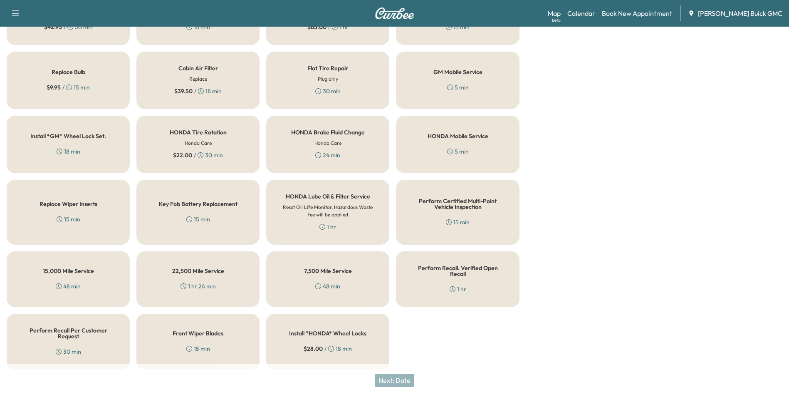
click at [462, 214] on div "Perform Certified Multi-Point Vehicle Inspection 15 min" at bounding box center [457, 212] width 123 height 65
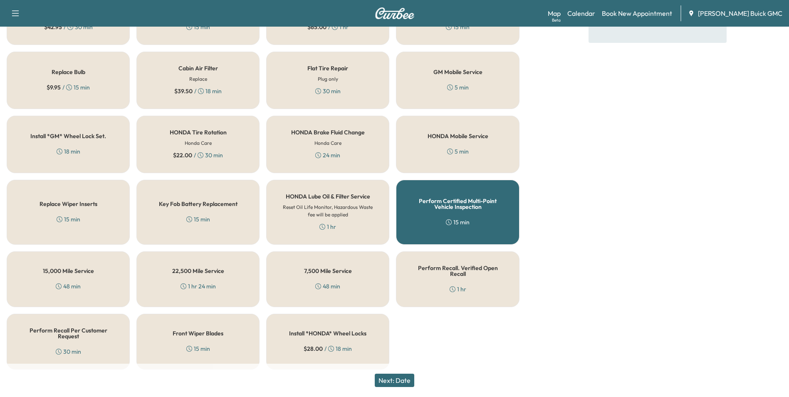
click at [402, 378] on button "Next: Date" at bounding box center [394, 379] width 39 height 13
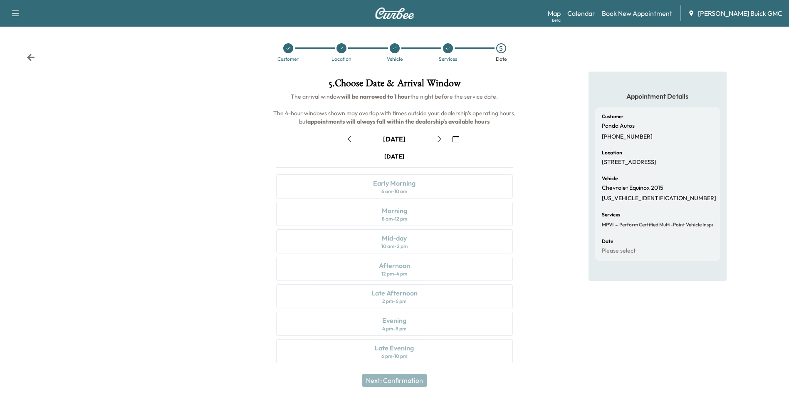
click at [454, 138] on icon "button" at bounding box center [455, 139] width 7 height 7
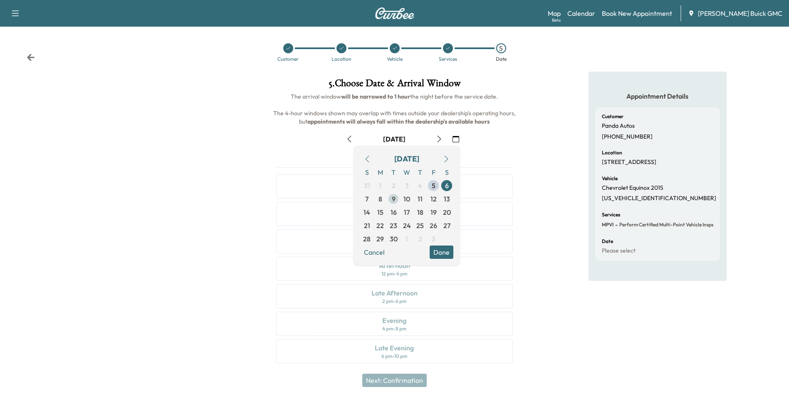
click at [393, 197] on span "9" at bounding box center [394, 199] width 4 height 10
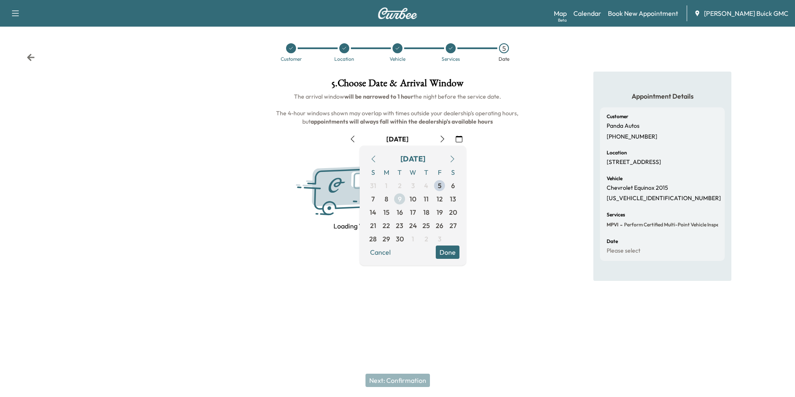
click at [395, 197] on span "9" at bounding box center [399, 198] width 13 height 13
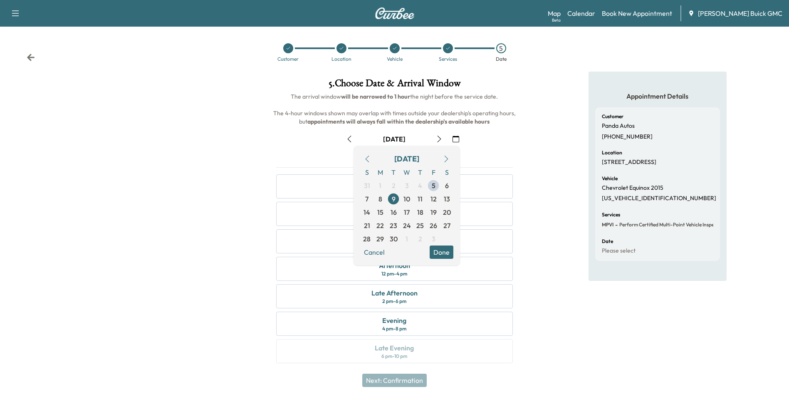
click at [538, 205] on div "Appointment Details Customer Panda Autos (571) 367-2467 Location 8201 Leesburg …" at bounding box center [657, 222] width 263 height 301
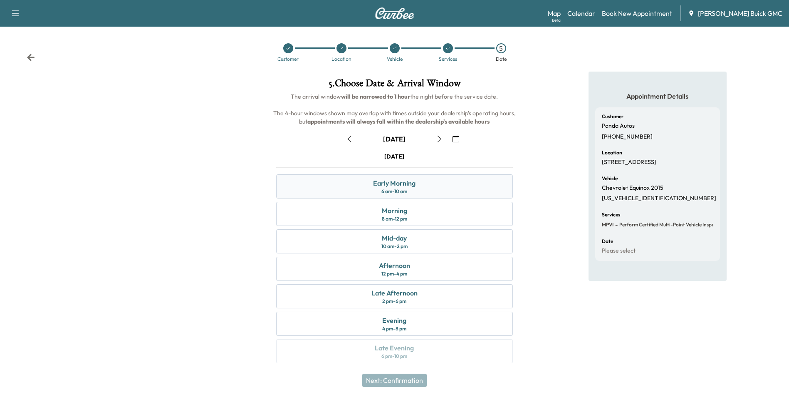
click at [404, 187] on div "Early Morning" at bounding box center [394, 183] width 42 height 10
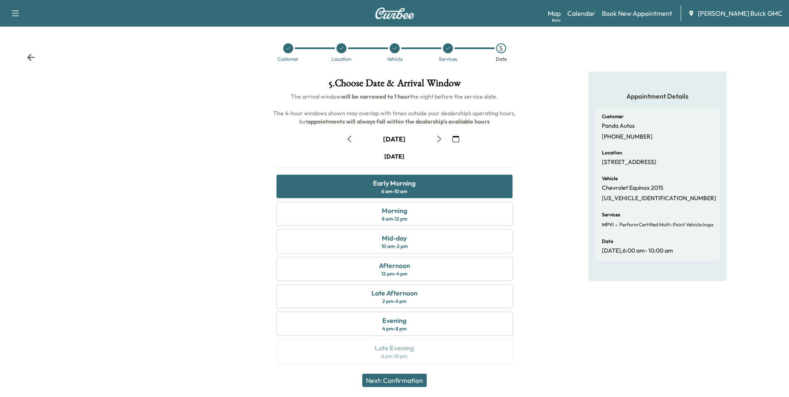
click at [406, 377] on button "Next: Confirmation" at bounding box center [394, 379] width 64 height 13
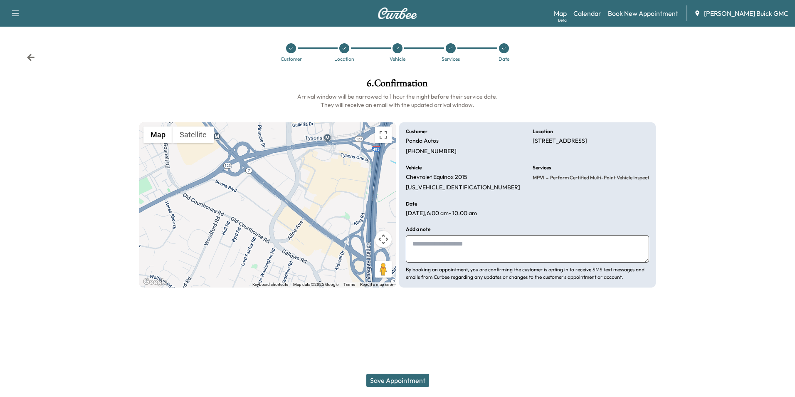
click at [471, 244] on textarea at bounding box center [527, 248] width 243 height 27
type textarea "**********"
click at [406, 381] on button "Save Appointment" at bounding box center [397, 379] width 63 height 13
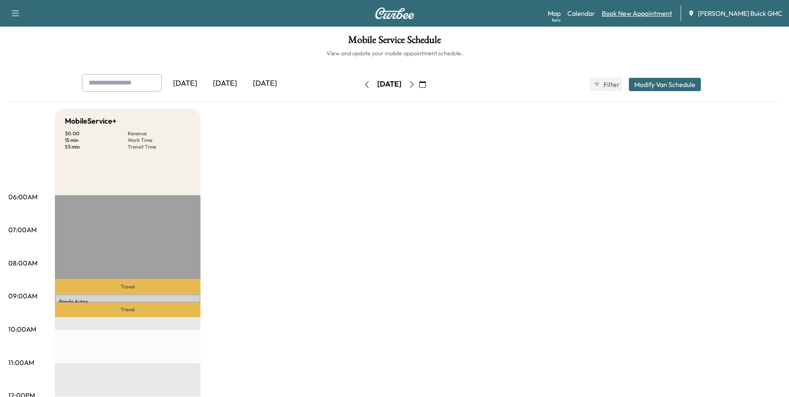
click at [636, 13] on link "Book New Appointment" at bounding box center [637, 13] width 70 height 10
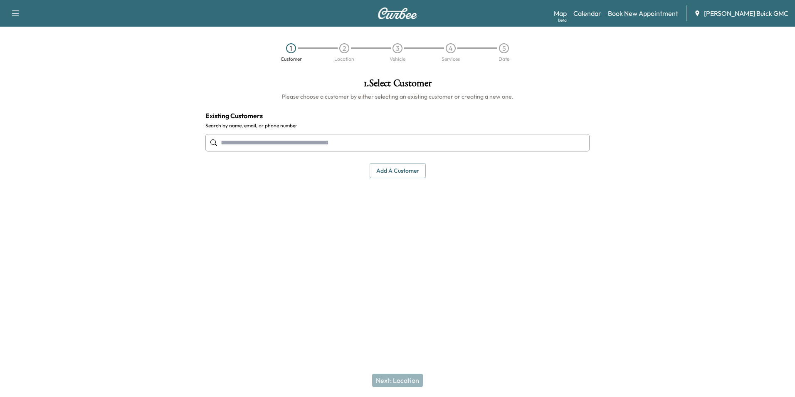
click at [281, 142] on input "text" at bounding box center [397, 142] width 384 height 17
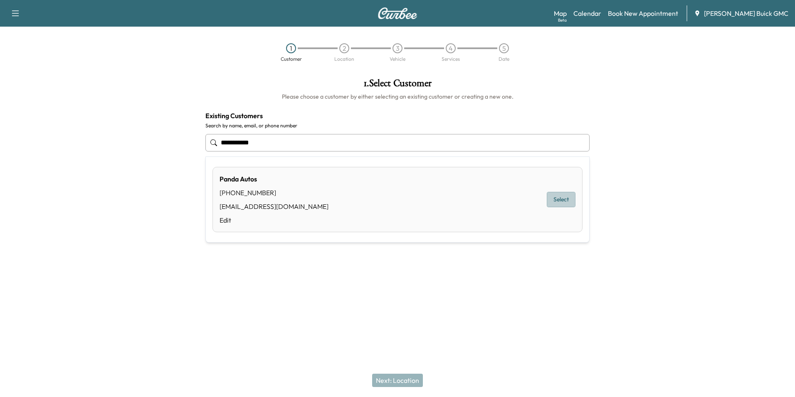
click at [555, 196] on button "Select" at bounding box center [561, 199] width 29 height 15
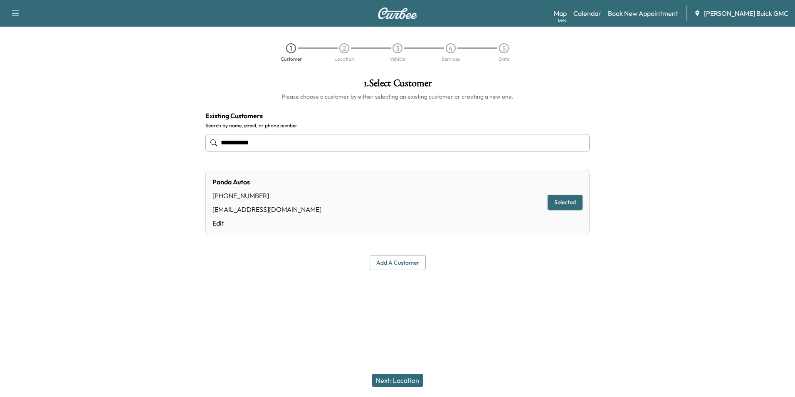
type input "**********"
click at [409, 377] on button "Next: Location" at bounding box center [397, 379] width 51 height 13
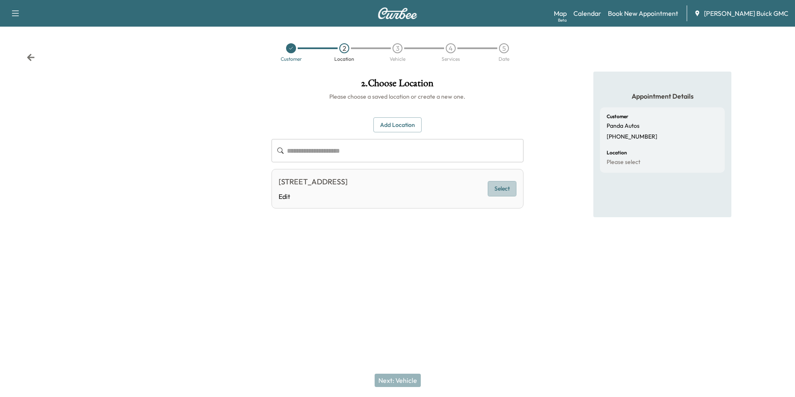
click at [503, 192] on button "Select" at bounding box center [502, 188] width 29 height 15
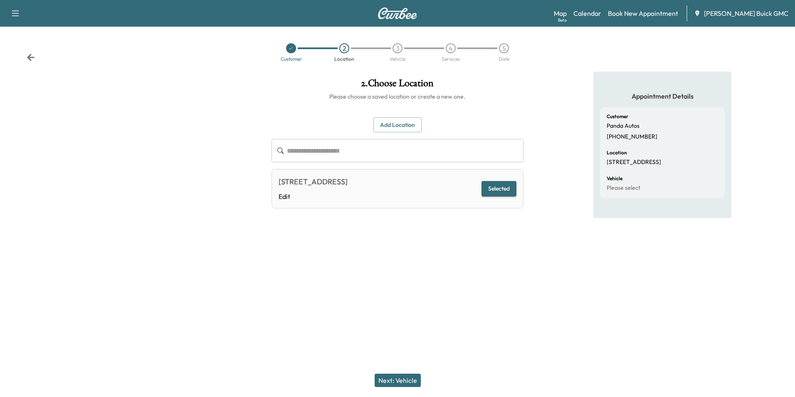
click at [403, 378] on button "Next: Vehicle" at bounding box center [398, 379] width 46 height 13
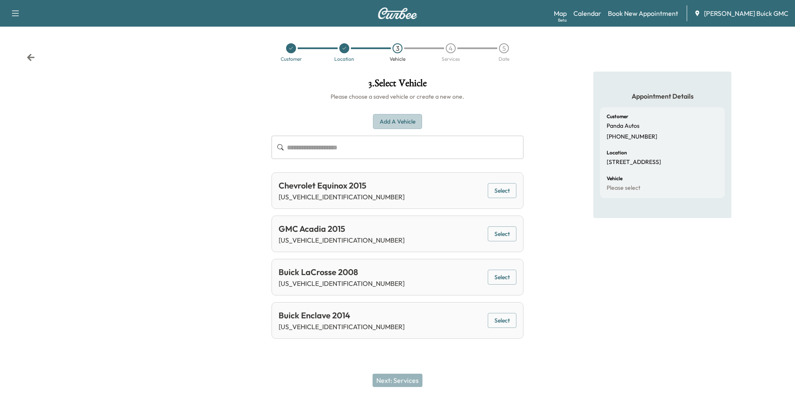
click at [401, 120] on button "Add a Vehicle" at bounding box center [397, 121] width 49 height 15
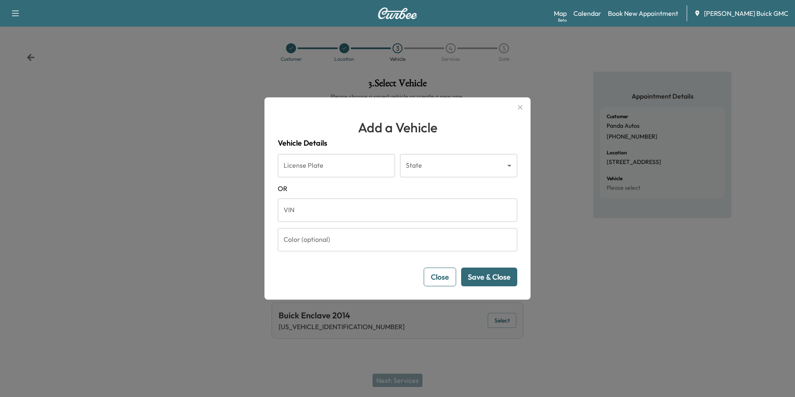
click at [320, 211] on input "VIN" at bounding box center [397, 209] width 239 height 23
type input "**********"
click at [501, 275] on button "Save & Close" at bounding box center [489, 276] width 56 height 19
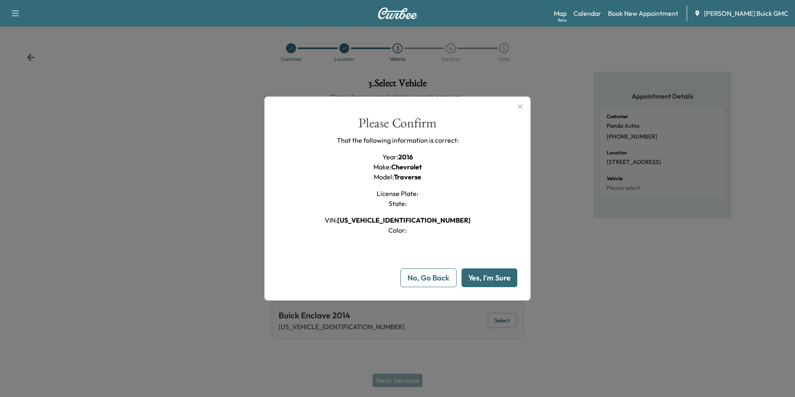
click at [501, 274] on button "Yes, I'm Sure" at bounding box center [489, 277] width 56 height 19
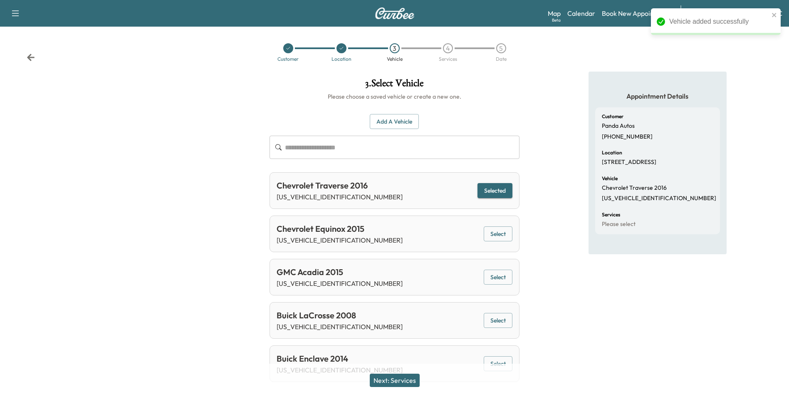
scroll to position [18, 0]
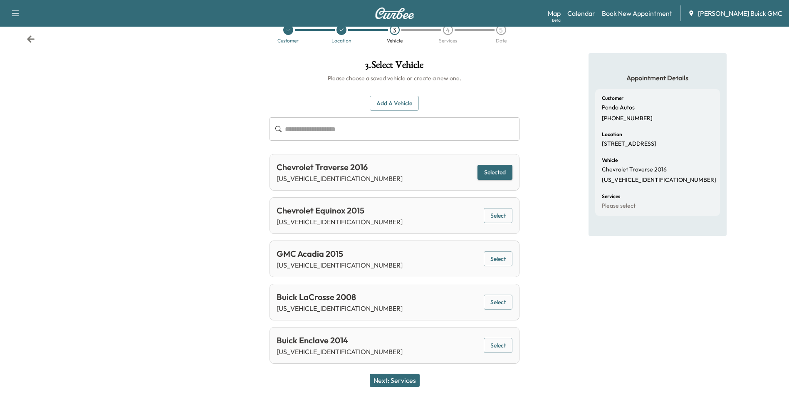
click at [401, 378] on button "Next: Services" at bounding box center [395, 379] width 50 height 13
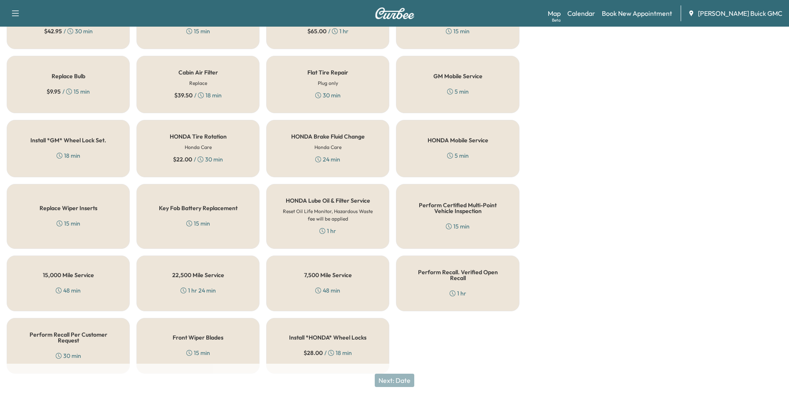
scroll to position [238, 0]
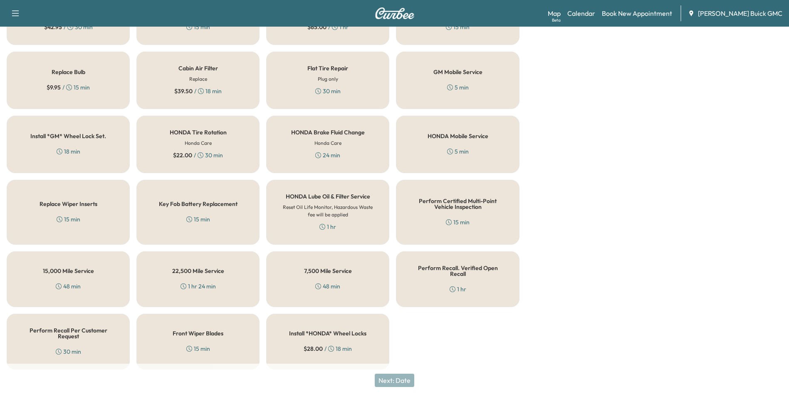
click at [457, 209] on h5 "Perform Certified Multi-Point Vehicle Inspection" at bounding box center [457, 204] width 96 height 12
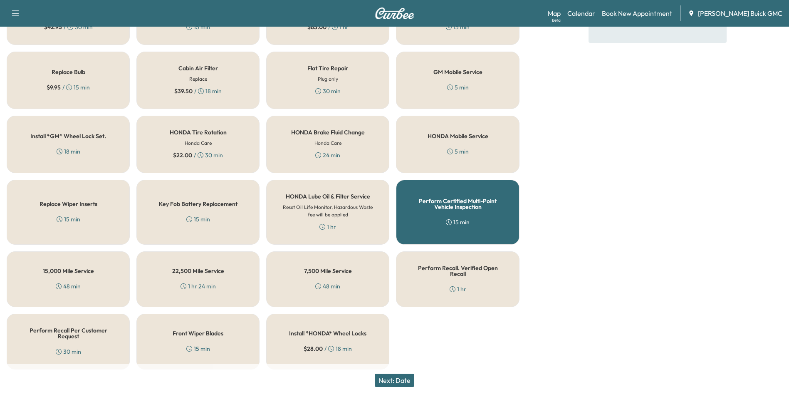
click at [402, 378] on button "Next: Date" at bounding box center [394, 379] width 39 height 13
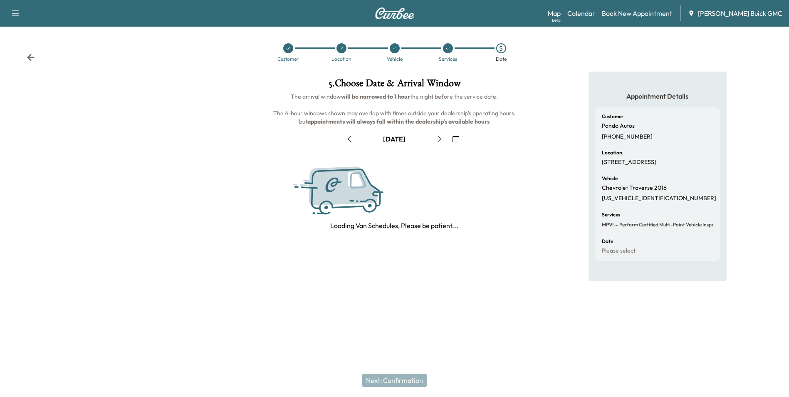
scroll to position [0, 0]
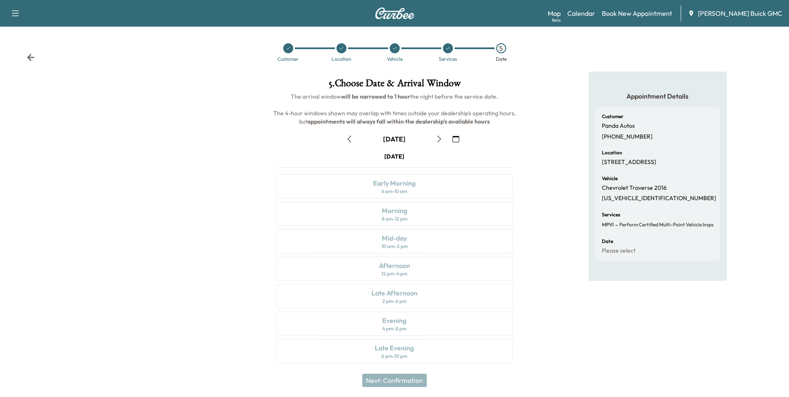
click at [456, 136] on icon "button" at bounding box center [455, 139] width 7 height 7
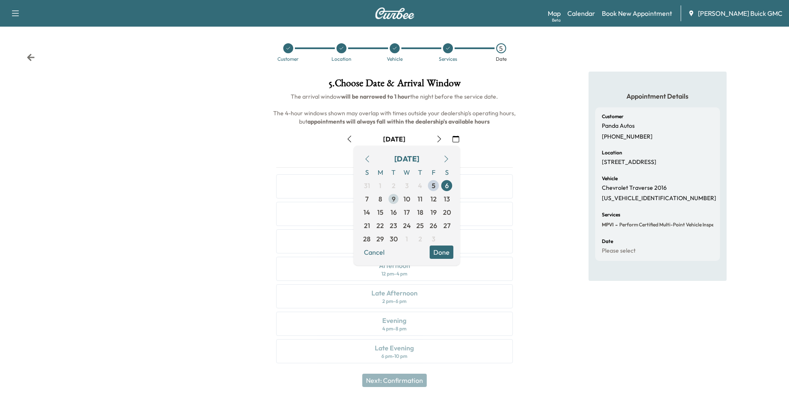
click at [392, 199] on span "9" at bounding box center [394, 199] width 4 height 10
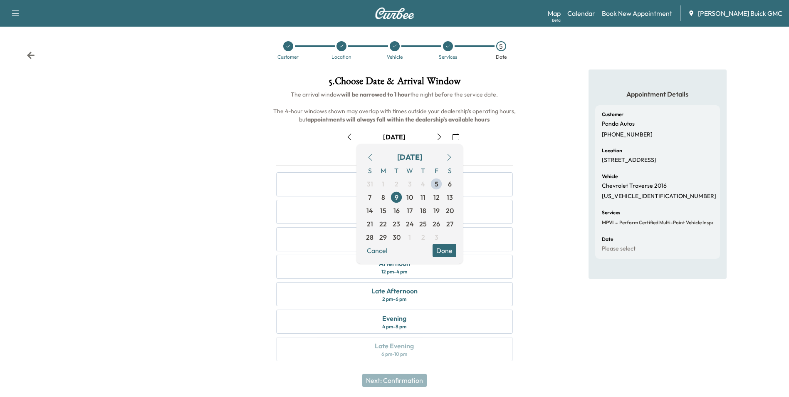
scroll to position [3, 0]
click at [446, 249] on button "Done" at bounding box center [444, 248] width 24 height 13
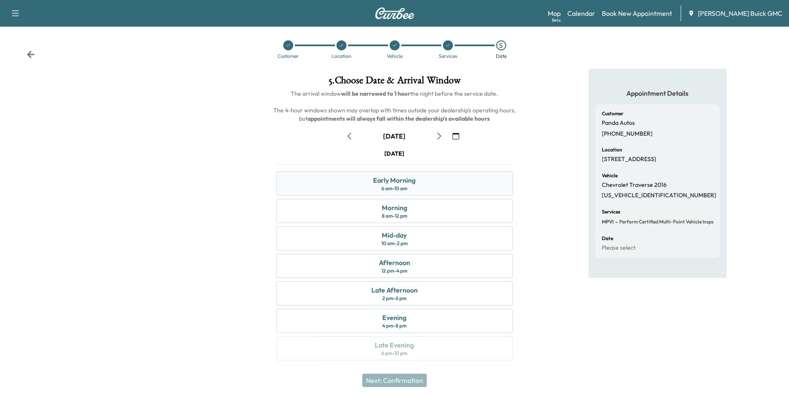
click at [397, 181] on div "Early Morning" at bounding box center [394, 180] width 42 height 10
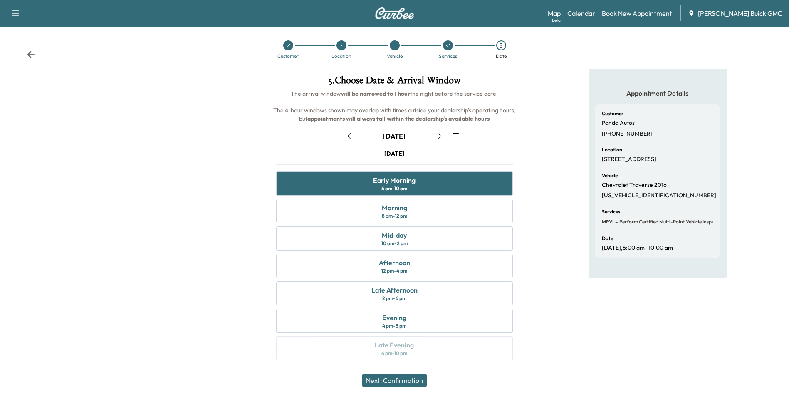
click at [402, 380] on button "Next: Confirmation" at bounding box center [394, 379] width 64 height 13
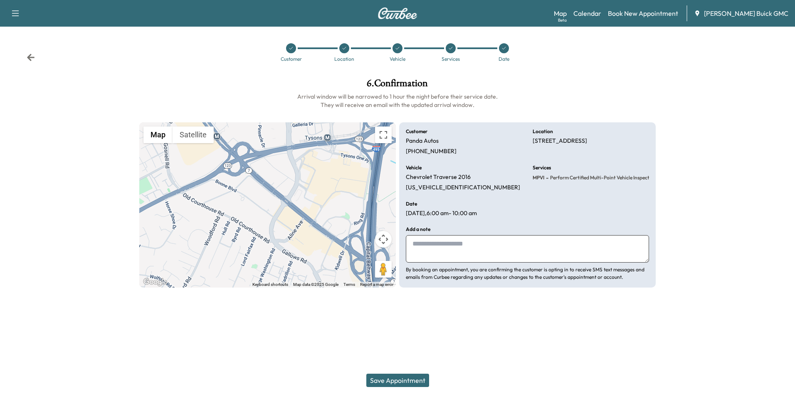
drag, startPoint x: 446, startPoint y: 246, endPoint x: 435, endPoint y: 244, distance: 10.9
click at [446, 246] on textarea at bounding box center [527, 248] width 243 height 27
type textarea "**********"
click at [410, 378] on button "Save Appointment" at bounding box center [397, 379] width 63 height 13
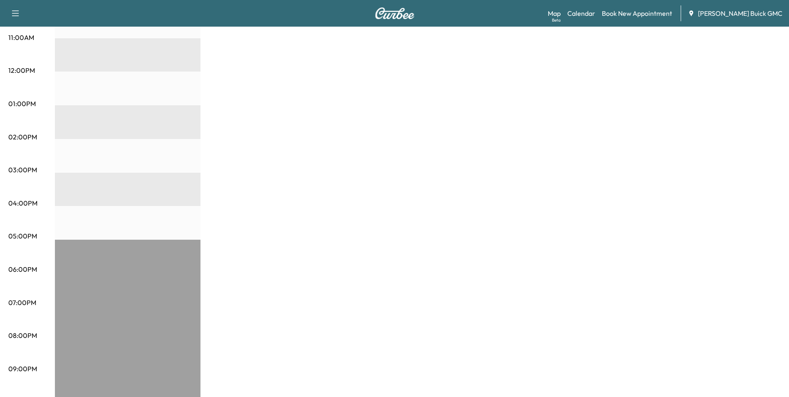
scroll to position [344, 0]
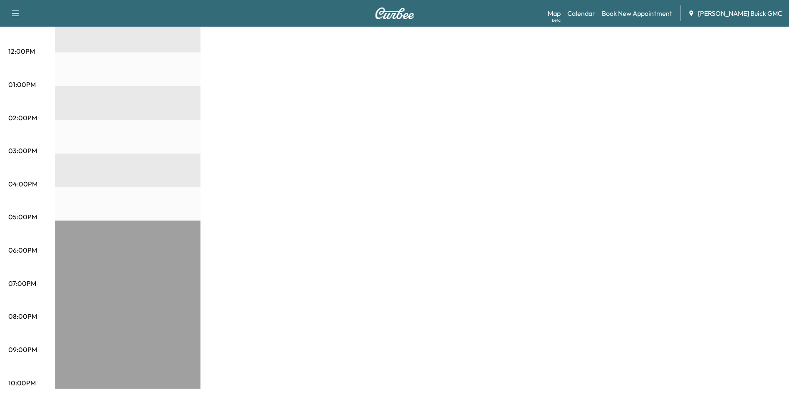
click at [494, 207] on div "MobileService+ $ 0.00 Revenue 30 min Work Time 53 min Transit Time Travel Panda…" at bounding box center [417, 77] width 725 height 624
click at [497, 188] on div "MobileService+ $ 0.00 Revenue 30 min Work Time 53 min Transit Time Travel Panda…" at bounding box center [417, 77] width 725 height 624
drag, startPoint x: 528, startPoint y: 185, endPoint x: 530, endPoint y: 181, distance: 4.3
click at [528, 185] on div "MobileService+ $ 0.00 Revenue 30 min Work Time 53 min Transit Time Travel Panda…" at bounding box center [417, 77] width 725 height 624
click at [539, 170] on div "MobileService+ $ 0.00 Revenue 30 min Work Time 53 min Transit Time Travel Panda…" at bounding box center [417, 77] width 725 height 624
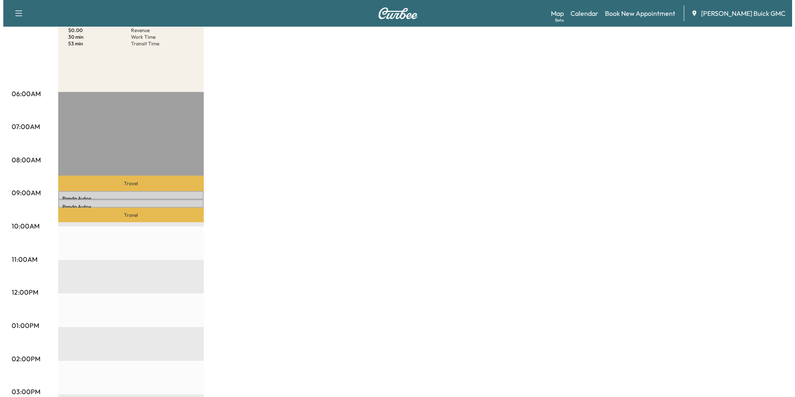
scroll to position [0, 0]
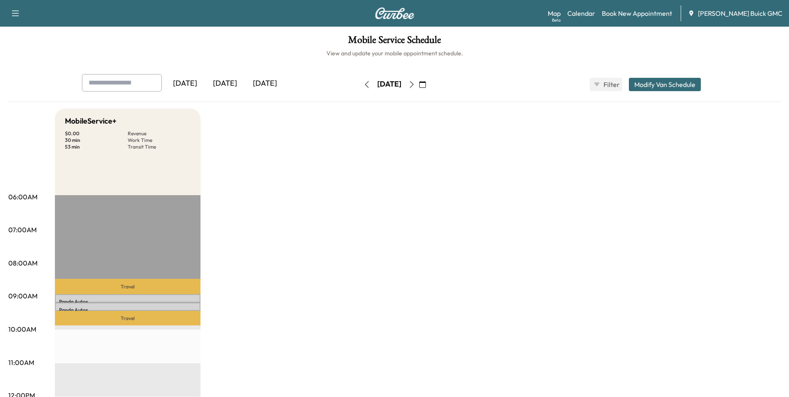
click at [426, 84] on icon "button" at bounding box center [422, 84] width 7 height 7
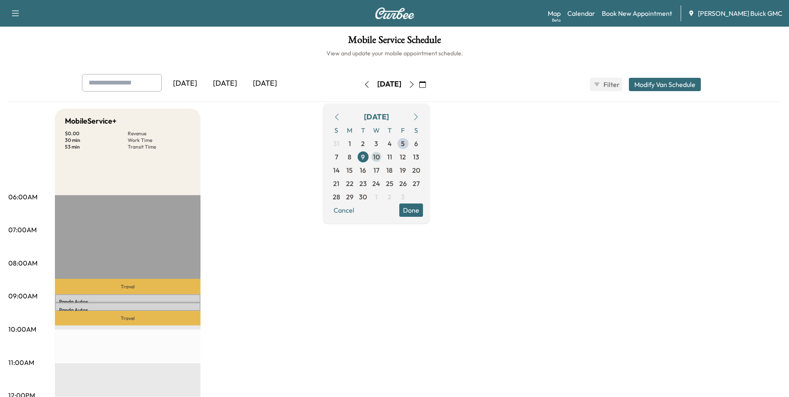
click at [380, 155] on span "10" at bounding box center [376, 157] width 7 height 10
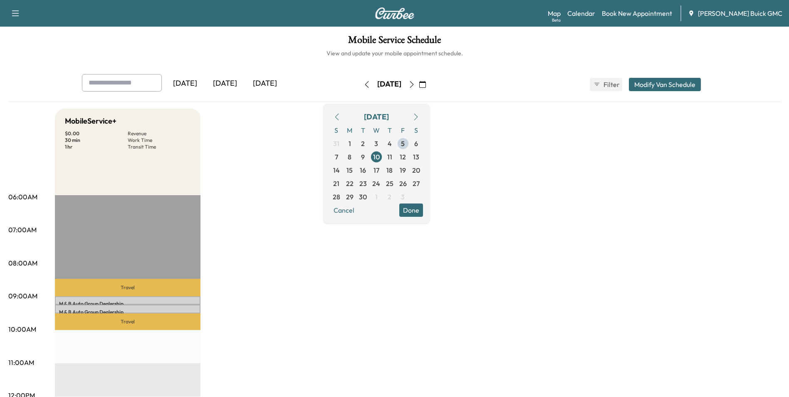
click at [365, 155] on span "9" at bounding box center [363, 157] width 4 height 10
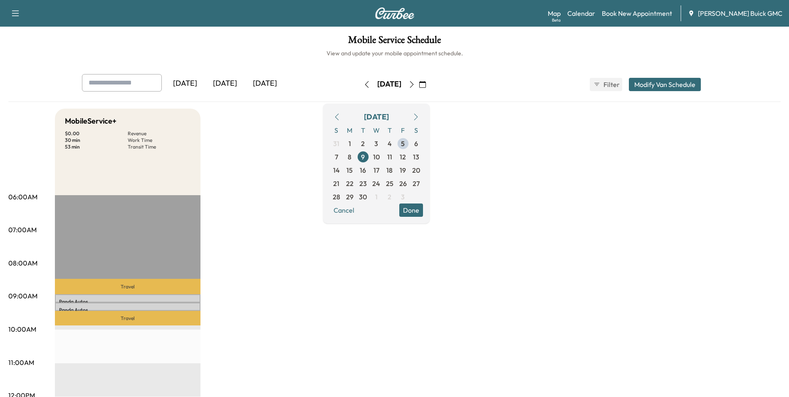
click at [423, 208] on button "Done" at bounding box center [411, 209] width 24 height 13
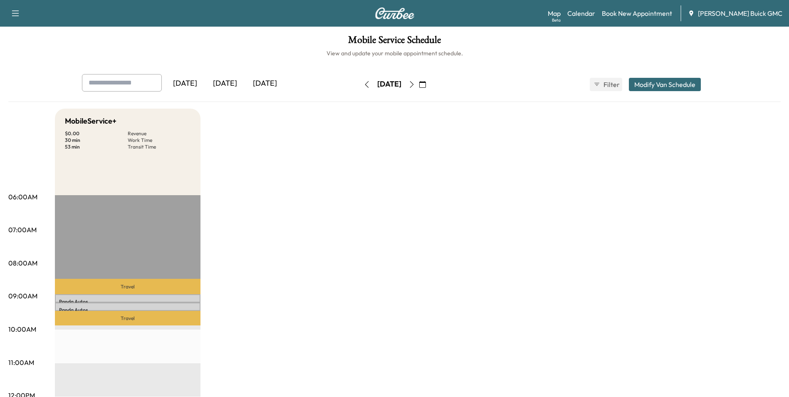
click at [426, 84] on icon "button" at bounding box center [422, 84] width 7 height 7
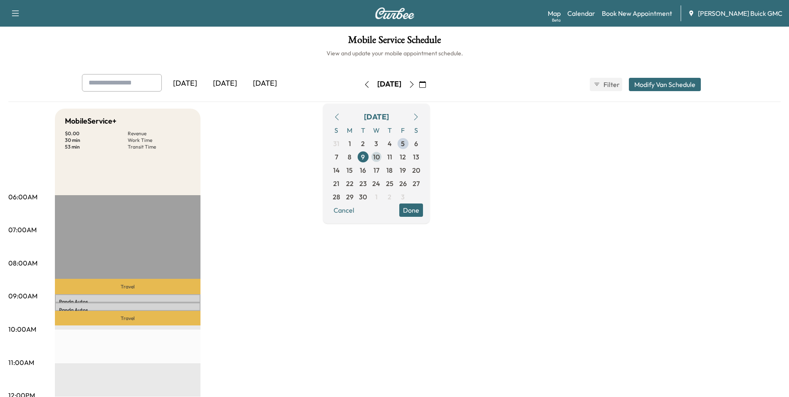
click at [380, 157] on span "10" at bounding box center [376, 157] width 7 height 10
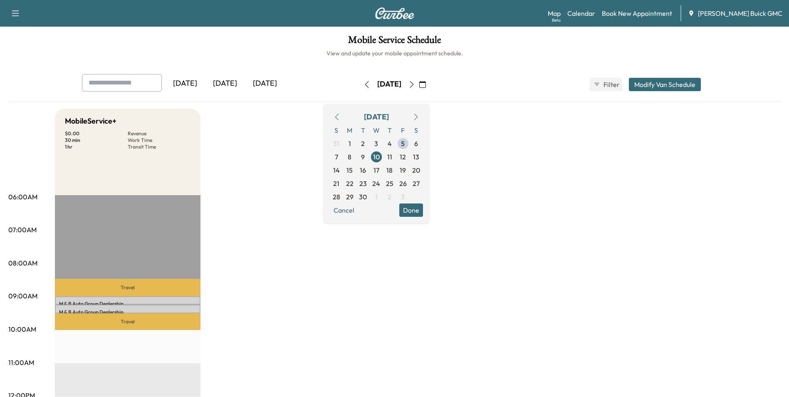
click at [365, 155] on span "9" at bounding box center [363, 157] width 4 height 10
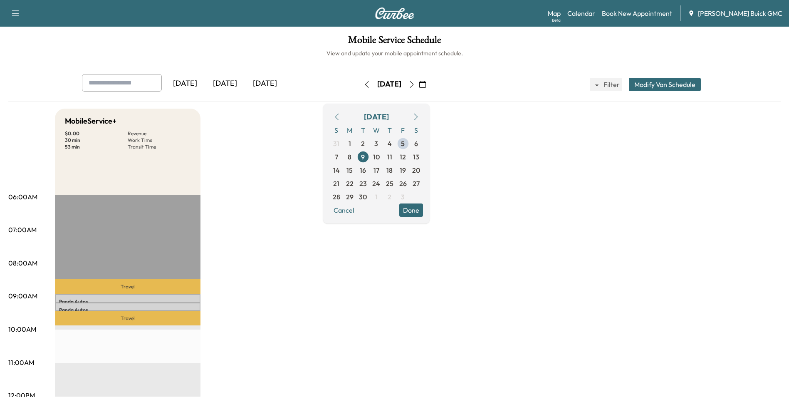
click at [630, 12] on link "Book New Appointment" at bounding box center [637, 13] width 70 height 10
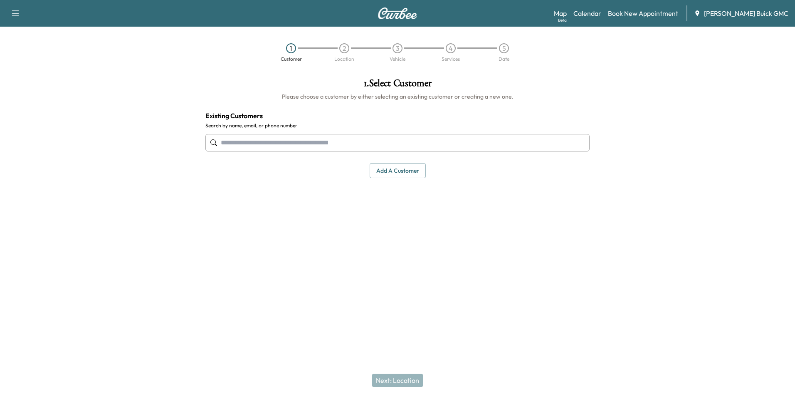
click at [291, 142] on input "text" at bounding box center [397, 142] width 384 height 17
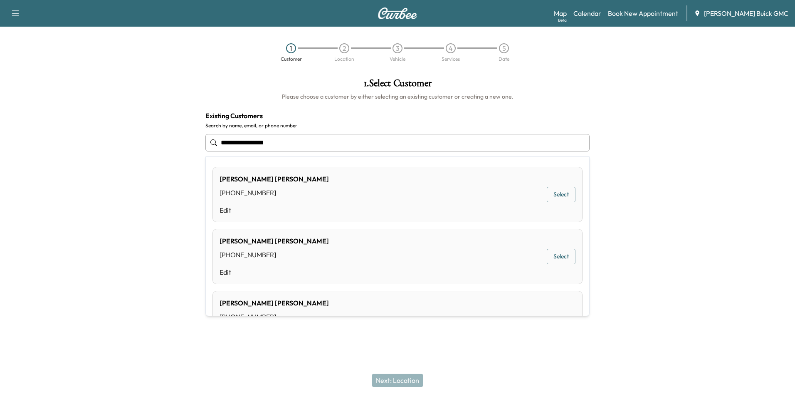
click at [291, 139] on input "**********" at bounding box center [397, 142] width 384 height 17
type input "*"
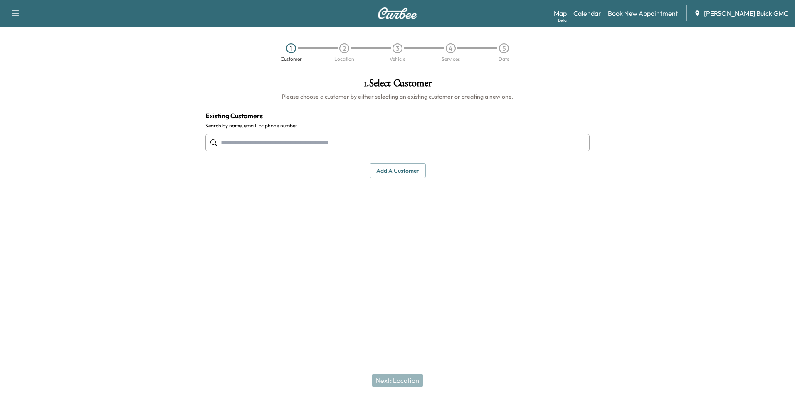
click at [390, 167] on button "Add a customer" at bounding box center [398, 170] width 56 height 15
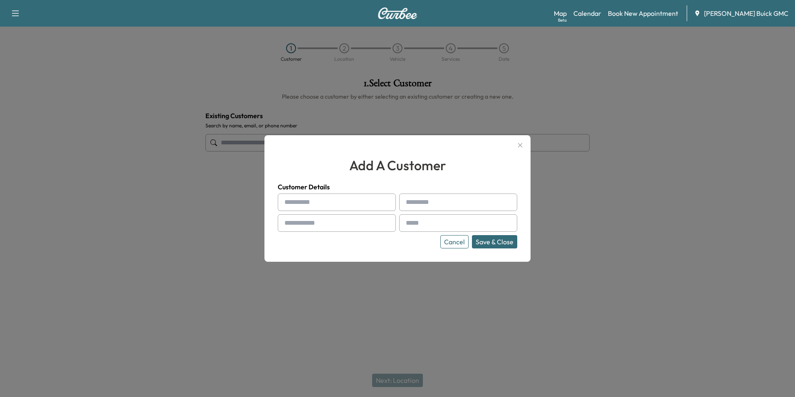
click at [326, 203] on input "text" at bounding box center [337, 201] width 118 height 17
type input "**********"
click at [416, 224] on input "text" at bounding box center [458, 222] width 118 height 17
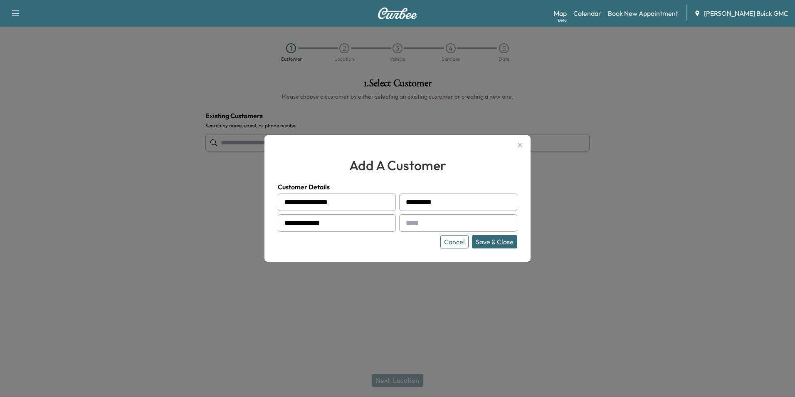
type input "**********"
click at [399, 245] on div "Cancel Save & Close" at bounding box center [397, 241] width 239 height 13
click at [490, 241] on button "Save & Close" at bounding box center [494, 241] width 45 height 13
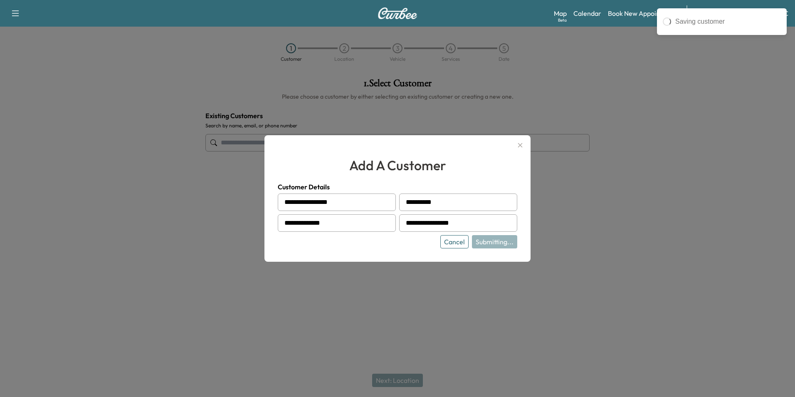
type input "**********"
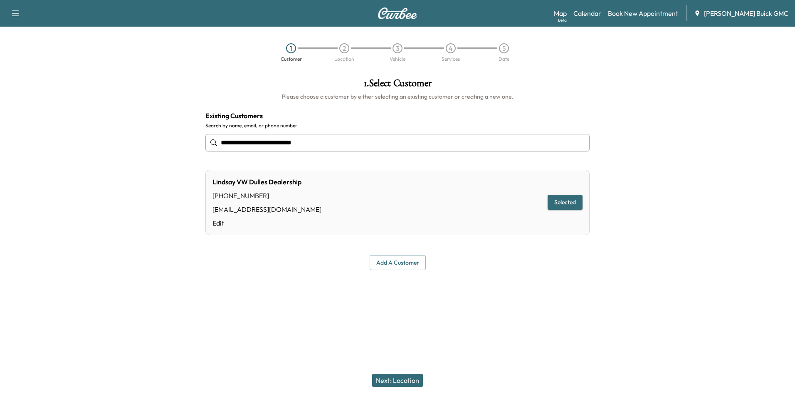
click at [479, 283] on div at bounding box center [397, 289] width 795 height 27
click at [405, 377] on button "Next: Location" at bounding box center [397, 379] width 51 height 13
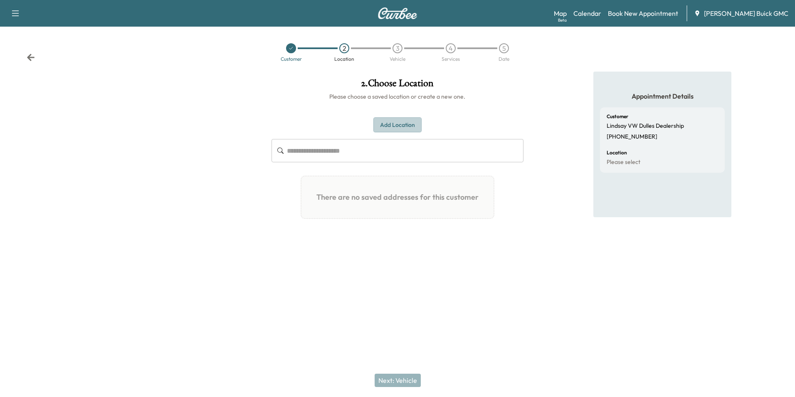
click at [397, 122] on button "Add Location" at bounding box center [397, 124] width 48 height 15
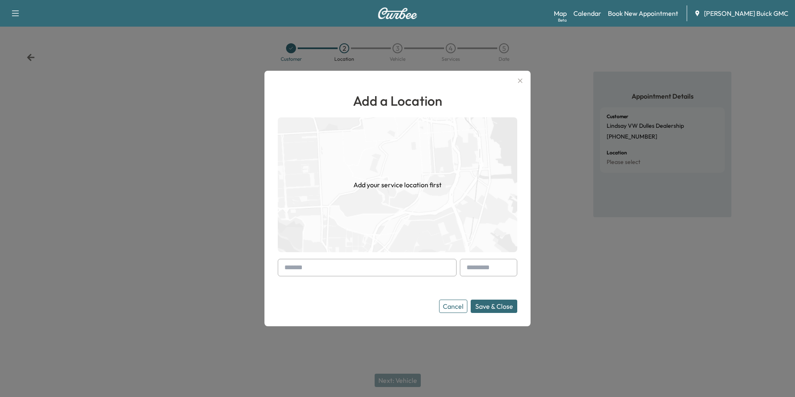
click at [325, 269] on input "text" at bounding box center [367, 267] width 179 height 17
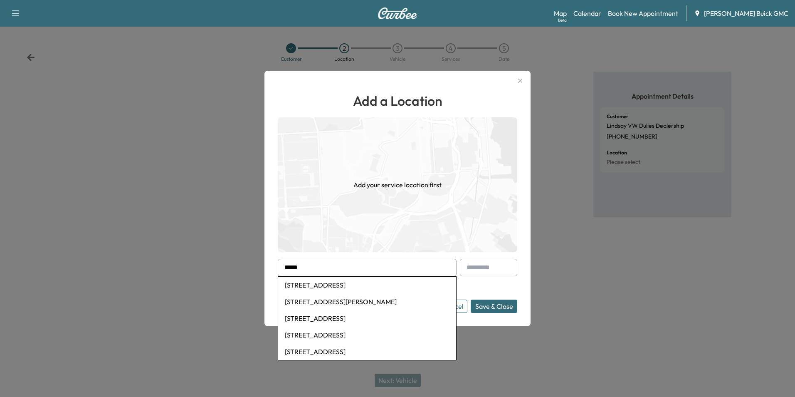
click at [337, 284] on li "22455 Lindsay Cars Court, Sterling, VA, USA" at bounding box center [367, 284] width 178 height 17
type input "**********"
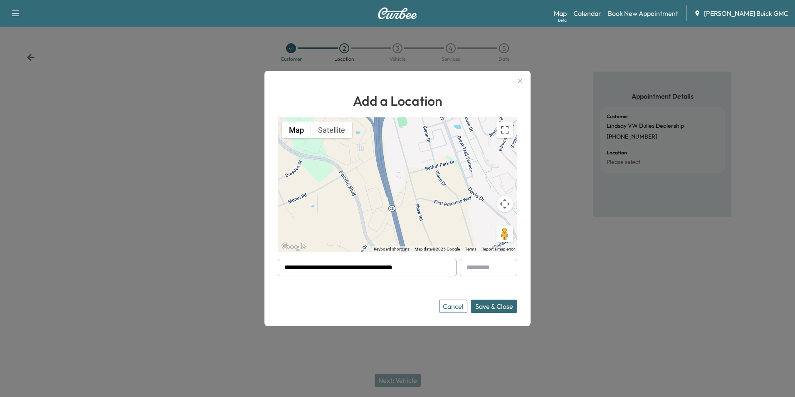
click at [484, 303] on button "Save & Close" at bounding box center [494, 305] width 47 height 13
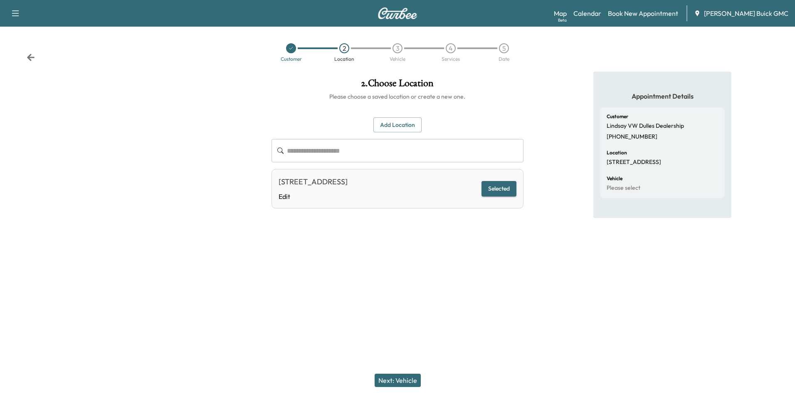
click at [408, 377] on button "Next: Vehicle" at bounding box center [398, 379] width 46 height 13
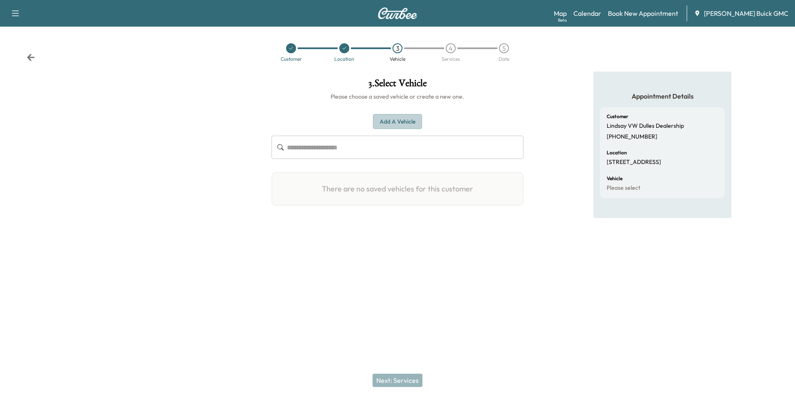
click at [397, 118] on button "Add a Vehicle" at bounding box center [397, 121] width 49 height 15
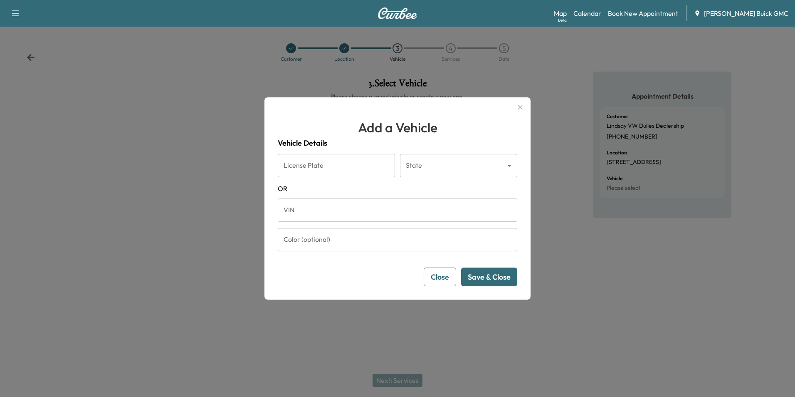
click at [347, 215] on input "VIN" at bounding box center [397, 209] width 239 height 23
type input "**********"
click at [477, 275] on button "Save & Close" at bounding box center [489, 276] width 56 height 19
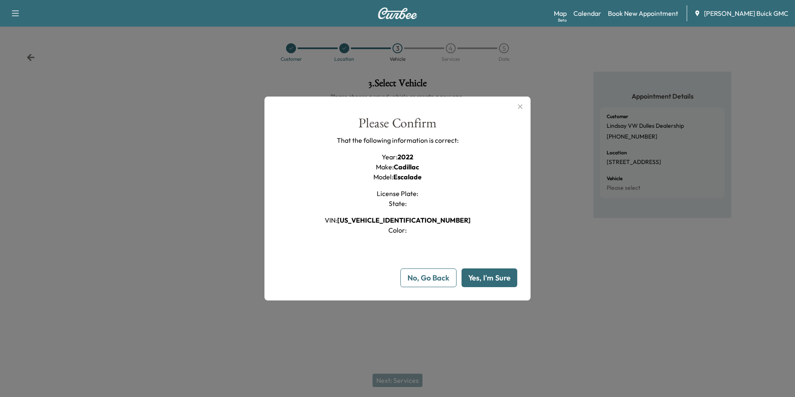
click at [487, 274] on button "Yes, I'm Sure" at bounding box center [489, 277] width 56 height 19
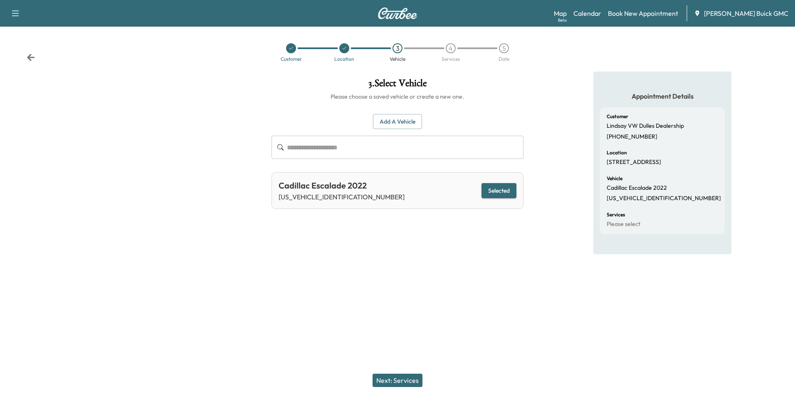
click at [446, 259] on div "3 . Select Vehicle Please choose a saved vehicle or create a new one. Add a Veh…" at bounding box center [397, 171] width 265 height 198
click at [447, 258] on div "3 . Select Vehicle Please choose a saved vehicle or create a new one. Add a Veh…" at bounding box center [397, 171] width 265 height 198
click at [403, 380] on button "Next: Services" at bounding box center [397, 379] width 50 height 13
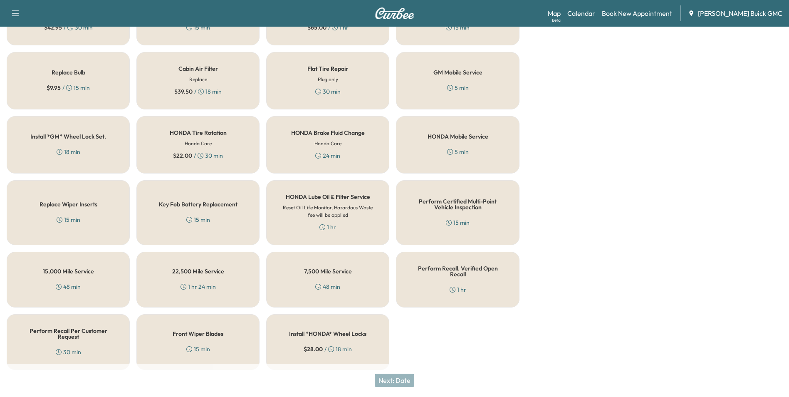
scroll to position [238, 0]
click at [451, 204] on h5 "Perform Certified Multi-Point Vehicle Inspection" at bounding box center [457, 204] width 96 height 12
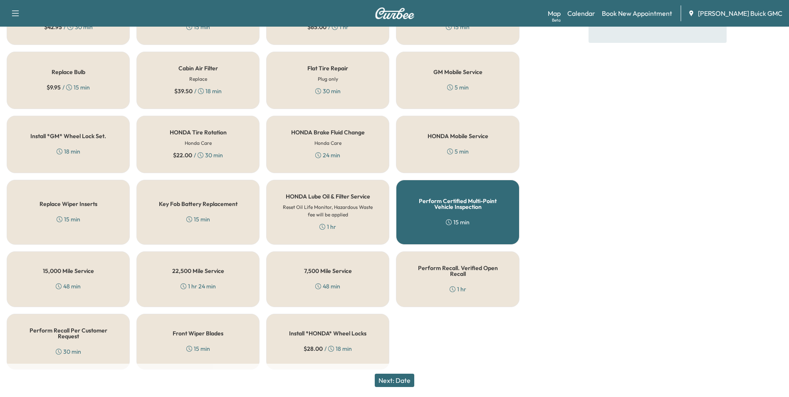
click at [401, 377] on button "Next: Date" at bounding box center [394, 379] width 39 height 13
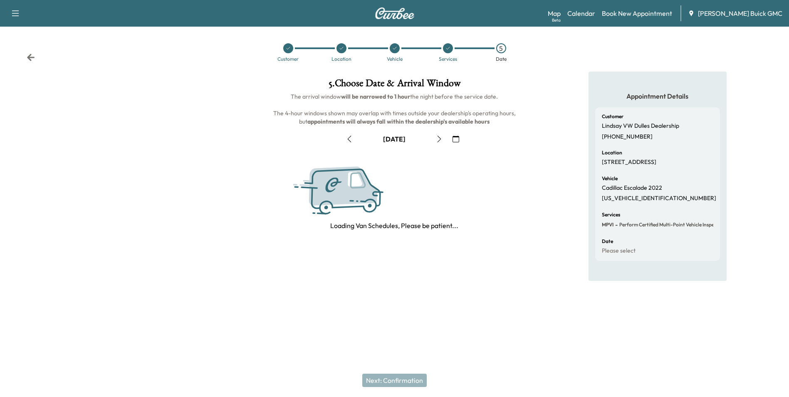
scroll to position [0, 0]
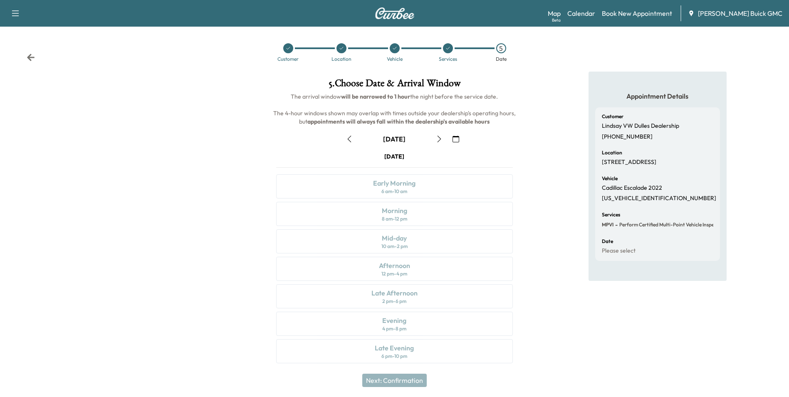
click at [456, 138] on icon "button" at bounding box center [455, 139] width 7 height 7
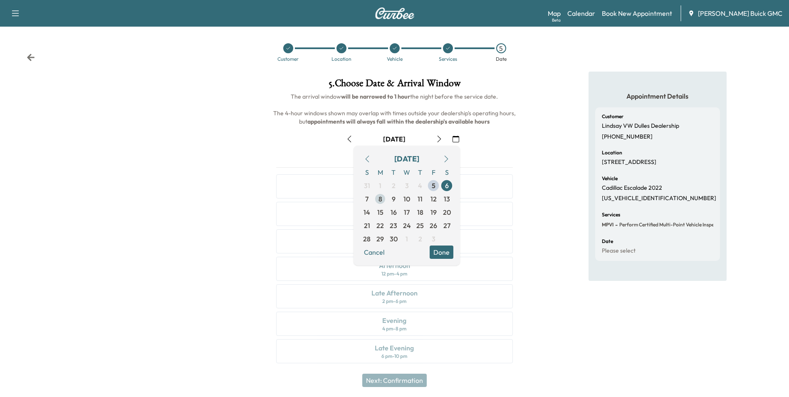
click at [390, 197] on span "9" at bounding box center [393, 198] width 13 height 13
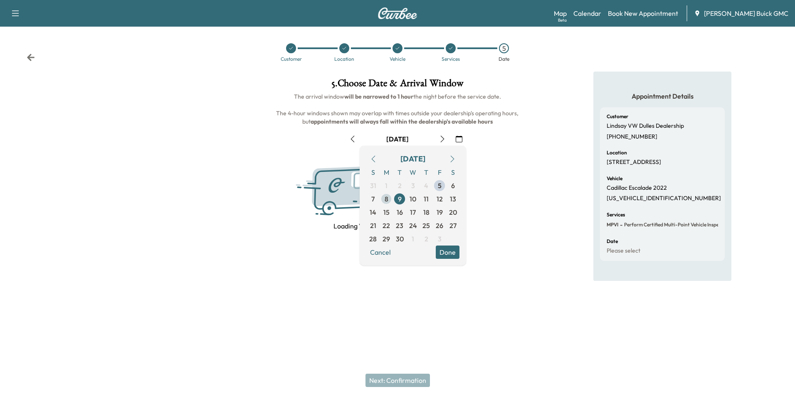
click at [390, 197] on span "8" at bounding box center [386, 198] width 13 height 13
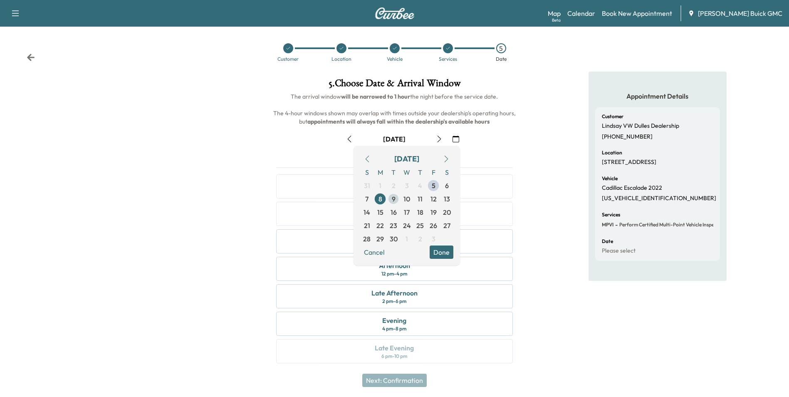
click at [393, 197] on span "9" at bounding box center [394, 199] width 4 height 10
click at [441, 250] on button "Done" at bounding box center [441, 251] width 24 height 13
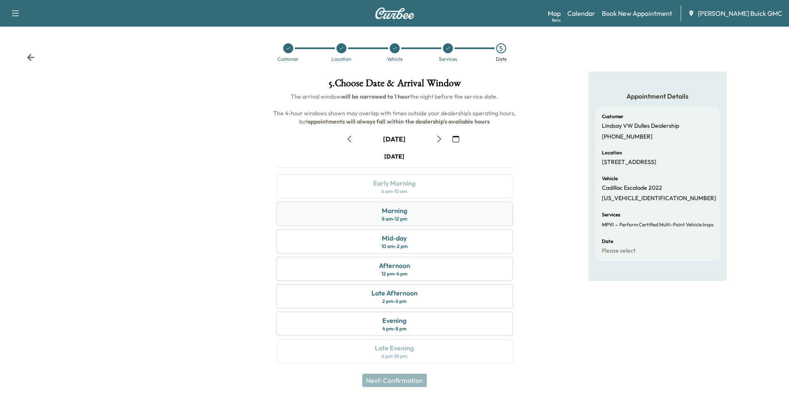
click at [400, 210] on div "Morning" at bounding box center [394, 210] width 25 height 10
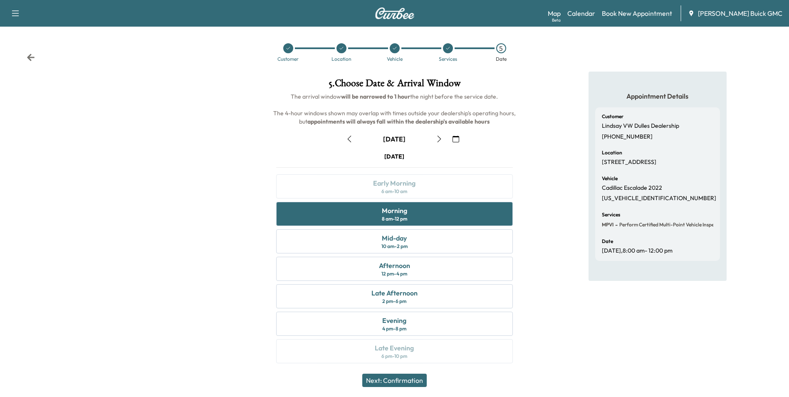
click at [414, 379] on button "Next: Confirmation" at bounding box center [394, 379] width 64 height 13
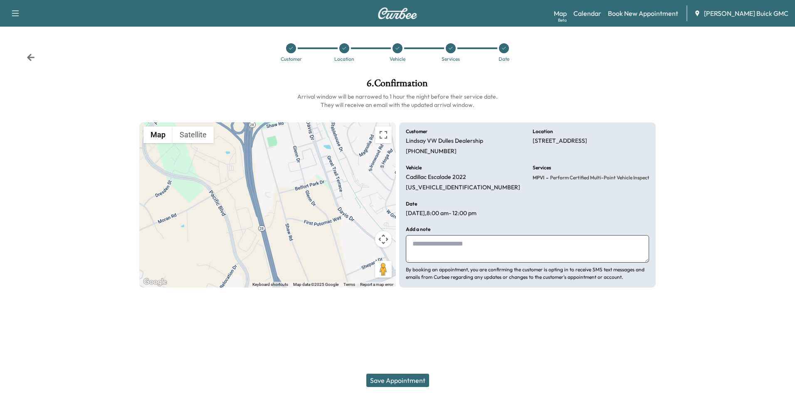
click at [491, 246] on textarea at bounding box center [527, 248] width 243 height 27
type textarea "**********"
click at [406, 378] on button "Save Appointment" at bounding box center [397, 379] width 63 height 13
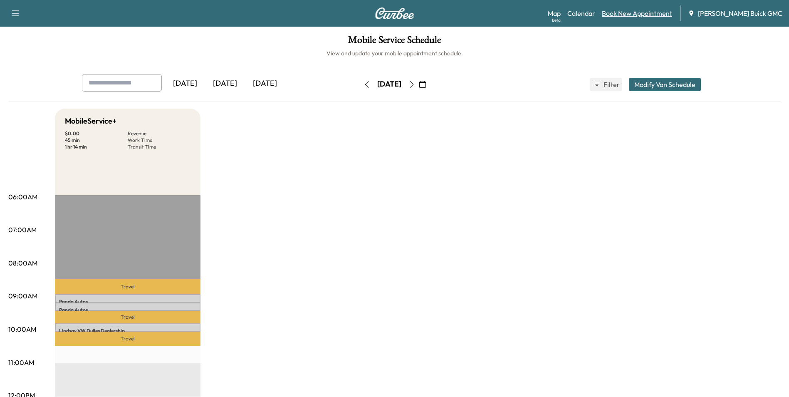
click at [641, 11] on link "Book New Appointment" at bounding box center [637, 13] width 70 height 10
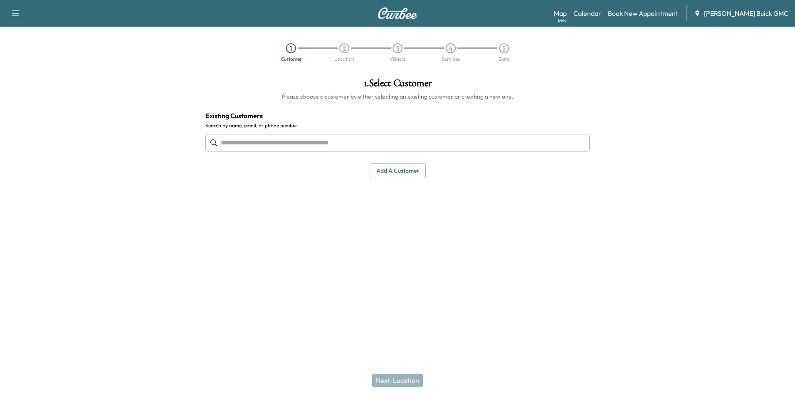
click at [258, 140] on input "text" at bounding box center [397, 142] width 384 height 17
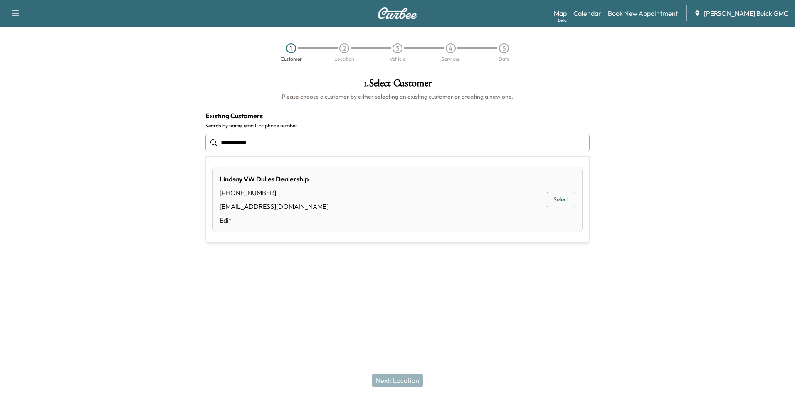
click at [553, 200] on button "Select" at bounding box center [561, 199] width 29 height 15
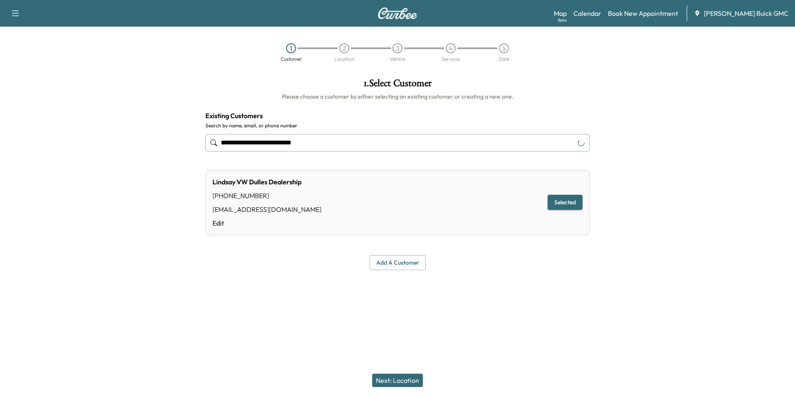
type input "**********"
click at [405, 378] on button "Next: Location" at bounding box center [397, 379] width 51 height 13
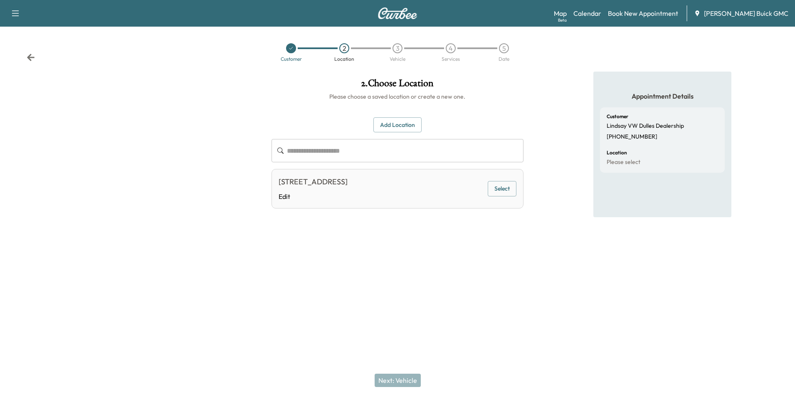
click at [501, 186] on button "Select" at bounding box center [502, 188] width 29 height 15
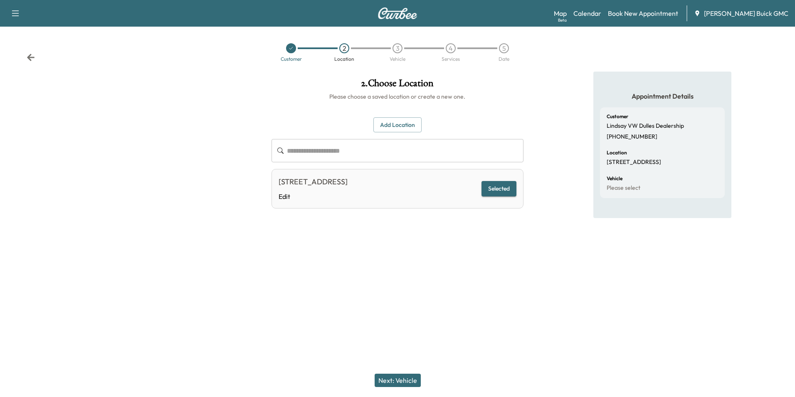
click at [406, 378] on button "Next: Vehicle" at bounding box center [398, 379] width 46 height 13
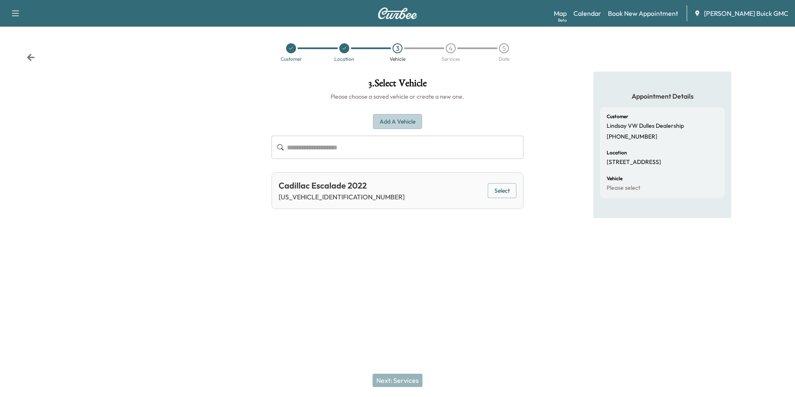
click at [399, 117] on button "Add a Vehicle" at bounding box center [397, 121] width 49 height 15
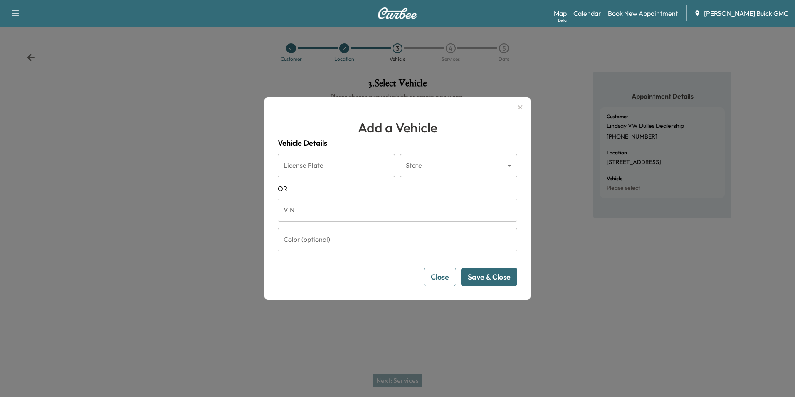
click at [329, 213] on input "VIN" at bounding box center [397, 209] width 239 height 23
type input "**********"
click at [481, 276] on button "Save & Close" at bounding box center [489, 276] width 56 height 19
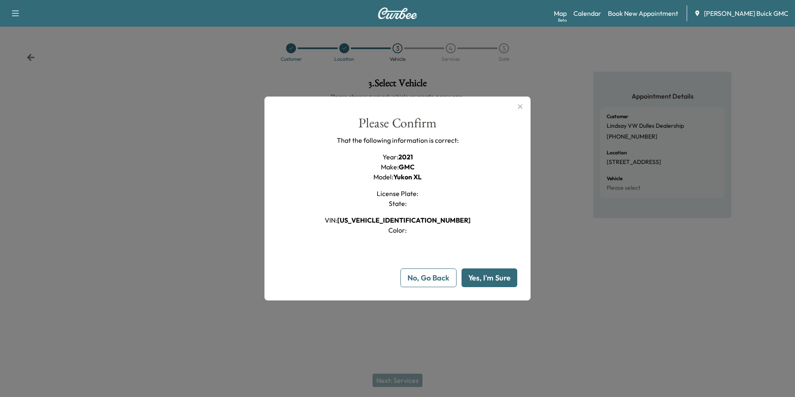
click at [482, 276] on button "Yes, I'm Sure" at bounding box center [489, 277] width 56 height 19
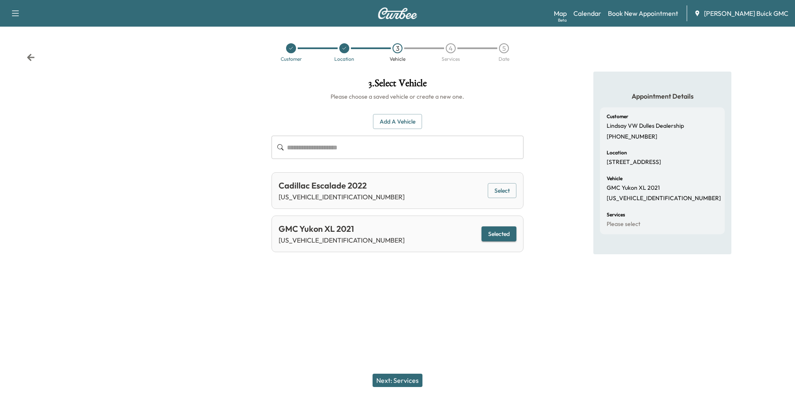
click at [404, 379] on button "Next: Services" at bounding box center [397, 379] width 50 height 13
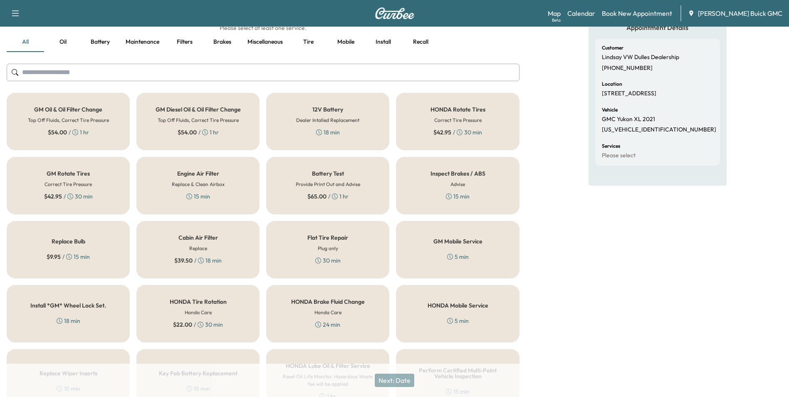
scroll to position [238, 0]
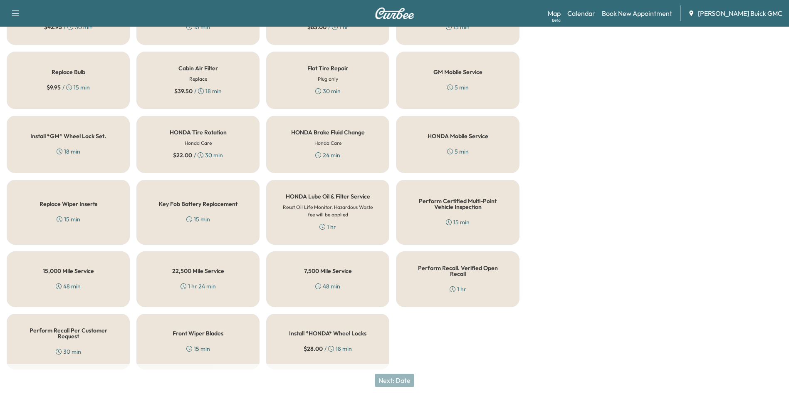
click at [461, 209] on h5 "Perform Certified Multi-Point Vehicle Inspection" at bounding box center [457, 204] width 96 height 12
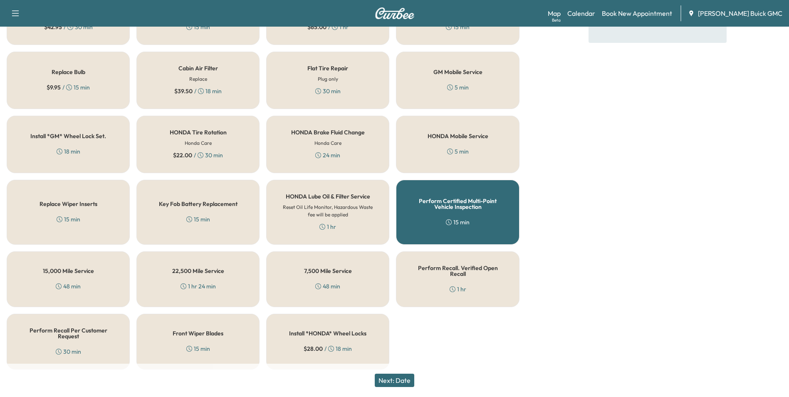
click at [406, 379] on button "Next: Date" at bounding box center [394, 379] width 39 height 13
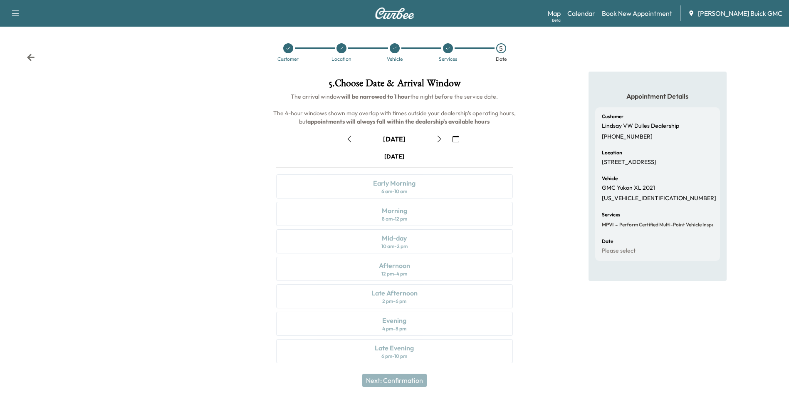
click at [454, 138] on icon "button" at bounding box center [455, 139] width 7 height 7
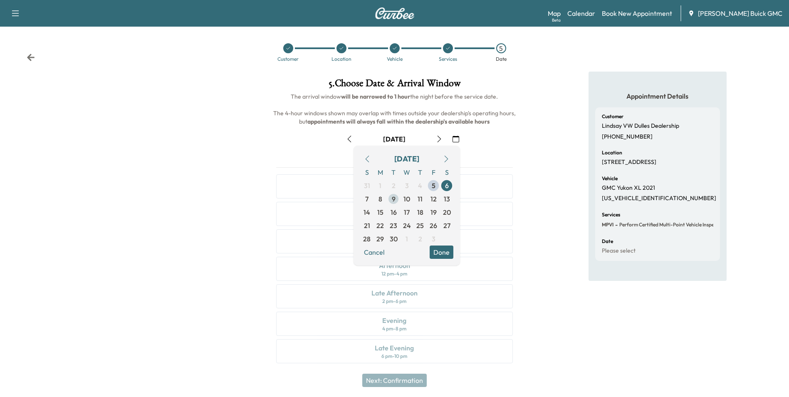
click at [393, 196] on span "9" at bounding box center [394, 199] width 4 height 10
click at [442, 249] on button "Done" at bounding box center [441, 251] width 24 height 13
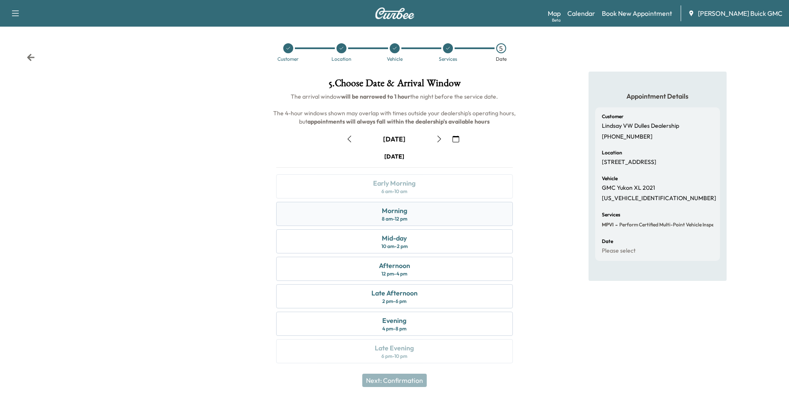
click at [394, 212] on div "Morning" at bounding box center [394, 210] width 25 height 10
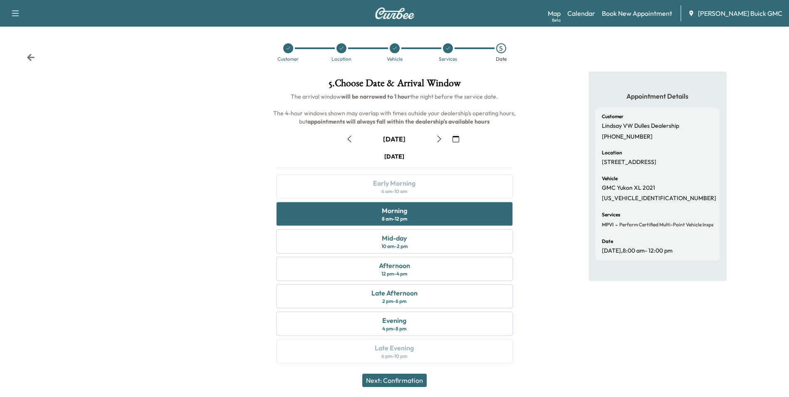
click at [409, 377] on button "Next: Confirmation" at bounding box center [394, 379] width 64 height 13
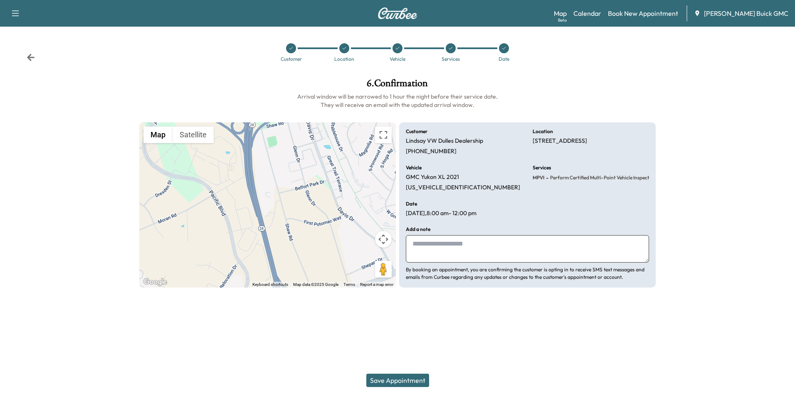
click at [455, 247] on textarea at bounding box center [527, 248] width 243 height 27
type textarea "**********"
click at [453, 301] on div at bounding box center [397, 307] width 795 height 27
click at [400, 378] on button "Save Appointment" at bounding box center [397, 379] width 63 height 13
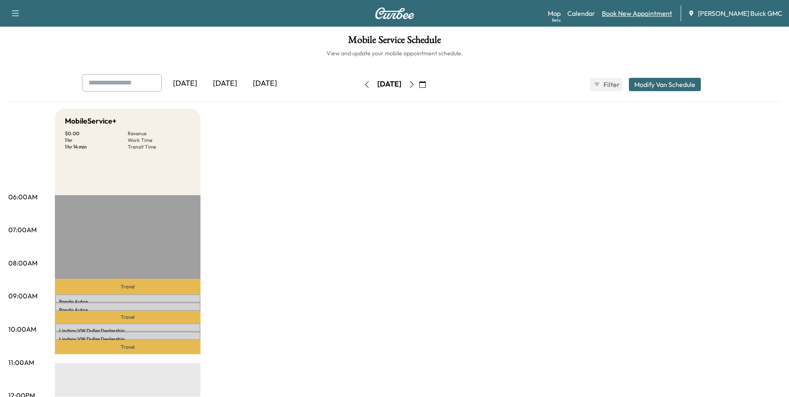
click at [647, 12] on link "Book New Appointment" at bounding box center [637, 13] width 70 height 10
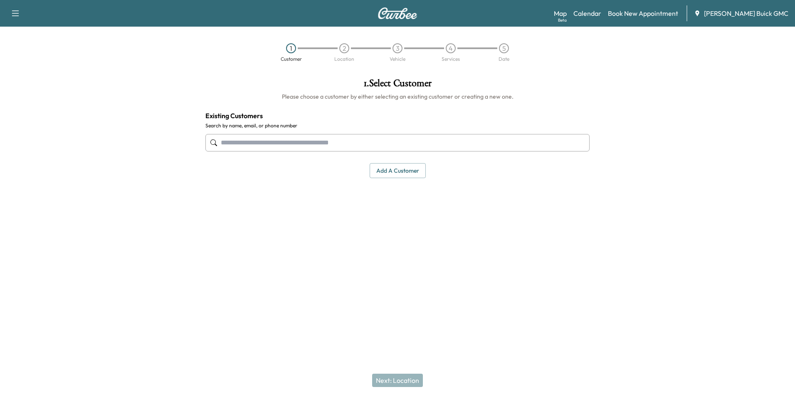
click at [315, 138] on input "text" at bounding box center [397, 142] width 384 height 17
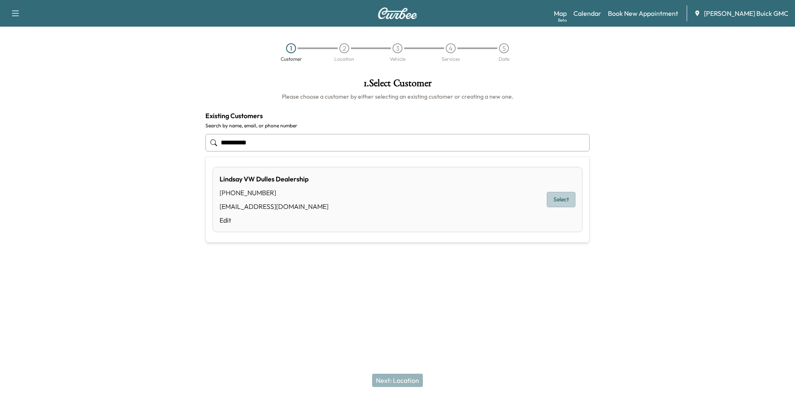
click at [558, 196] on button "Select" at bounding box center [561, 199] width 29 height 15
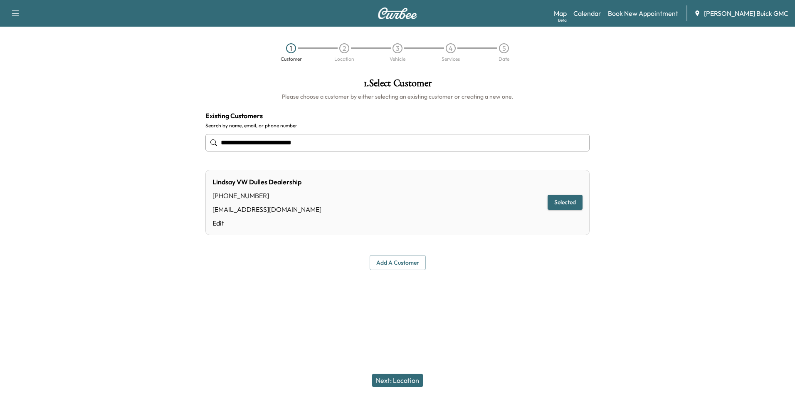
type input "**********"
click at [403, 379] on button "Next: Location" at bounding box center [397, 379] width 51 height 13
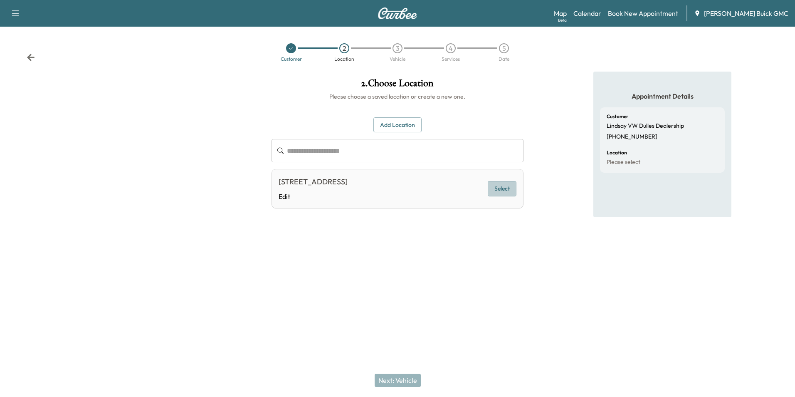
click at [503, 188] on button "Select" at bounding box center [502, 188] width 29 height 15
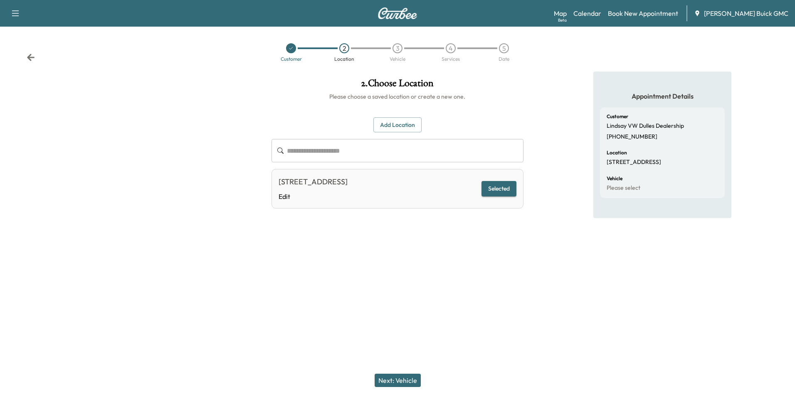
click at [402, 381] on button "Next: Vehicle" at bounding box center [398, 379] width 46 height 13
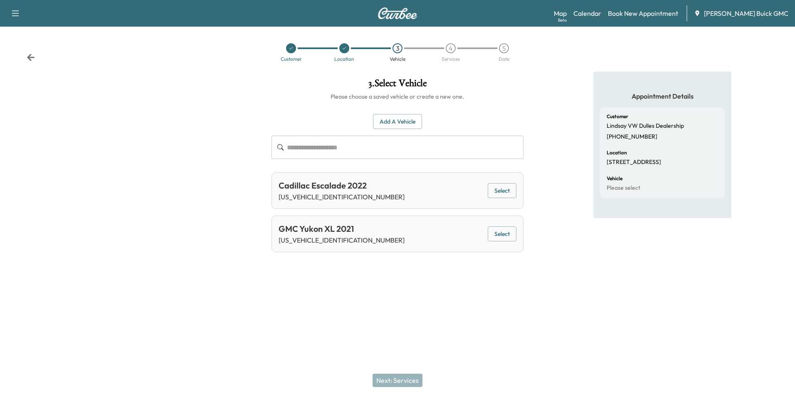
click at [399, 116] on button "Add a Vehicle" at bounding box center [397, 121] width 49 height 15
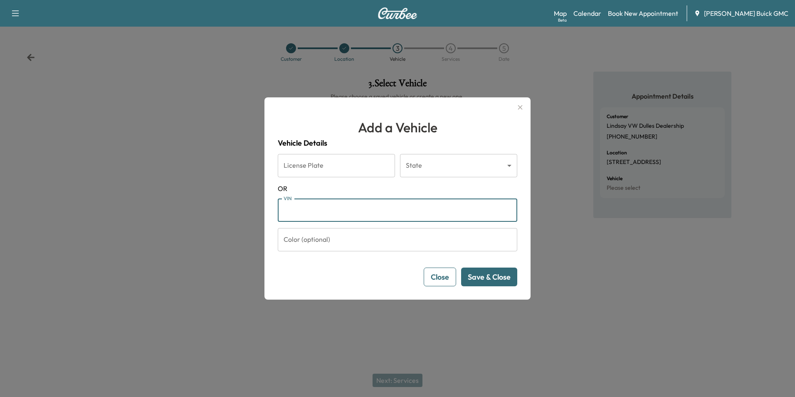
click at [352, 207] on input "VIN" at bounding box center [397, 209] width 239 height 23
type input "**********"
click at [489, 275] on button "Save & Close" at bounding box center [489, 276] width 56 height 19
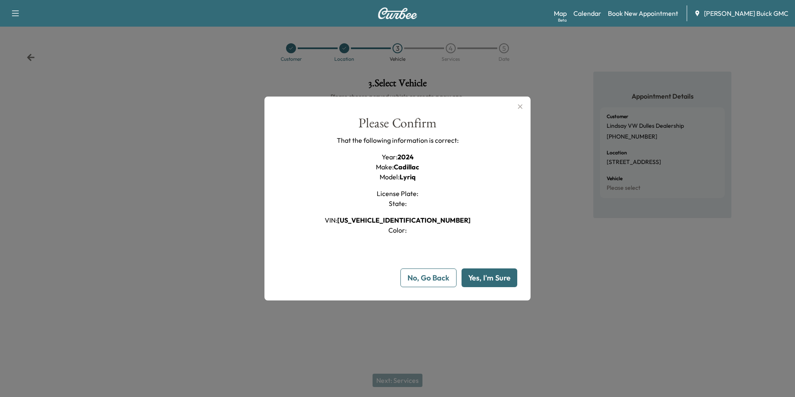
click at [497, 278] on button "Yes, I'm Sure" at bounding box center [489, 277] width 56 height 19
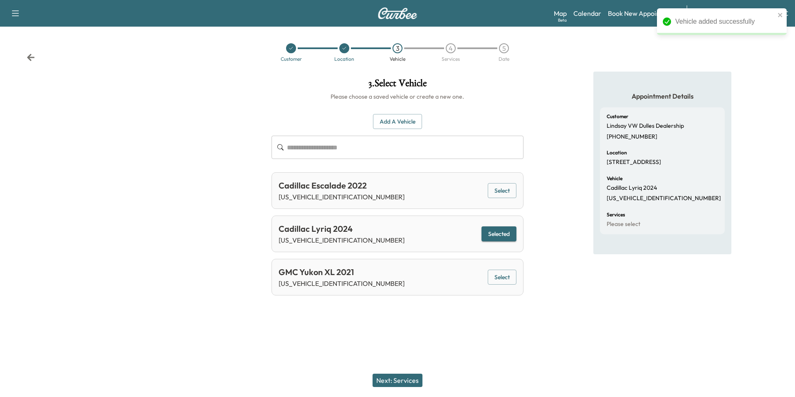
click at [406, 381] on button "Next: Services" at bounding box center [397, 379] width 50 height 13
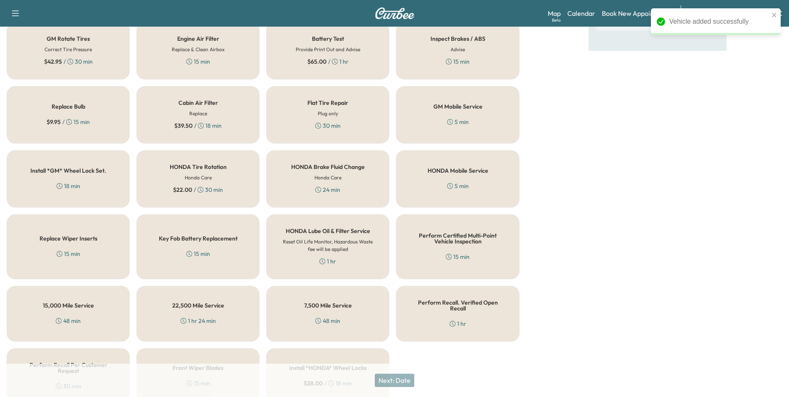
scroll to position [238, 0]
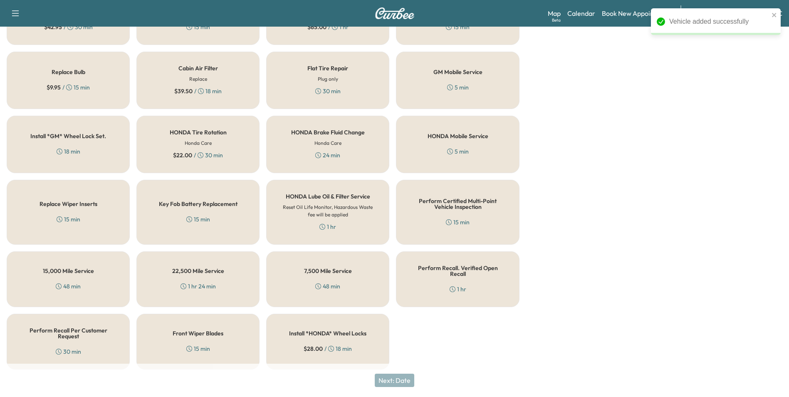
click at [450, 212] on div "Perform Certified Multi-Point Vehicle Inspection 15 min" at bounding box center [457, 212] width 123 height 65
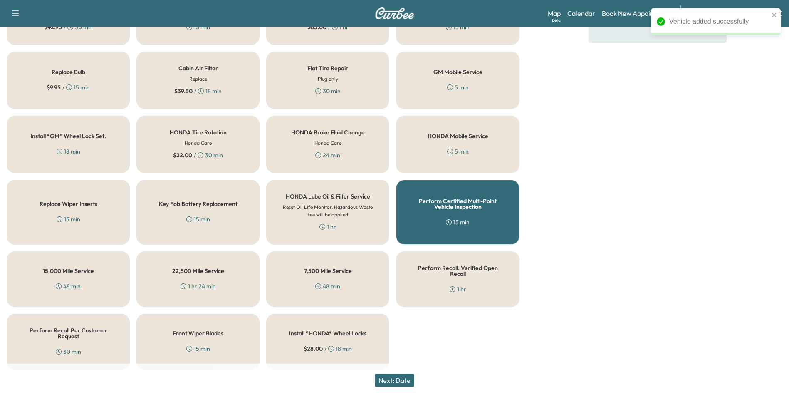
click at [400, 379] on button "Next: Date" at bounding box center [394, 379] width 39 height 13
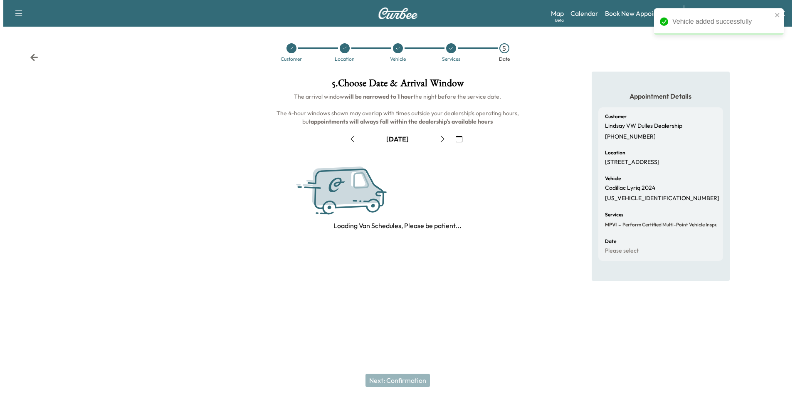
scroll to position [0, 0]
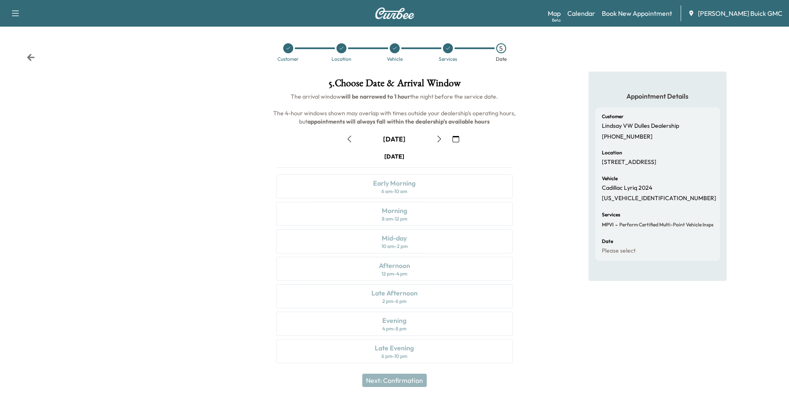
click at [456, 137] on icon "button" at bounding box center [455, 139] width 7 height 7
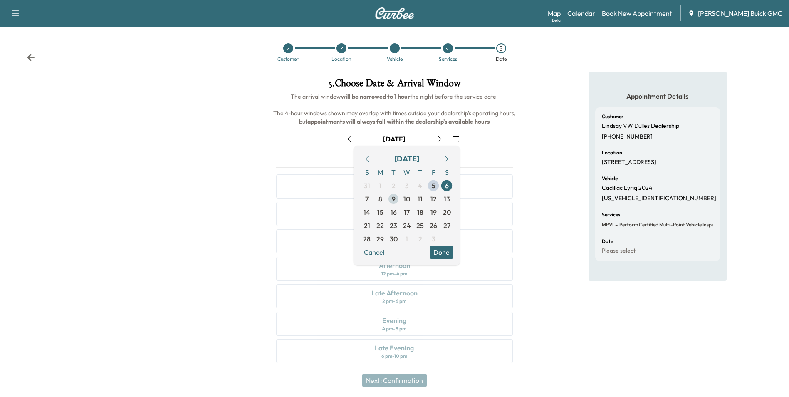
click at [392, 197] on span "9" at bounding box center [394, 199] width 4 height 10
click at [441, 252] on button "Done" at bounding box center [441, 251] width 24 height 13
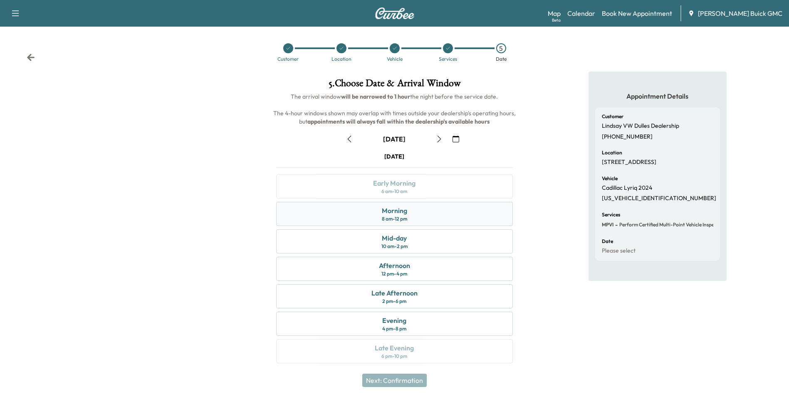
click at [400, 214] on div "Morning" at bounding box center [394, 210] width 25 height 10
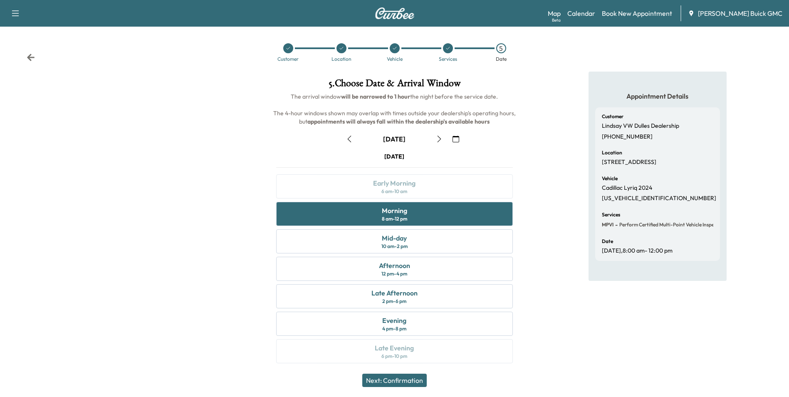
click at [402, 378] on button "Next: Confirmation" at bounding box center [394, 379] width 64 height 13
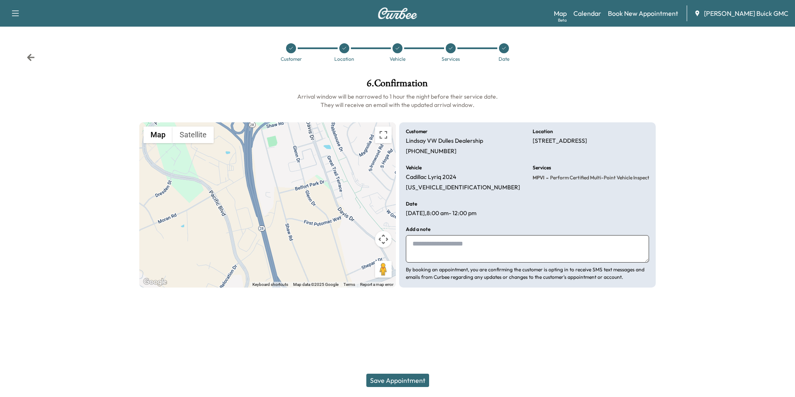
click at [442, 246] on textarea at bounding box center [527, 248] width 243 height 27
type textarea "**********"
click at [399, 377] on button "Save Appointment" at bounding box center [397, 379] width 63 height 13
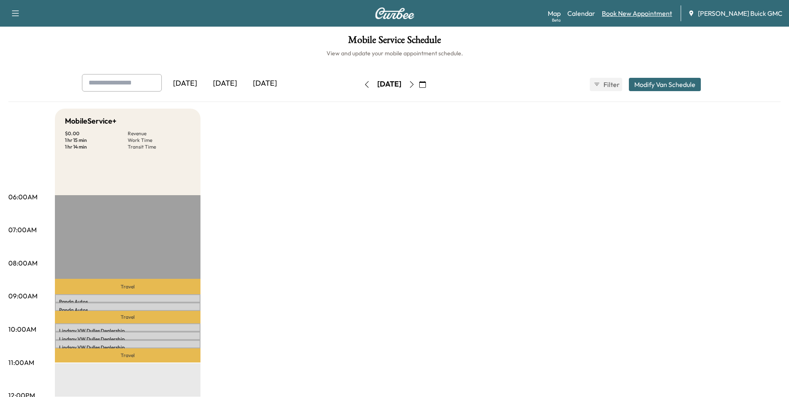
click at [664, 12] on link "Book New Appointment" at bounding box center [637, 13] width 70 height 10
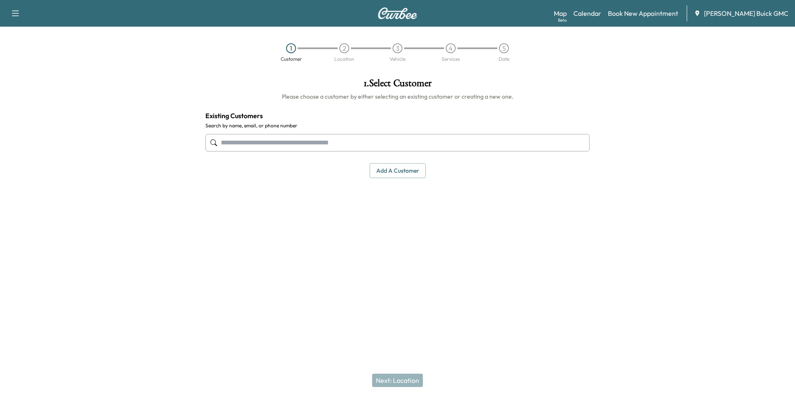
click at [320, 144] on input "text" at bounding box center [397, 142] width 384 height 17
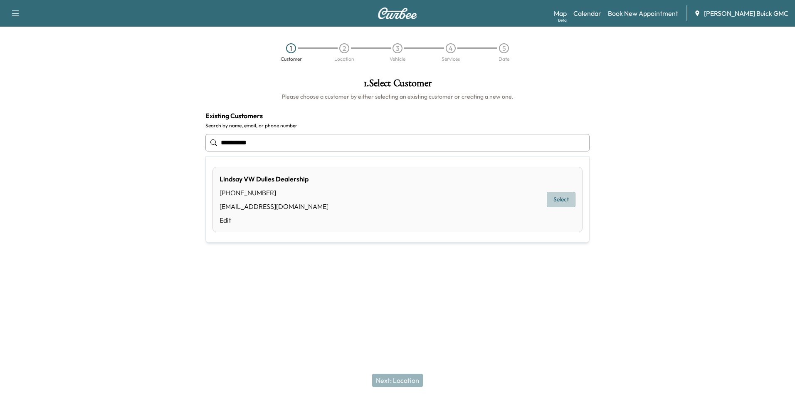
click at [562, 195] on button "Select" at bounding box center [561, 199] width 29 height 15
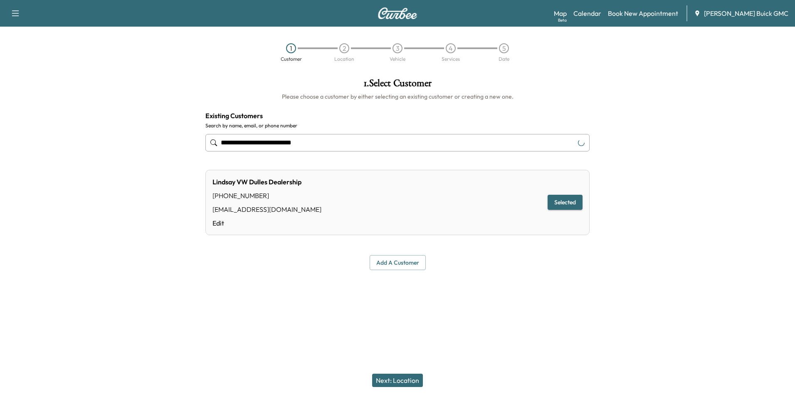
type input "**********"
click at [396, 379] on button "Next: Location" at bounding box center [397, 379] width 51 height 13
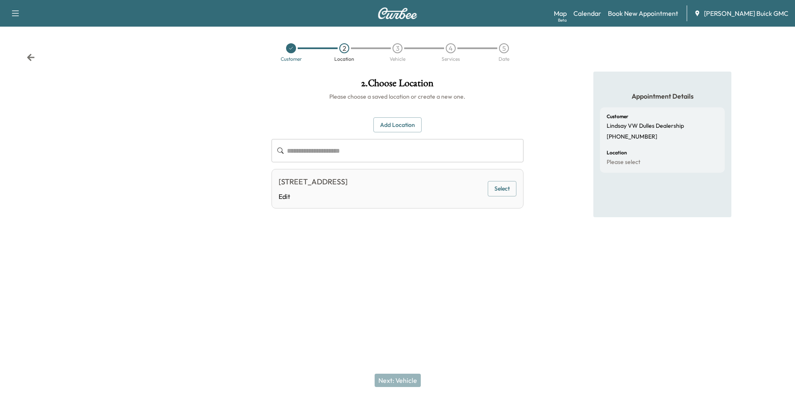
click at [504, 188] on button "Select" at bounding box center [502, 188] width 29 height 15
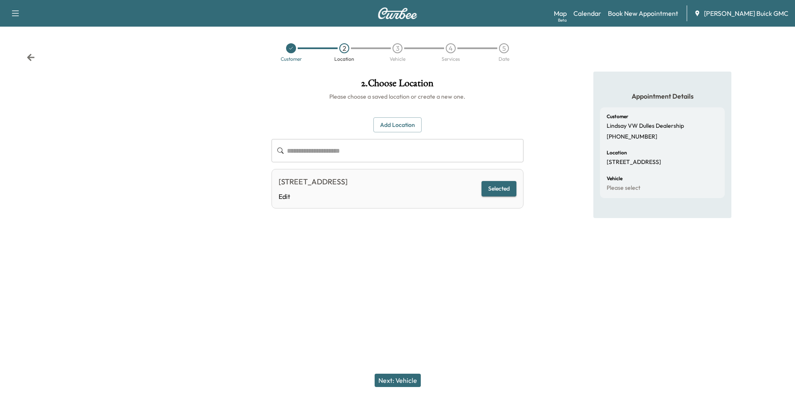
click at [406, 382] on button "Next: Vehicle" at bounding box center [398, 379] width 46 height 13
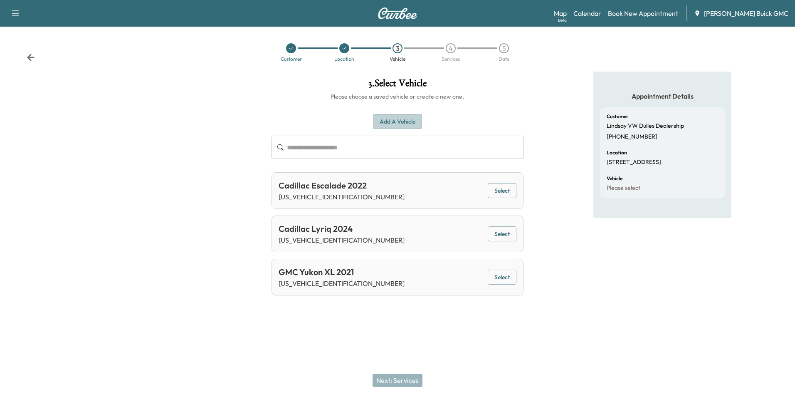
click at [397, 120] on button "Add a Vehicle" at bounding box center [397, 121] width 49 height 15
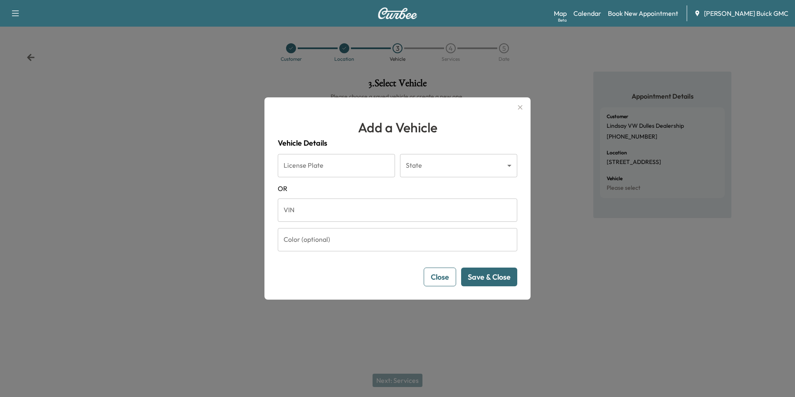
click at [343, 213] on input "VIN" at bounding box center [397, 209] width 239 height 23
type input "**********"
click at [472, 279] on button "Save & Close" at bounding box center [489, 276] width 56 height 19
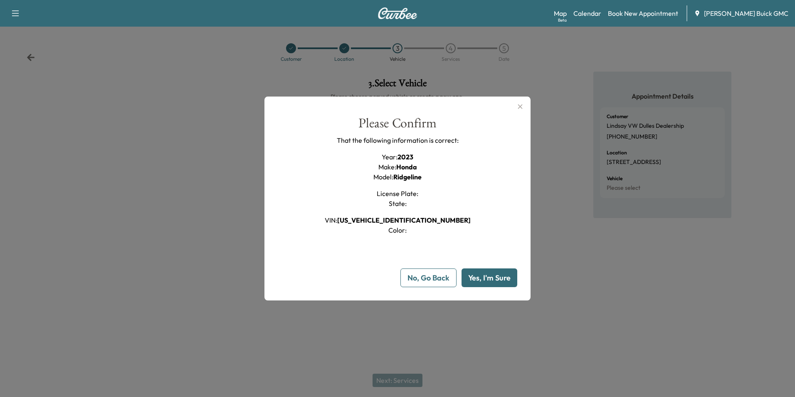
click at [497, 277] on button "Yes, I'm Sure" at bounding box center [489, 277] width 56 height 19
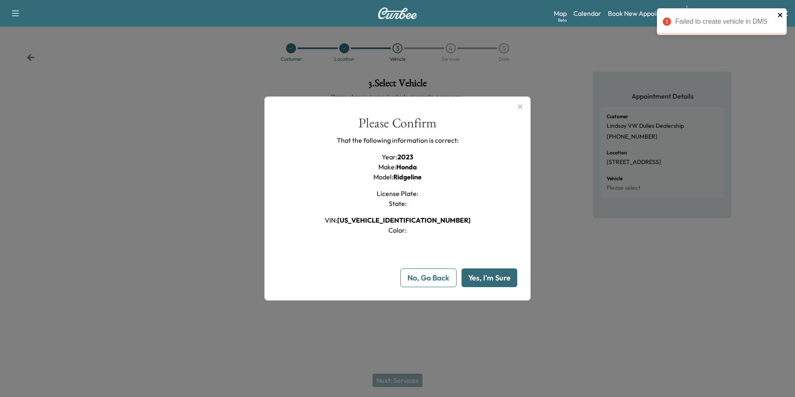
click at [780, 14] on icon "close" at bounding box center [780, 15] width 6 height 7
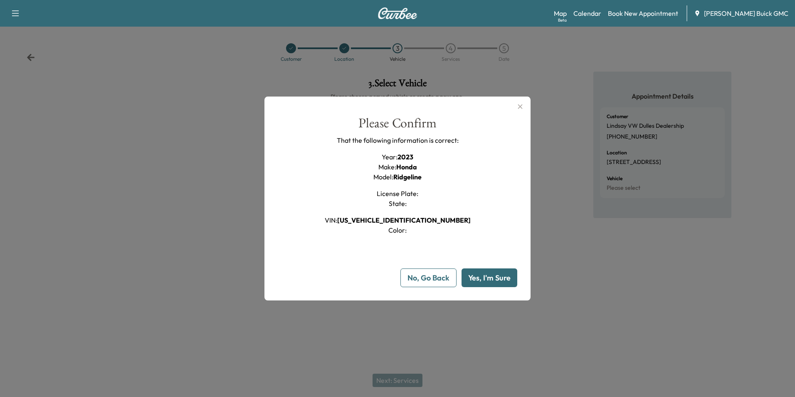
click at [519, 105] on icon "button" at bounding box center [520, 106] width 5 height 5
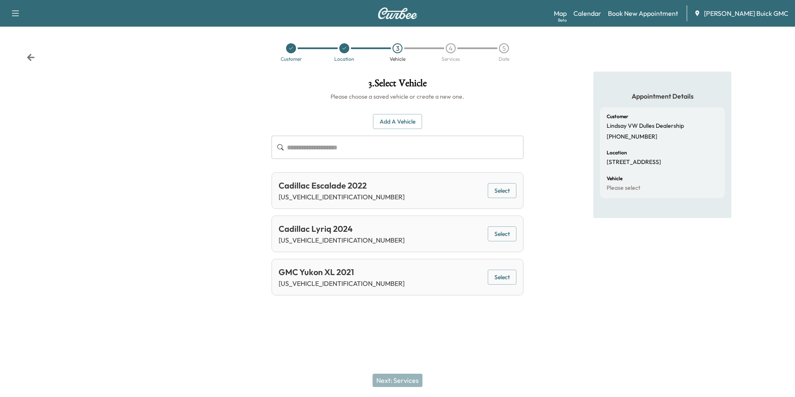
click at [529, 79] on div "**********" at bounding box center [397, 187] width 795 height 230
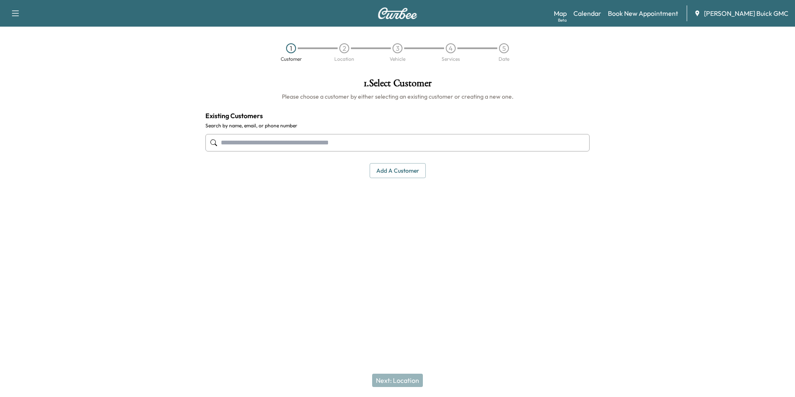
click at [300, 145] on input "text" at bounding box center [397, 142] width 384 height 17
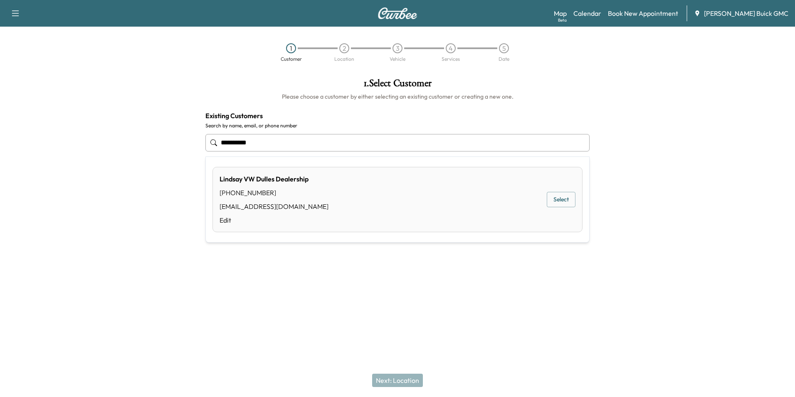
click at [562, 196] on button "Select" at bounding box center [561, 199] width 29 height 15
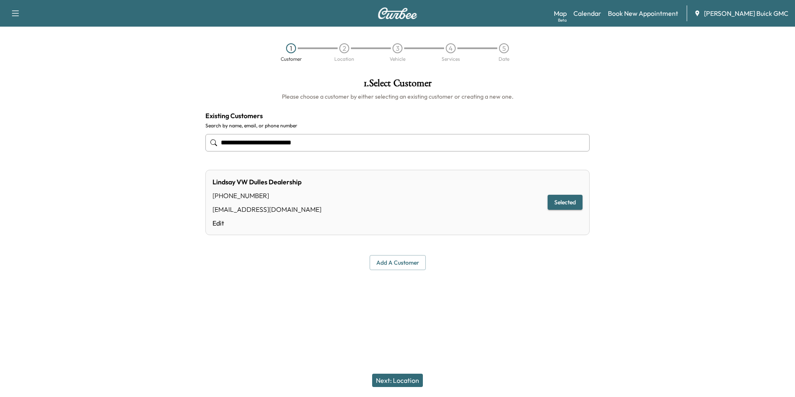
type input "**********"
click at [402, 379] on button "Next: Location" at bounding box center [397, 379] width 51 height 13
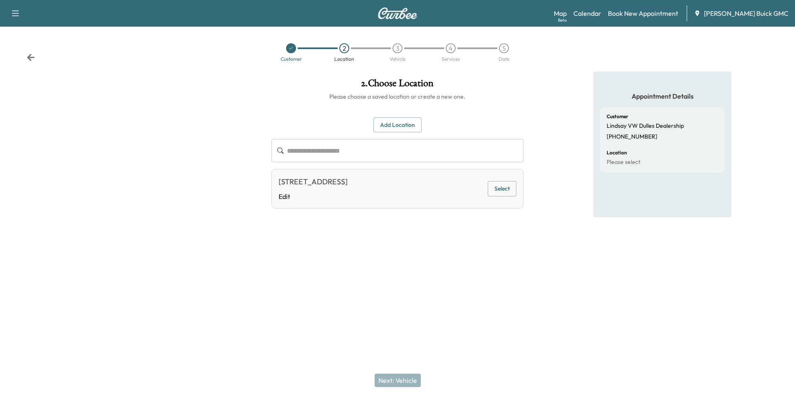
click at [500, 189] on button "Select" at bounding box center [502, 188] width 29 height 15
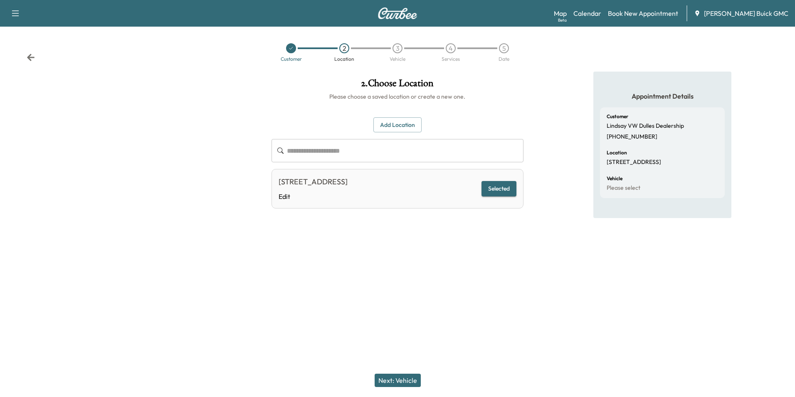
click at [402, 380] on button "Next: Vehicle" at bounding box center [398, 379] width 46 height 13
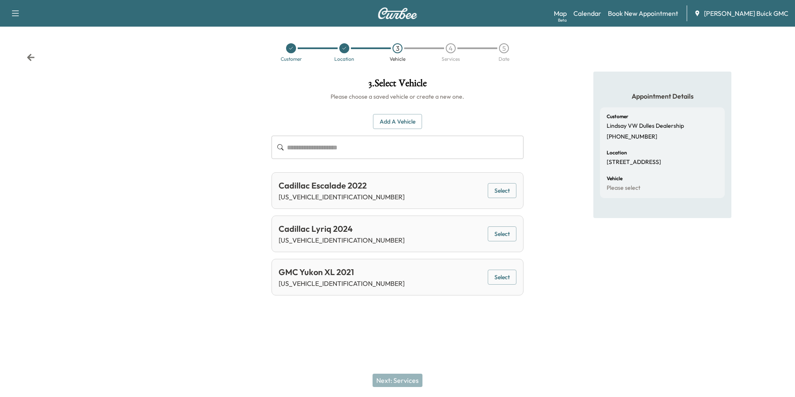
click at [401, 117] on button "Add a Vehicle" at bounding box center [397, 121] width 49 height 15
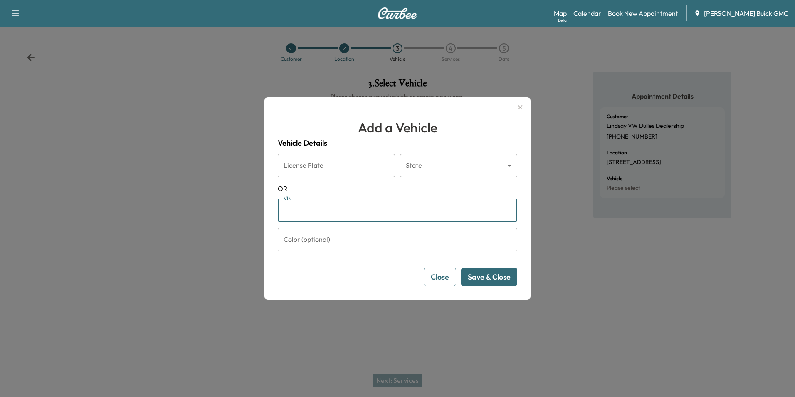
click at [337, 210] on input "VIN" at bounding box center [397, 209] width 239 height 23
type input "**********"
click at [481, 273] on button "Save & Close" at bounding box center [489, 276] width 56 height 19
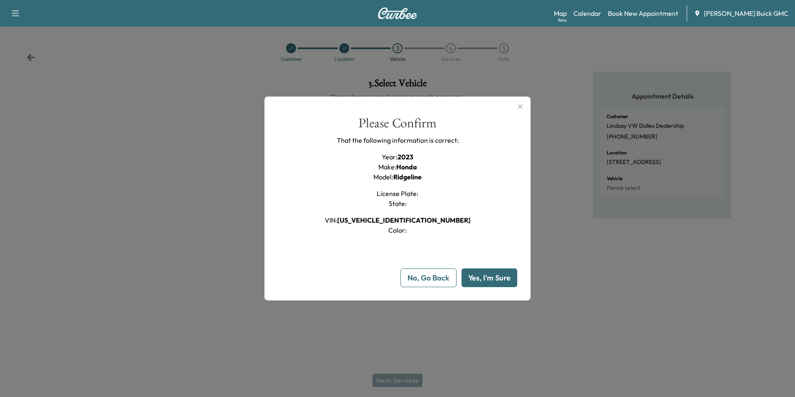
click at [480, 272] on button "Yes, I'm Sure" at bounding box center [489, 277] width 56 height 19
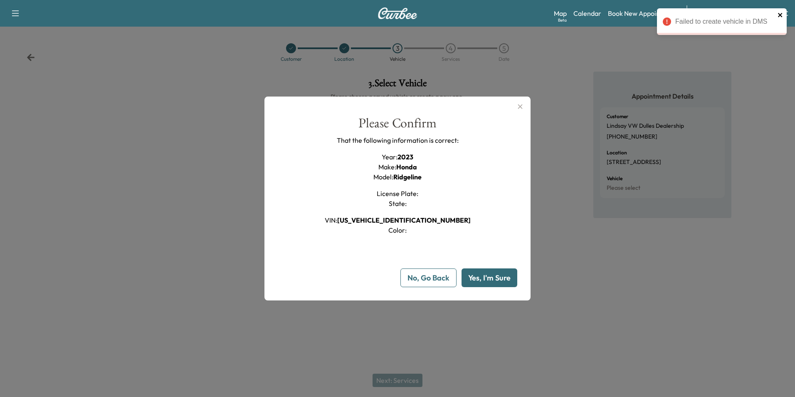
click at [780, 14] on icon "close" at bounding box center [780, 15] width 6 height 7
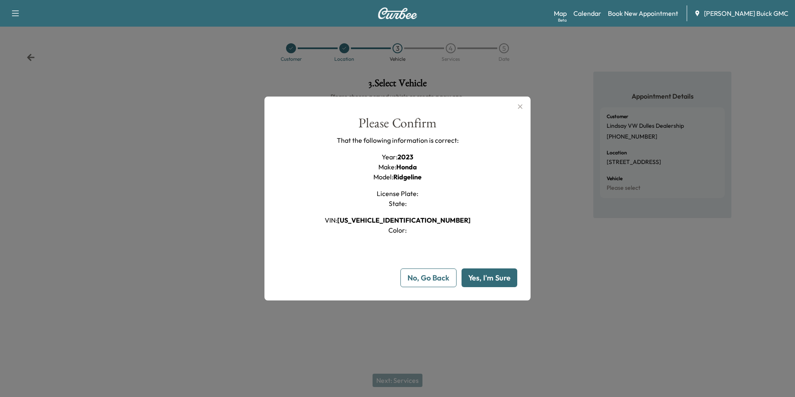
click at [519, 106] on icon "button" at bounding box center [520, 106] width 10 height 10
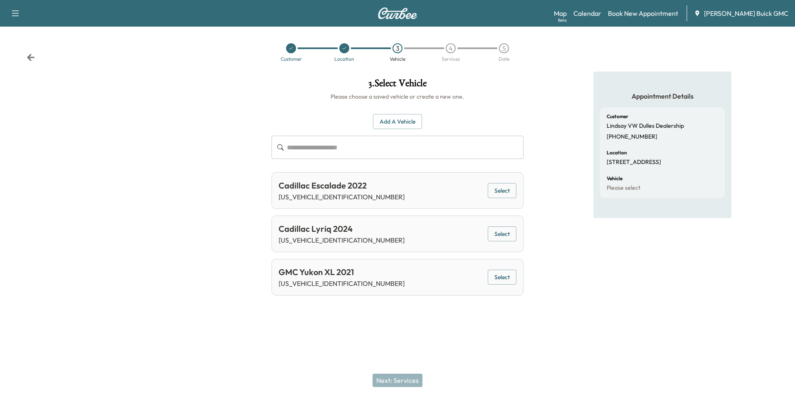
click at [544, 108] on div "Appointment Details Customer Lindsay VW Dulles Dealership (703) 810-7760 Locati…" at bounding box center [662, 187] width 265 height 230
click at [542, 104] on div "Appointment Details Customer Lindsay VW Dulles Dealership (703) 810-7760 Locati…" at bounding box center [662, 187] width 265 height 230
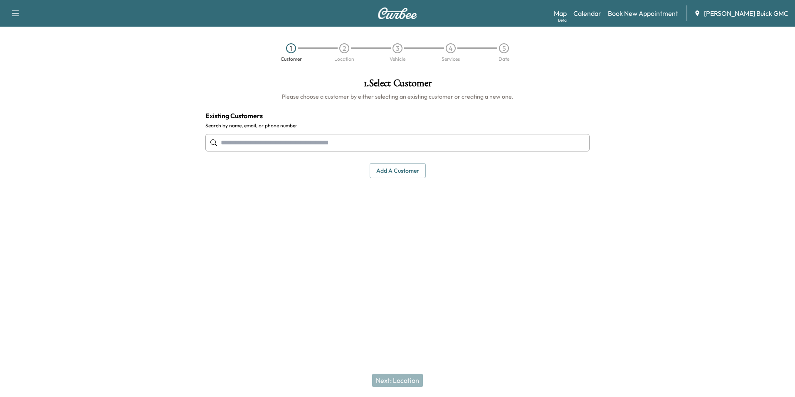
click at [290, 143] on input "text" at bounding box center [397, 142] width 384 height 17
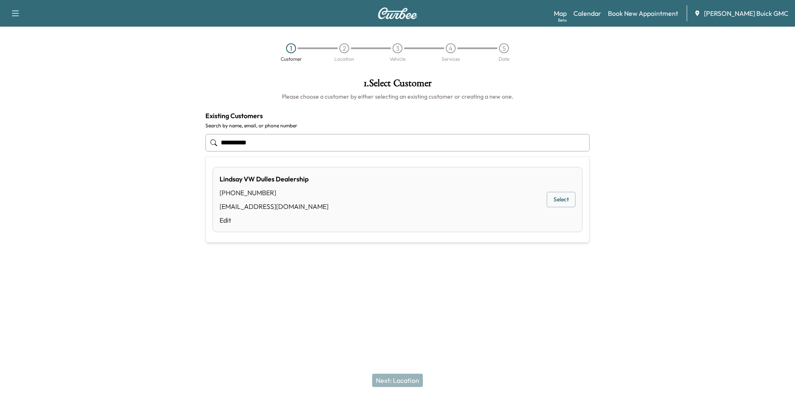
click at [554, 199] on button "Select" at bounding box center [561, 199] width 29 height 15
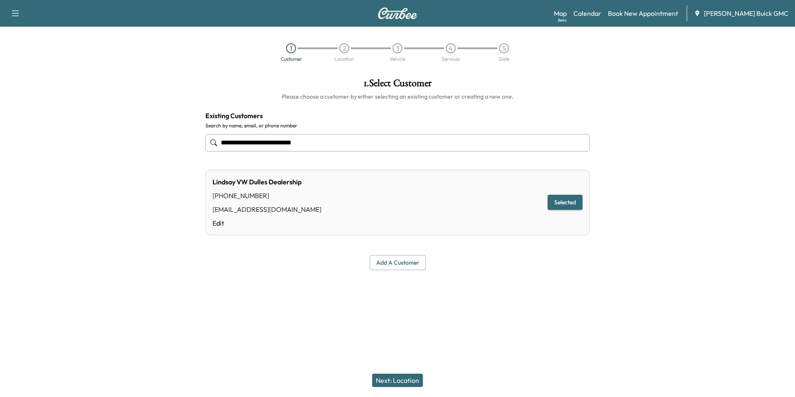
type input "**********"
click at [417, 379] on button "Next: Location" at bounding box center [397, 379] width 51 height 13
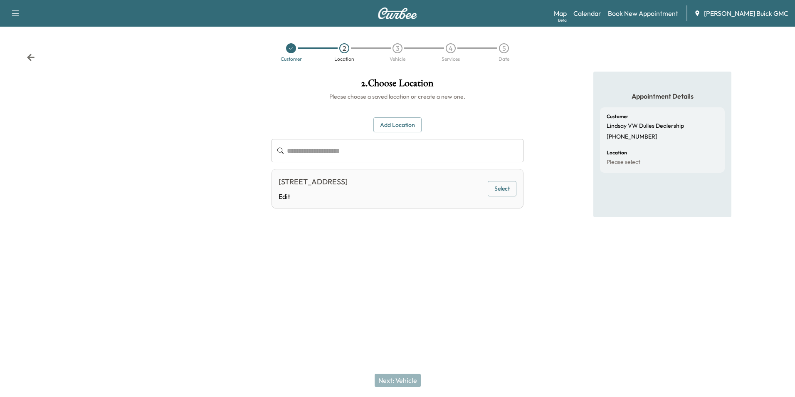
click at [500, 186] on button "Select" at bounding box center [502, 188] width 29 height 15
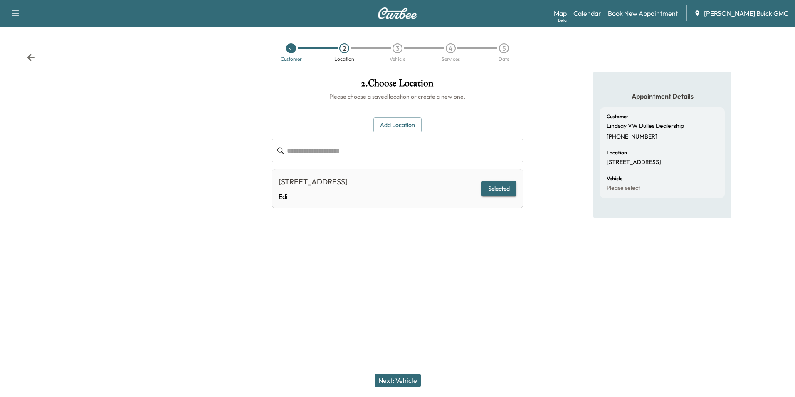
click at [404, 379] on button "Next: Vehicle" at bounding box center [398, 379] width 46 height 13
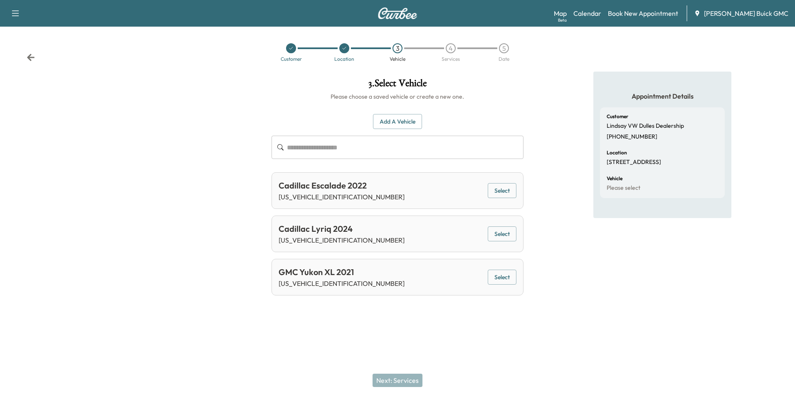
click at [401, 121] on button "Add a Vehicle" at bounding box center [397, 121] width 49 height 15
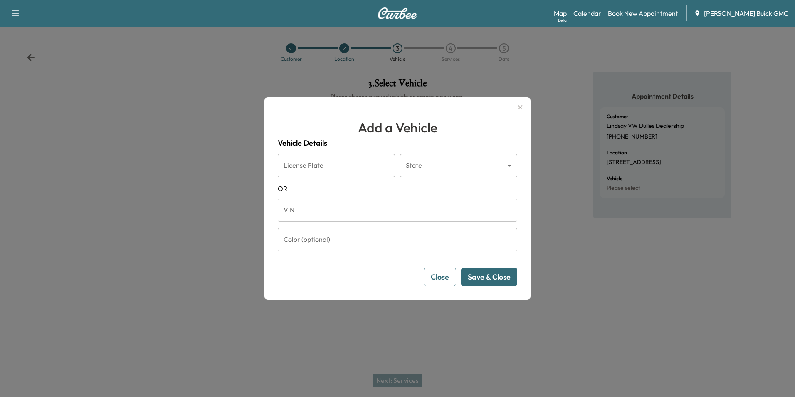
click at [316, 209] on input "VIN" at bounding box center [397, 209] width 239 height 23
type input "**********"
click at [483, 275] on button "Save & Close" at bounding box center [489, 276] width 56 height 19
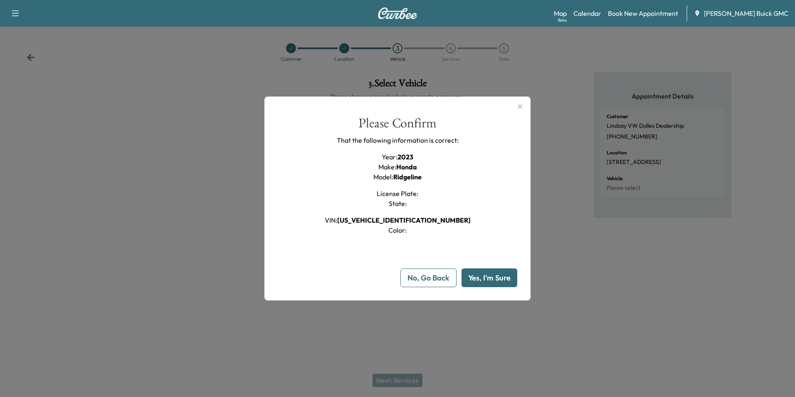
click at [481, 276] on button "Yes, I'm Sure" at bounding box center [489, 277] width 56 height 19
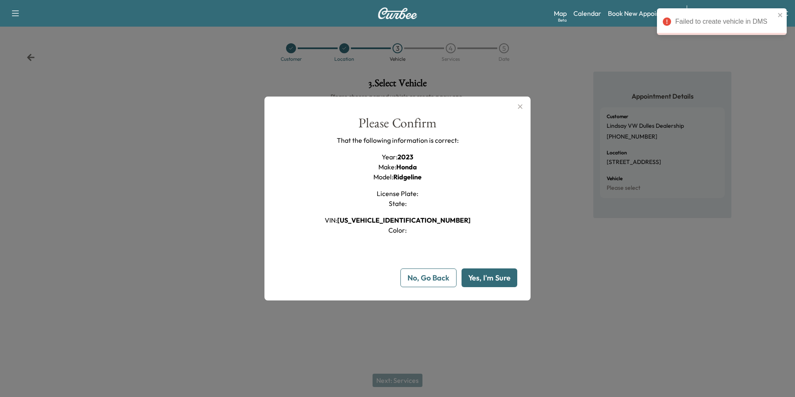
click at [518, 106] on icon "button" at bounding box center [520, 106] width 10 height 10
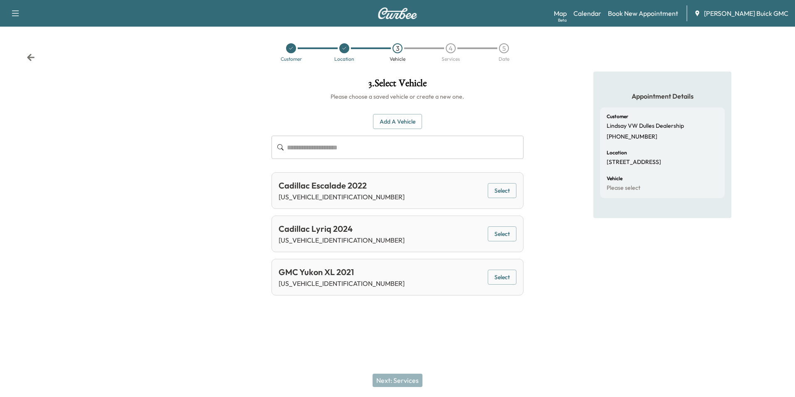
drag, startPoint x: 757, startPoint y: 47, endPoint x: 703, endPoint y: 100, distance: 75.6
click at [758, 47] on div "Customer Location 3 Vehicle 4 Services 5 Date" at bounding box center [397, 52] width 795 height 38
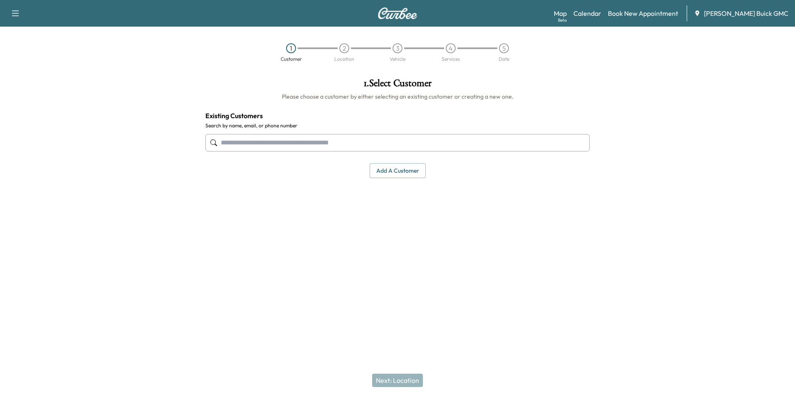
click at [433, 206] on div "1 . Select Customer Please choose a customer by either selecting an existing cu…" at bounding box center [397, 171] width 397 height 198
click at [237, 142] on input "text" at bounding box center [397, 142] width 384 height 17
click at [236, 143] on input "text" at bounding box center [397, 142] width 384 height 17
type input "*"
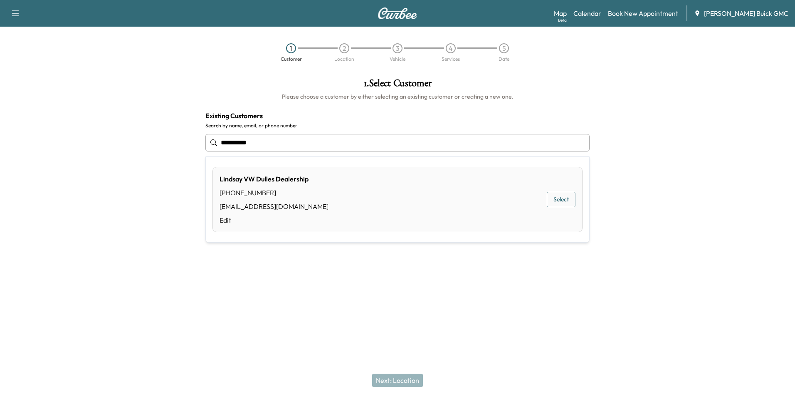
click at [555, 194] on button "Select" at bounding box center [561, 199] width 29 height 15
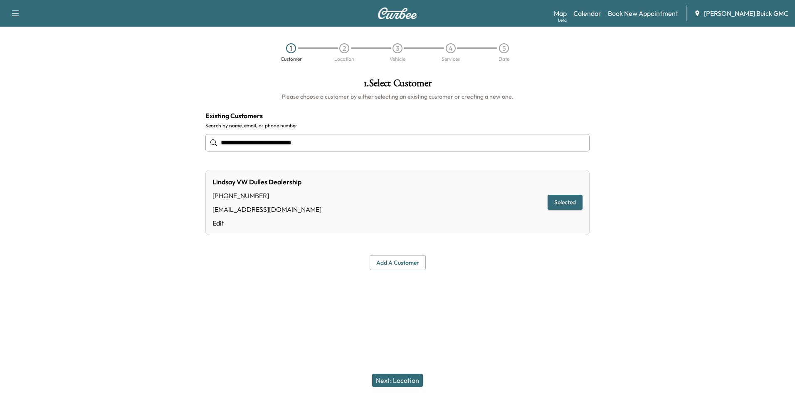
type input "**********"
click at [564, 197] on button "Selected" at bounding box center [565, 202] width 35 height 15
click at [404, 379] on button "Next: Location" at bounding box center [397, 379] width 51 height 13
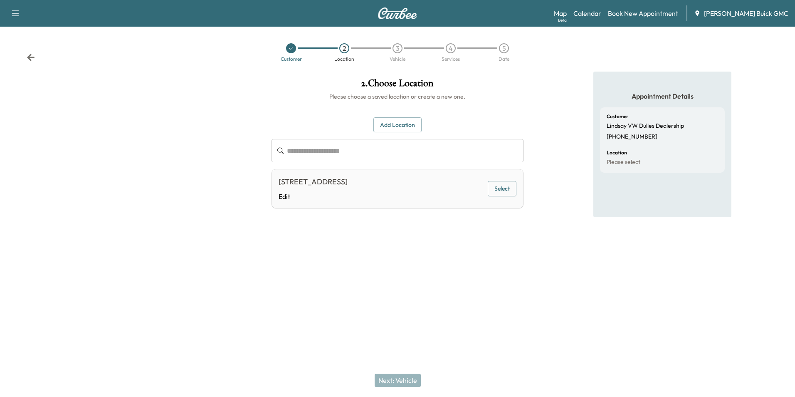
click at [505, 185] on button "Select" at bounding box center [502, 188] width 29 height 15
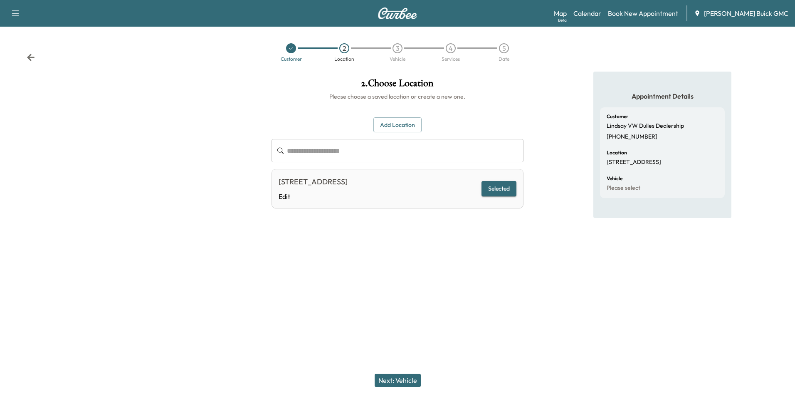
click at [410, 380] on button "Next: Vehicle" at bounding box center [398, 379] width 46 height 13
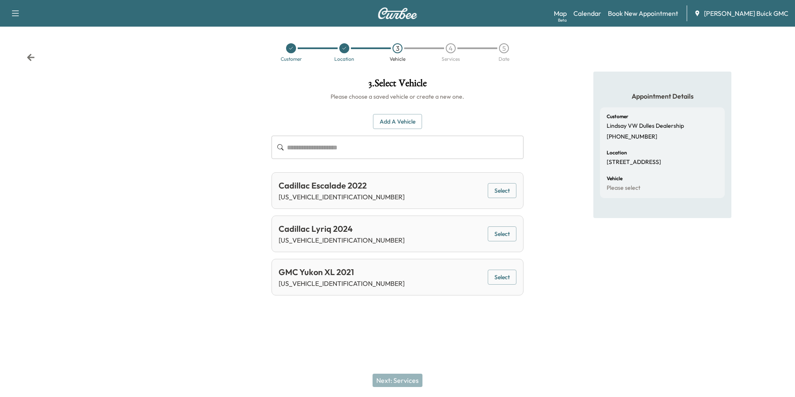
click at [393, 118] on button "Add a Vehicle" at bounding box center [397, 121] width 49 height 15
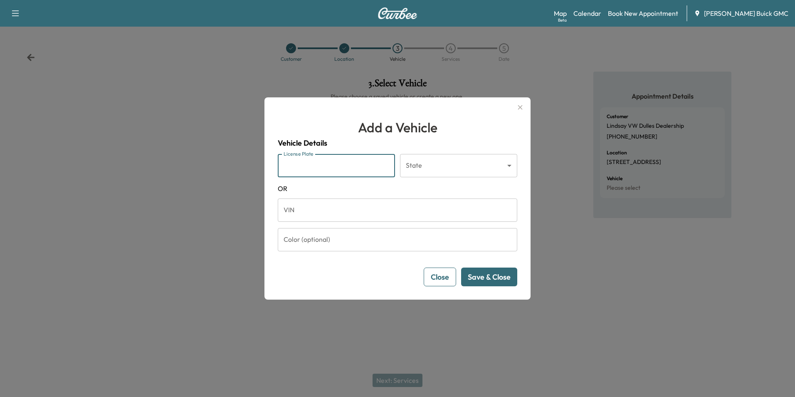
click at [314, 161] on input "License Plate" at bounding box center [336, 165] width 117 height 23
click at [459, 127] on h1 "Add a Vehicle" at bounding box center [397, 127] width 239 height 20
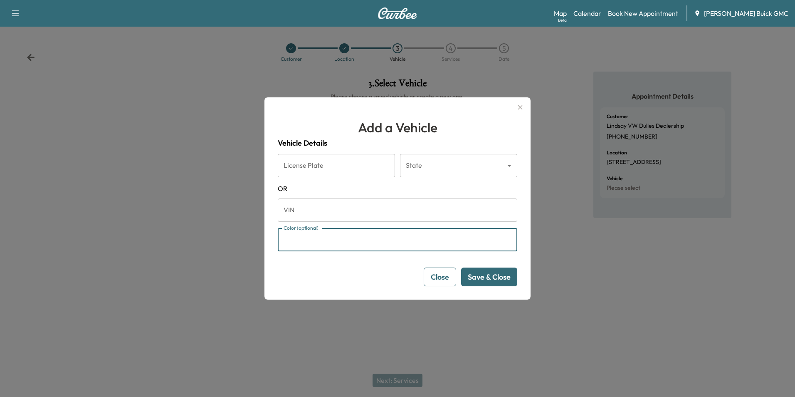
click at [343, 238] on input "Color (optional)" at bounding box center [397, 239] width 239 height 23
click at [289, 209] on input "VIN" at bounding box center [397, 209] width 239 height 23
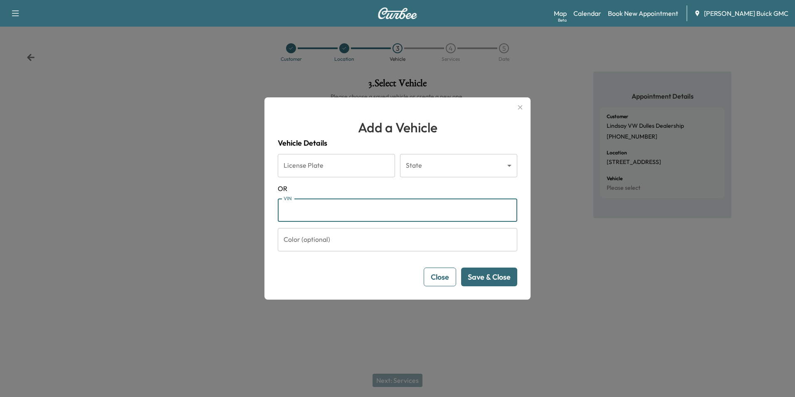
click at [324, 215] on input "VIN" at bounding box center [397, 209] width 239 height 23
click at [311, 206] on input "VIN" at bounding box center [397, 209] width 239 height 23
type input "**********"
click at [477, 278] on button "Save & Close" at bounding box center [489, 276] width 56 height 19
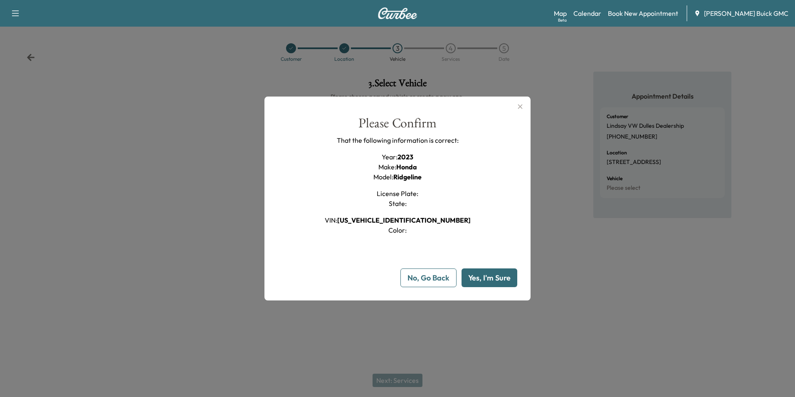
click at [486, 276] on button "Yes, I'm Sure" at bounding box center [489, 277] width 56 height 19
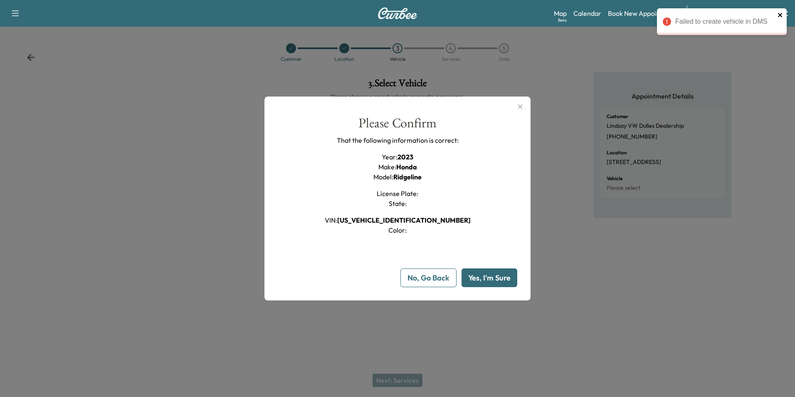
click at [780, 13] on icon "close" at bounding box center [780, 15] width 6 height 7
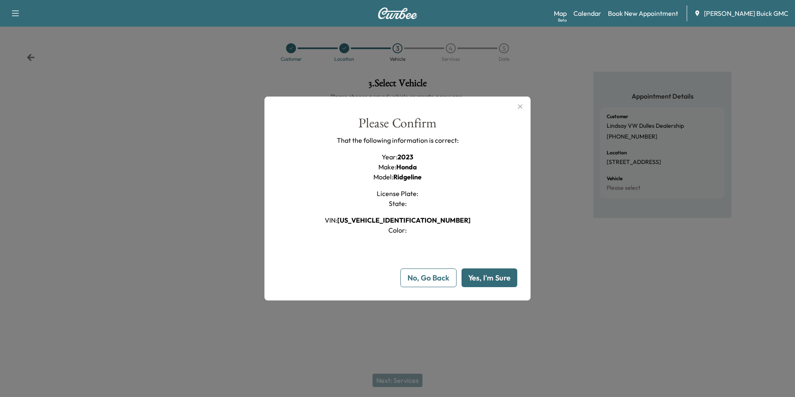
click at [520, 106] on icon "button" at bounding box center [520, 106] width 10 height 10
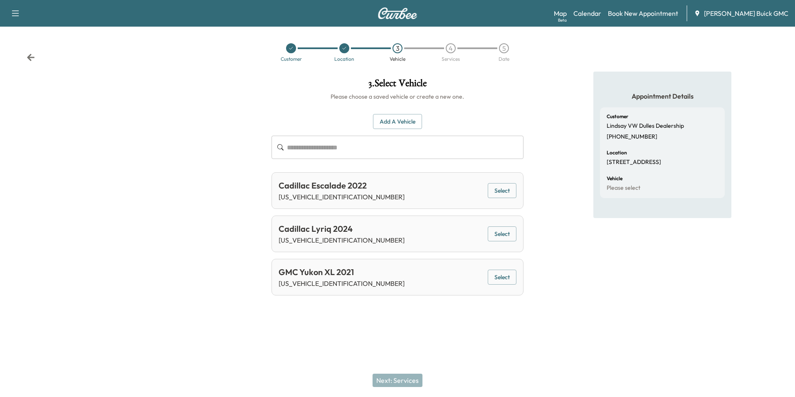
click at [556, 100] on div "Appointment Details Customer Lindsay VW Dulles Dealership [PHONE_NUMBER] Locati…" at bounding box center [662, 187] width 265 height 230
click at [556, 93] on div "Appointment Details Customer Lindsay VW Dulles Dealership [PHONE_NUMBER] Locati…" at bounding box center [662, 187] width 265 height 230
click at [674, 279] on div "Appointment Details Customer Lindsay VW Dulles Dealership [PHONE_NUMBER] Locati…" at bounding box center [662, 187] width 138 height 230
click at [225, 162] on div at bounding box center [132, 187] width 265 height 230
click at [557, 95] on div "Appointment Details Customer Lindsay VW Dulles Dealership [PHONE_NUMBER] Locati…" at bounding box center [662, 187] width 265 height 230
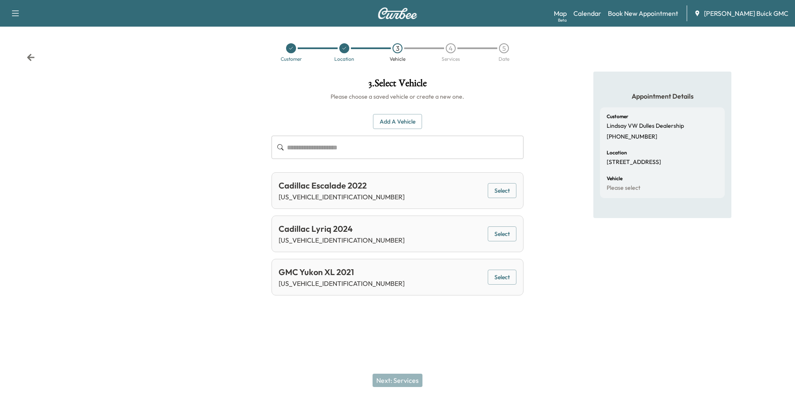
click at [565, 189] on div "Appointment Details Customer Lindsay VW Dulles Dealership [PHONE_NUMBER] Locati…" at bounding box center [662, 187] width 265 height 230
click at [715, 44] on div "Customer Location 3 Vehicle 4 Services 5 Date" at bounding box center [397, 52] width 795 height 38
click at [553, 62] on div "Customer Location 3 Vehicle 4 Services 5 Date" at bounding box center [397, 52] width 795 height 38
click at [185, 79] on div at bounding box center [132, 187] width 265 height 230
click at [211, 67] on div "Customer Location 3 Vehicle 4 Services 5 Date" at bounding box center [397, 52] width 795 height 38
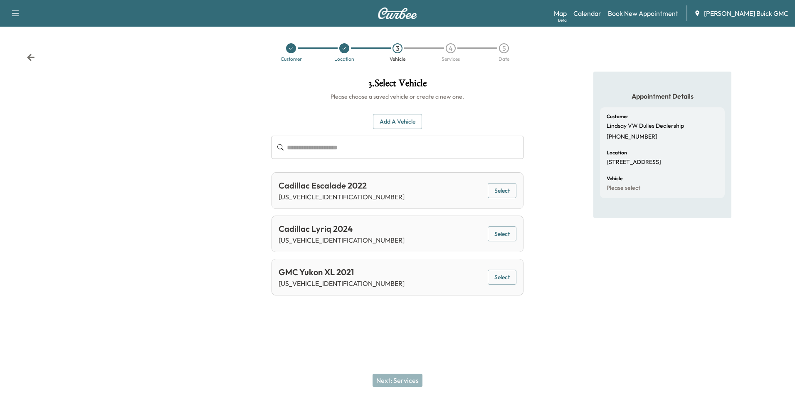
click at [205, 60] on div "Customer Location 3 Vehicle 4 Services 5 Date" at bounding box center [397, 52] width 795 height 38
click at [245, 45] on div "Customer Location 3 Vehicle 4 Services 5 Date" at bounding box center [397, 52] width 795 height 38
click at [244, 45] on div "Customer Location 3 Vehicle 4 Services 5 Date" at bounding box center [397, 52] width 795 height 38
click at [204, 61] on div "Customer Location 3 Vehicle 4 Services 5 Date" at bounding box center [397, 52] width 795 height 38
click at [208, 53] on div "Customer Location 3 Vehicle 4 Services 5 Date" at bounding box center [397, 52] width 795 height 38
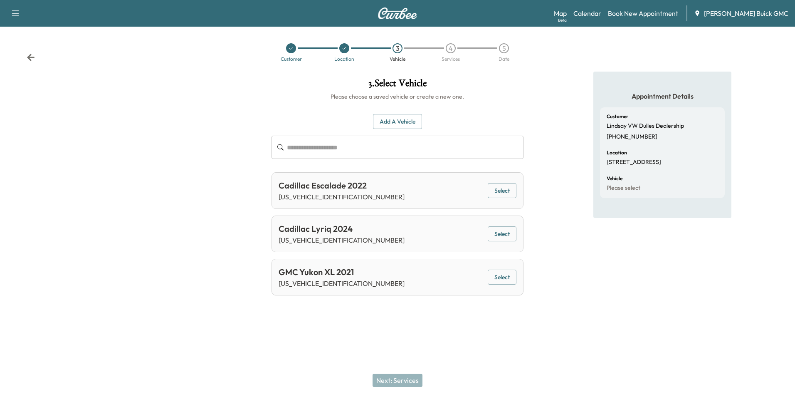
click at [207, 52] on div "Customer Location 3 Vehicle 4 Services 5 Date" at bounding box center [397, 52] width 795 height 38
click at [202, 58] on div "Customer Location 3 Vehicle 4 Services 5 Date" at bounding box center [397, 52] width 795 height 38
click at [203, 57] on div "Customer Location 3 Vehicle 4 Services 5 Date" at bounding box center [397, 52] width 795 height 38
click at [227, 91] on div at bounding box center [132, 187] width 265 height 230
click at [222, 83] on div at bounding box center [132, 187] width 265 height 230
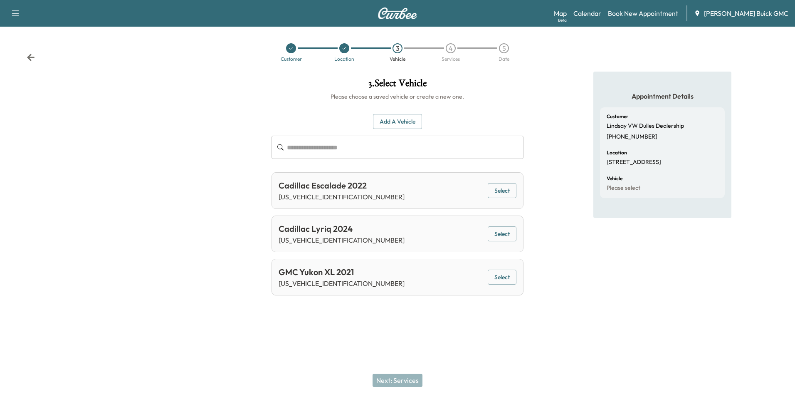
click at [221, 72] on div at bounding box center [132, 187] width 265 height 230
click at [220, 47] on div "Customer Location 3 Vehicle 4 Services 5 Date" at bounding box center [397, 52] width 795 height 38
click at [233, 49] on div "Customer Location 3 Vehicle 4 Services 5 Date" at bounding box center [397, 52] width 795 height 38
click at [229, 50] on div "Customer Location 3 Vehicle 4 Services 5 Date" at bounding box center [397, 52] width 795 height 38
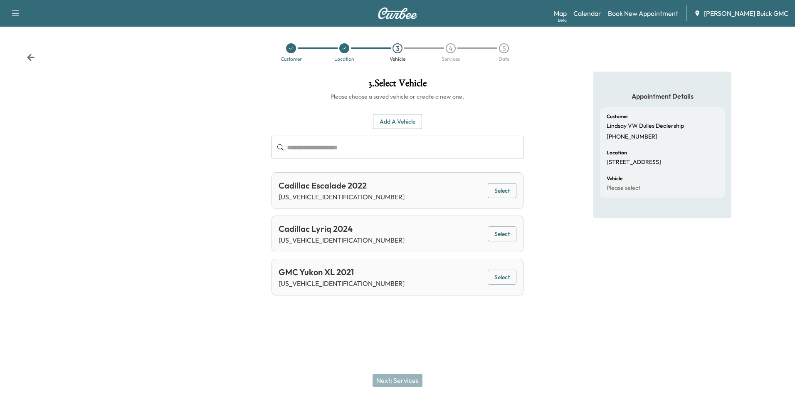
click at [216, 57] on div "Customer Location 3 Vehicle 4 Services 5 Date" at bounding box center [397, 52] width 795 height 38
click at [242, 110] on div at bounding box center [132, 187] width 265 height 230
